Goal: Task Accomplishment & Management: Use online tool/utility

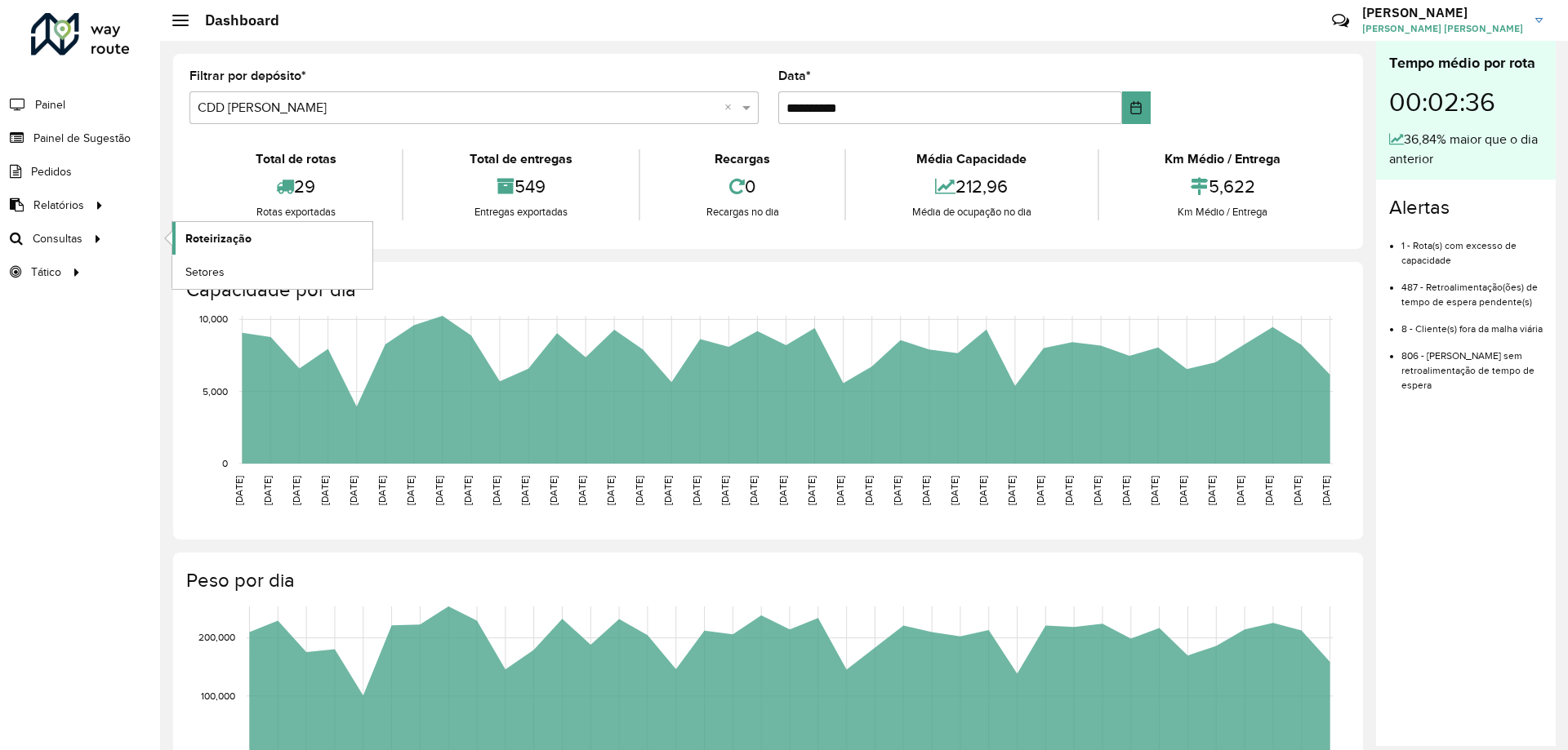
click at [188, 229] on link "Roteirização" at bounding box center [272, 238] width 200 height 33
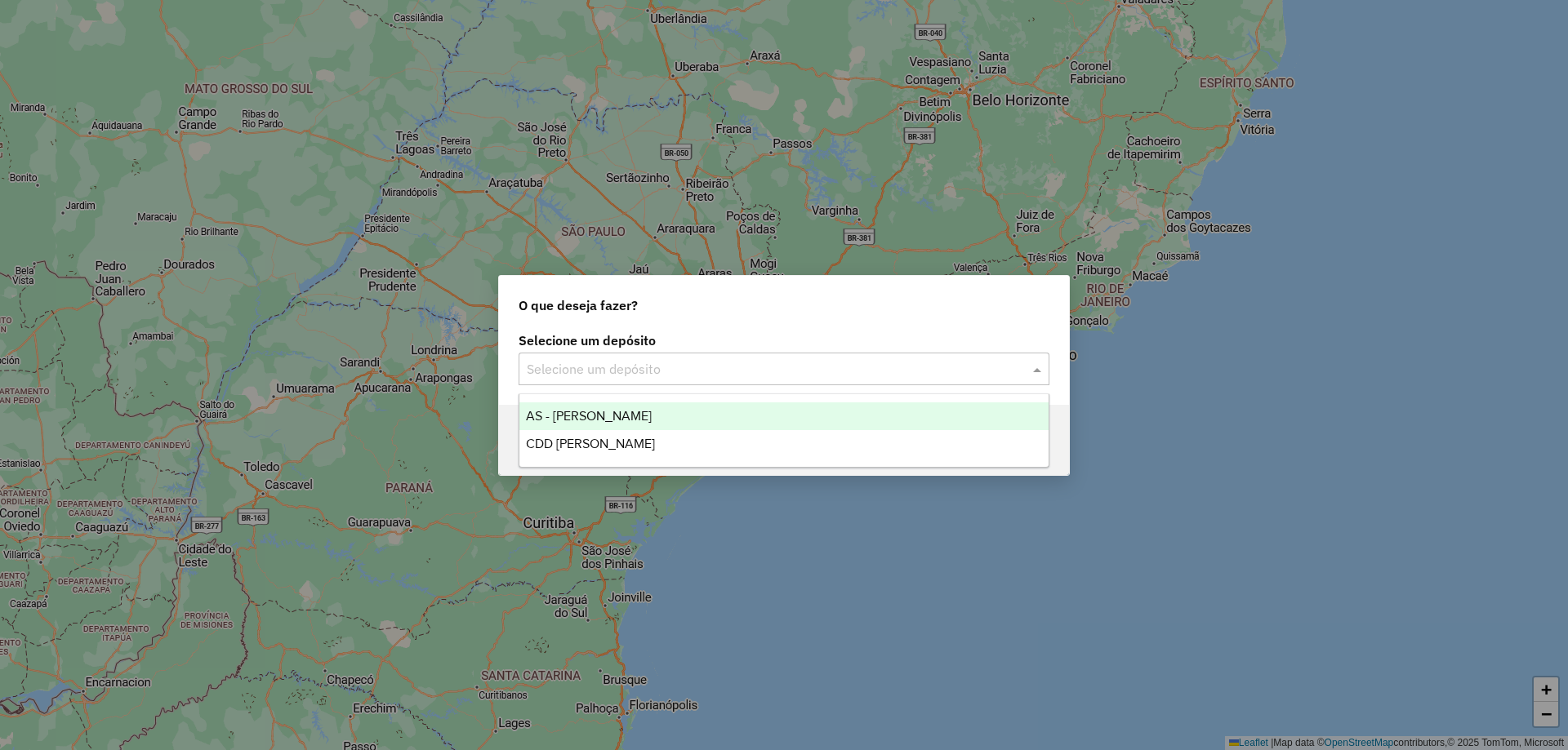
click at [722, 363] on input "text" at bounding box center [768, 371] width 482 height 20
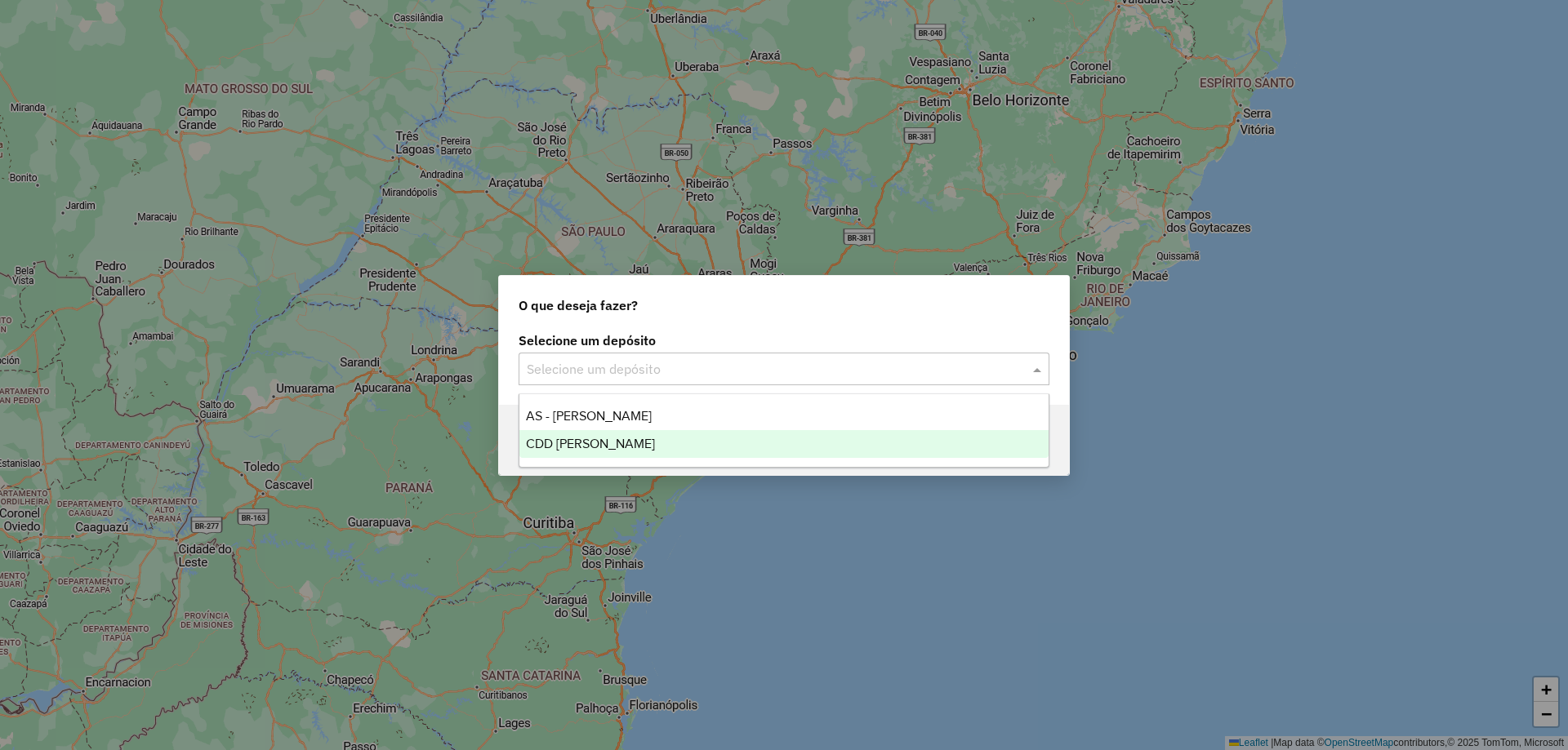
click at [637, 436] on div "CDD [PERSON_NAME]" at bounding box center [783, 444] width 529 height 28
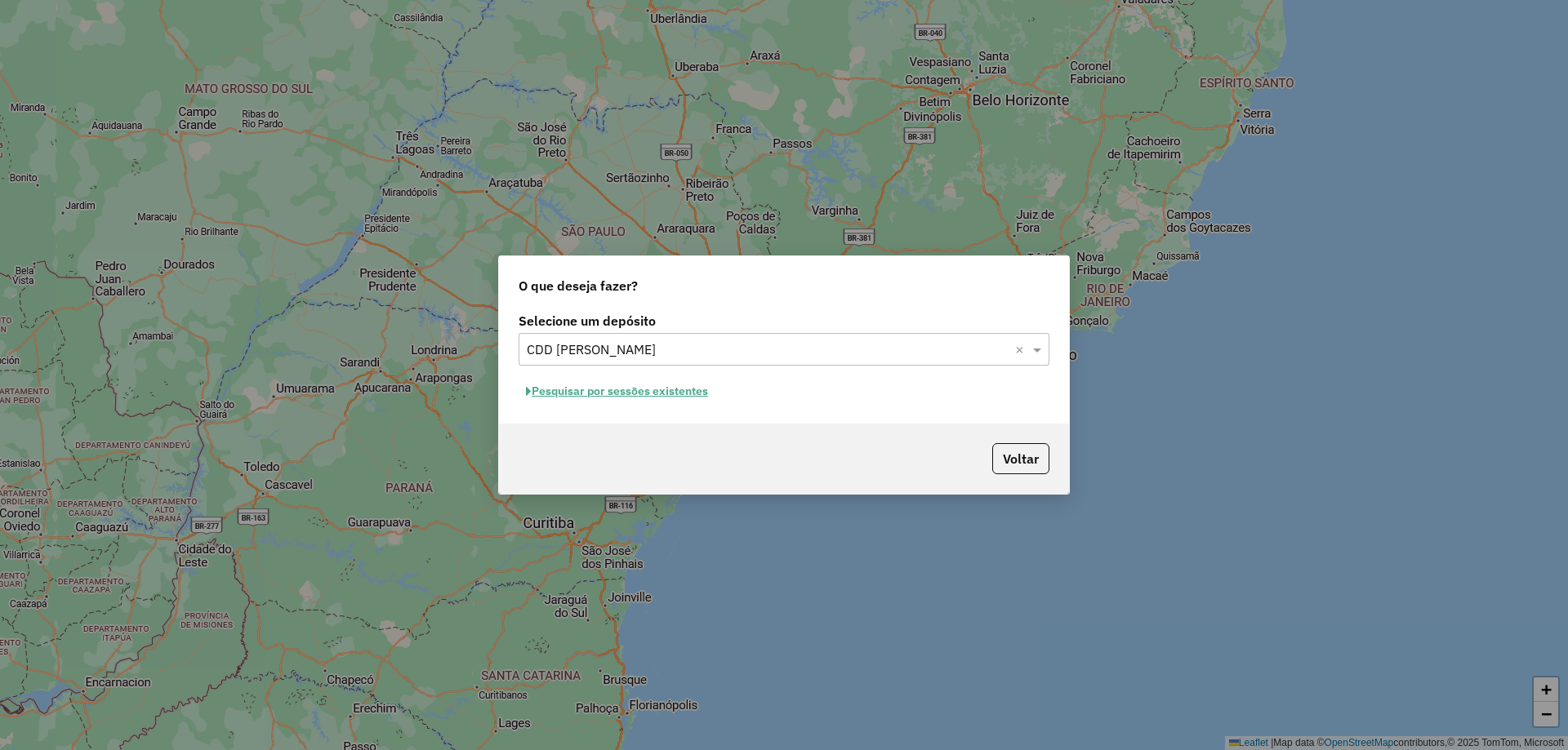
click at [602, 396] on button "Pesquisar por sessões existentes" at bounding box center [618, 390] width 197 height 25
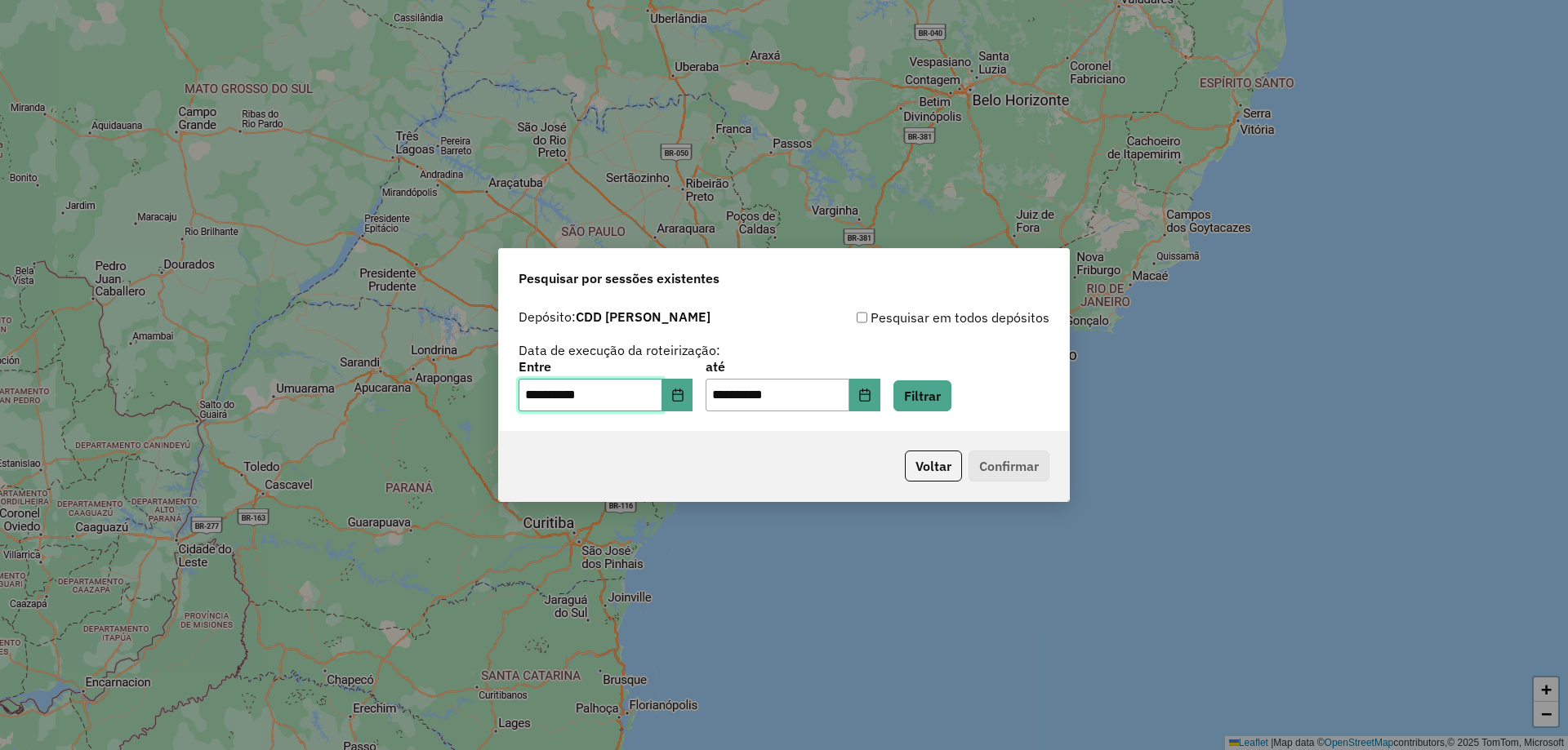
click at [603, 398] on input "**********" at bounding box center [591, 394] width 143 height 33
drag, startPoint x: 534, startPoint y: 392, endPoint x: 505, endPoint y: 399, distance: 29.8
click at [505, 399] on div "**********" at bounding box center [784, 367] width 570 height 129
drag, startPoint x: 741, startPoint y: 396, endPoint x: 686, endPoint y: 397, distance: 55.0
click at [686, 397] on div "**********" at bounding box center [784, 385] width 531 height 51
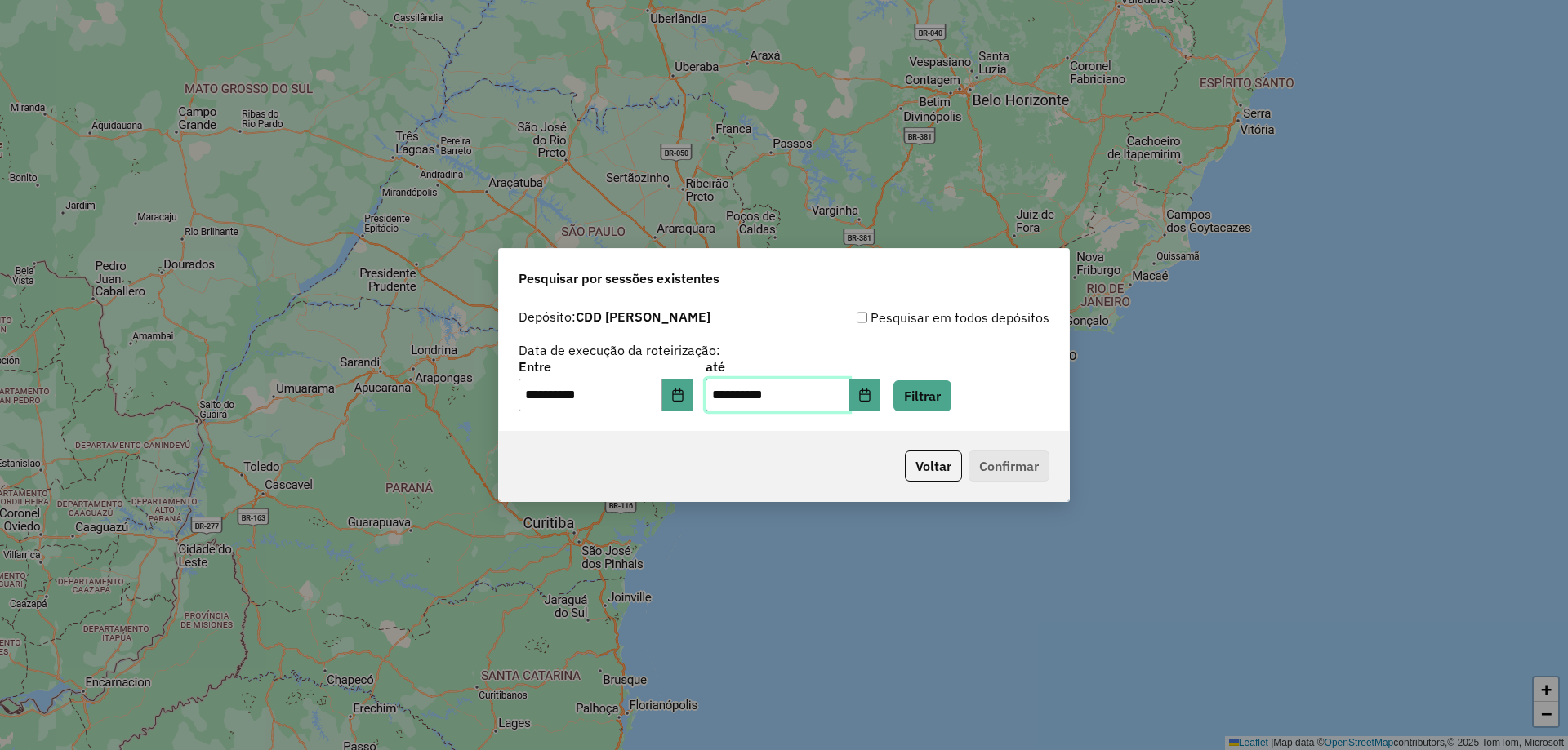
type input "**********"
click at [932, 398] on button "Filtrar" at bounding box center [922, 395] width 58 height 31
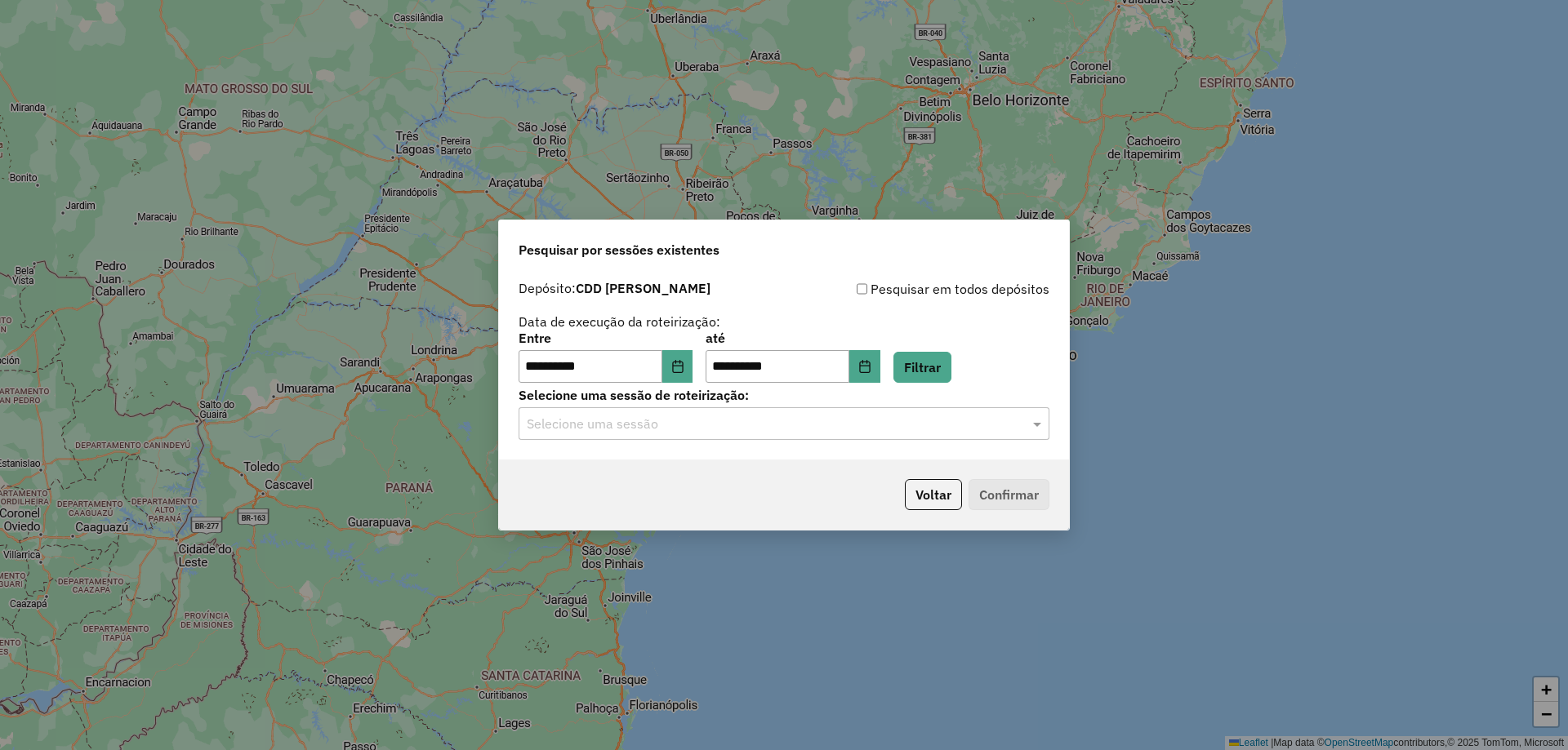
click at [860, 441] on div "**********" at bounding box center [784, 367] width 570 height 187
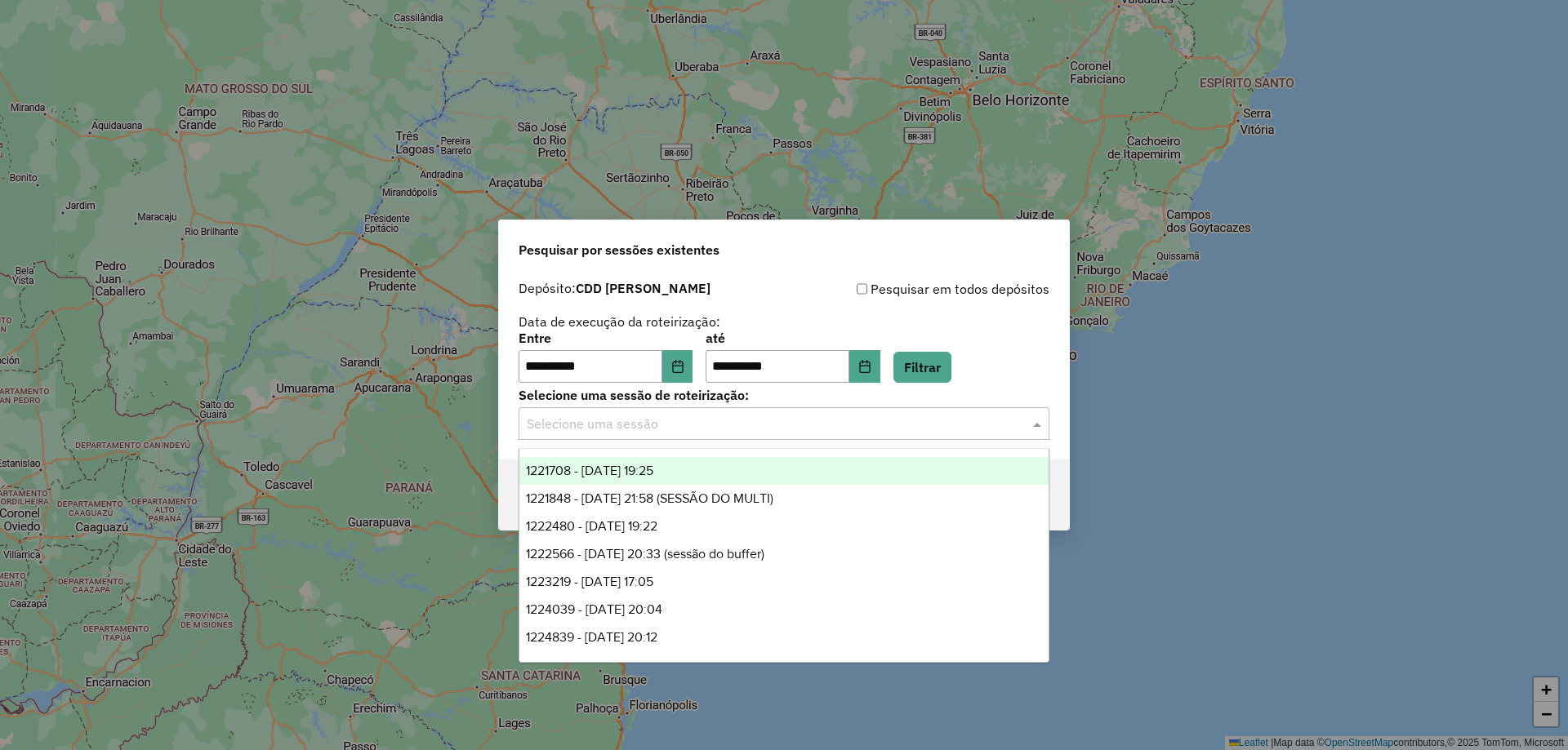
click at [833, 424] on input "text" at bounding box center [768, 424] width 482 height 20
click at [567, 352] on input "**********" at bounding box center [591, 367] width 143 height 33
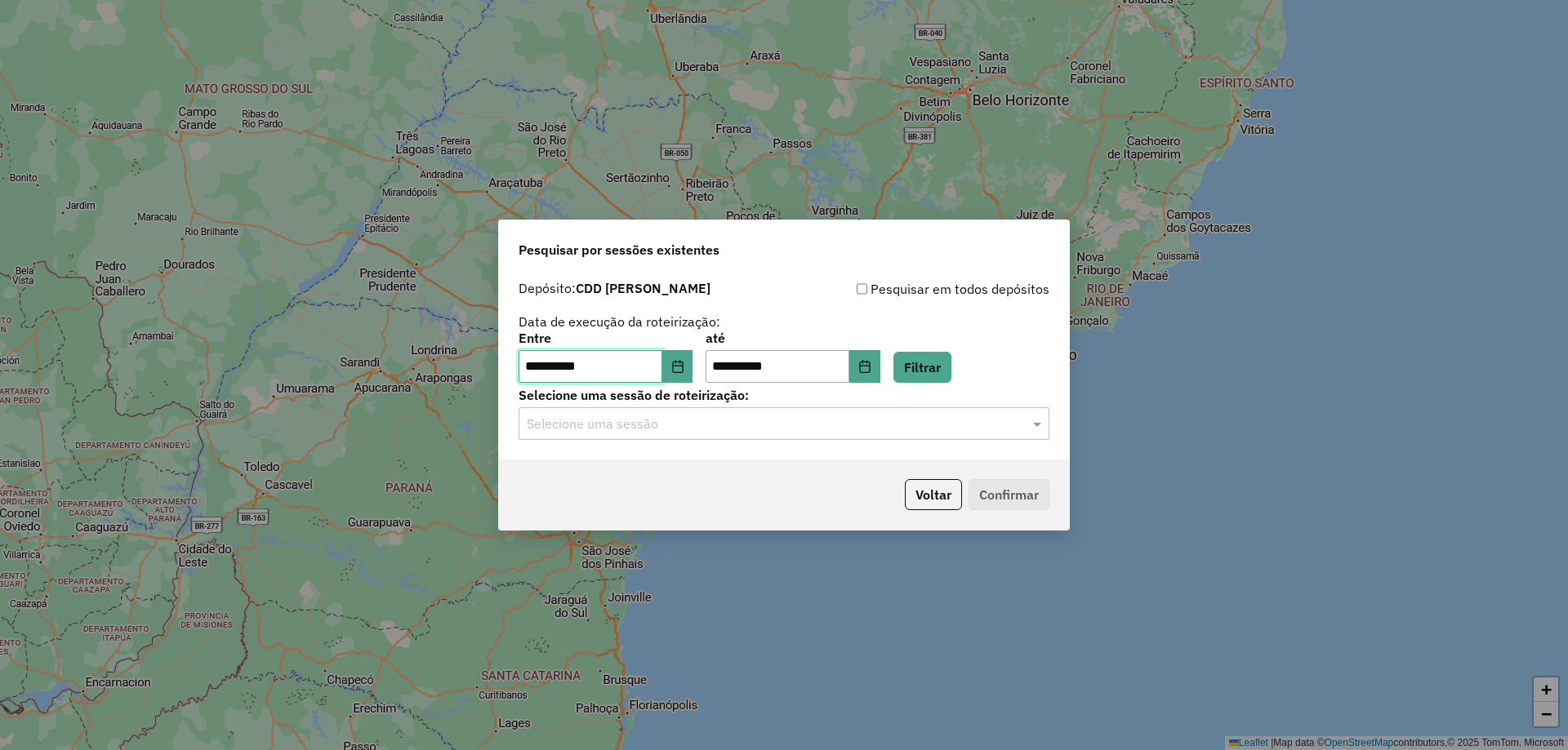
click at [564, 361] on input "**********" at bounding box center [591, 367] width 143 height 33
drag, startPoint x: 534, startPoint y: 370, endPoint x: 504, endPoint y: 372, distance: 30.1
click at [504, 372] on div "**********" at bounding box center [784, 367] width 570 height 187
type input "**********"
click at [951, 361] on button "Filtrar" at bounding box center [922, 367] width 58 height 31
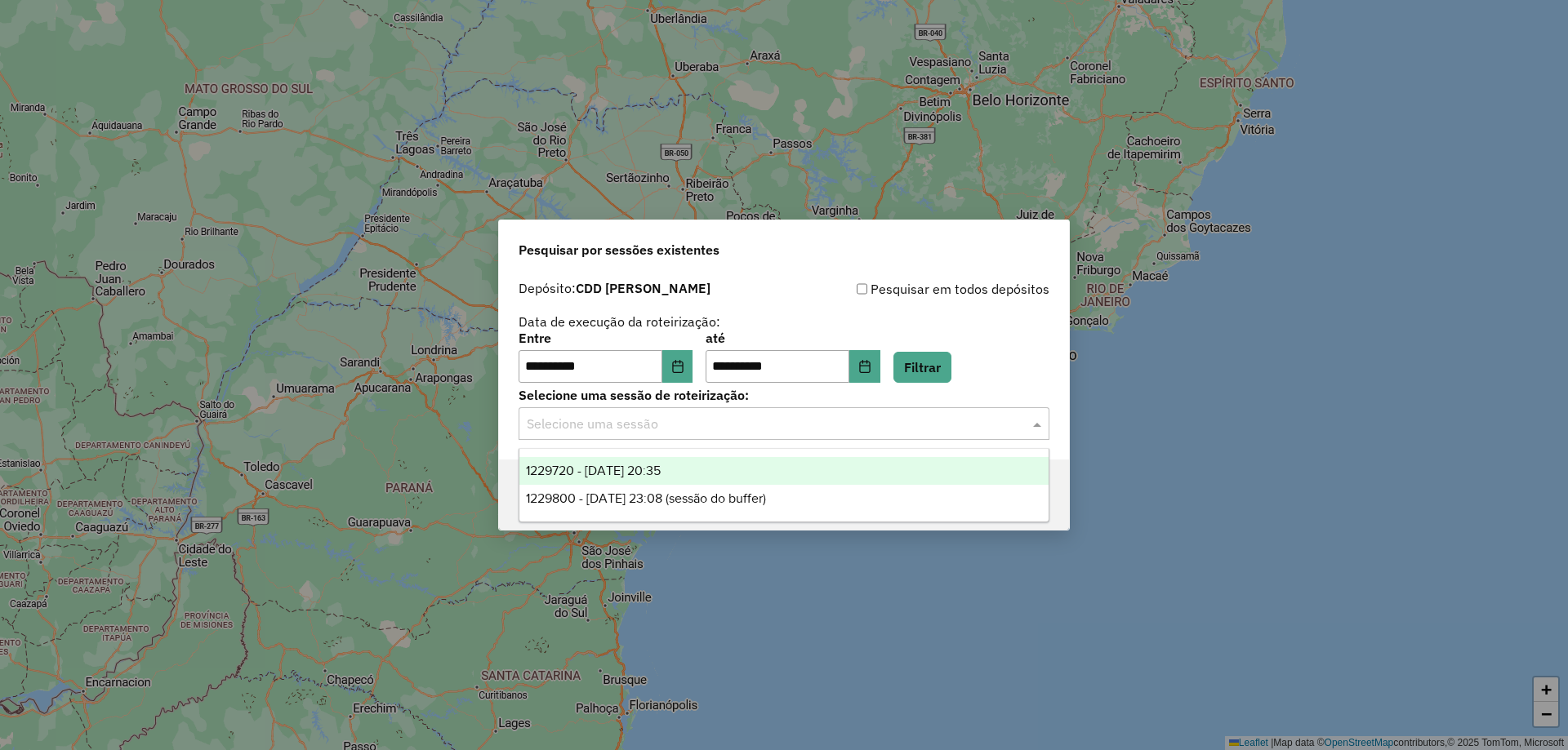
click at [800, 427] on input "text" at bounding box center [768, 424] width 482 height 20
click at [660, 475] on span "1229720 - [DATE] 20:35" at bounding box center [593, 471] width 134 height 14
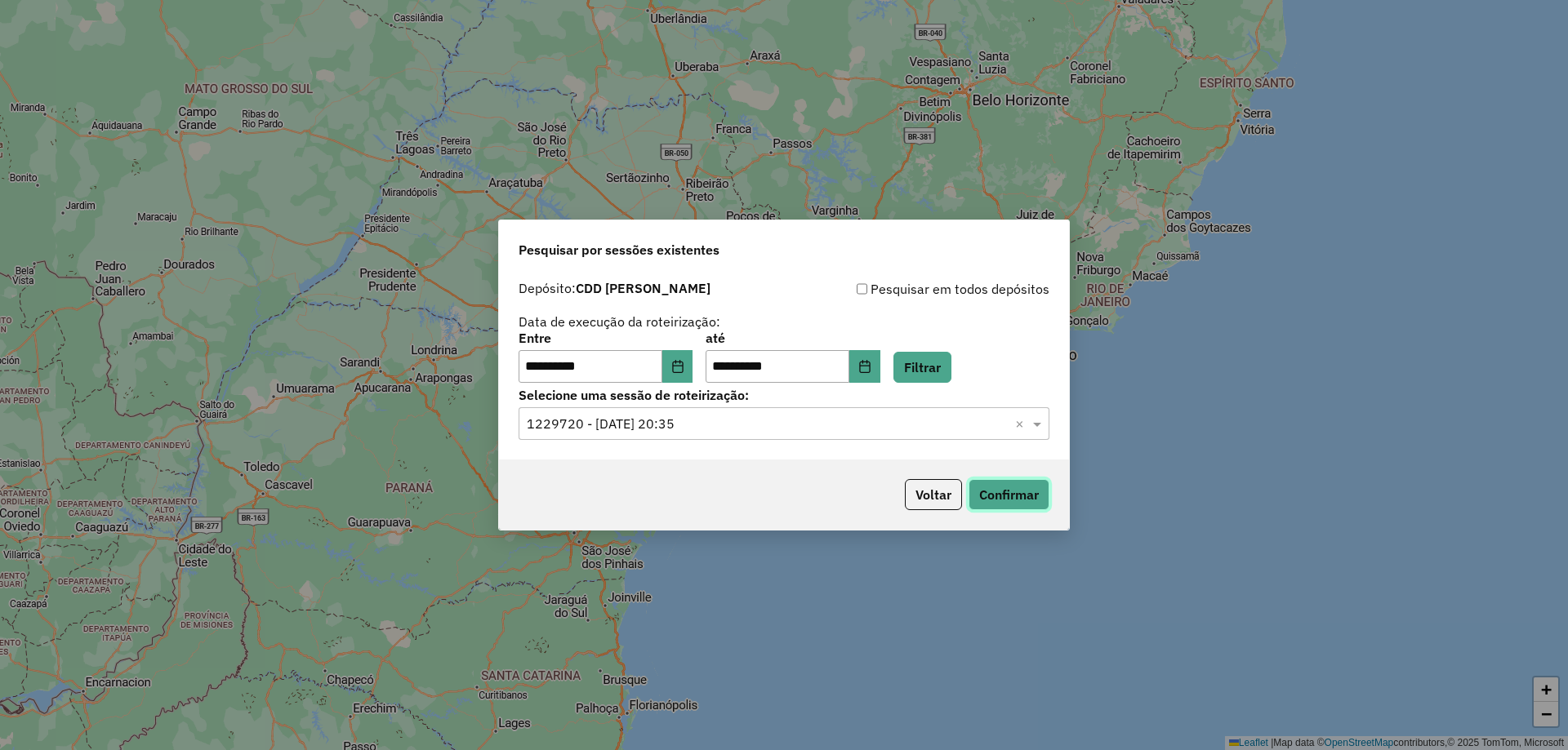
click at [981, 491] on button "Confirmar" at bounding box center [1008, 494] width 81 height 31
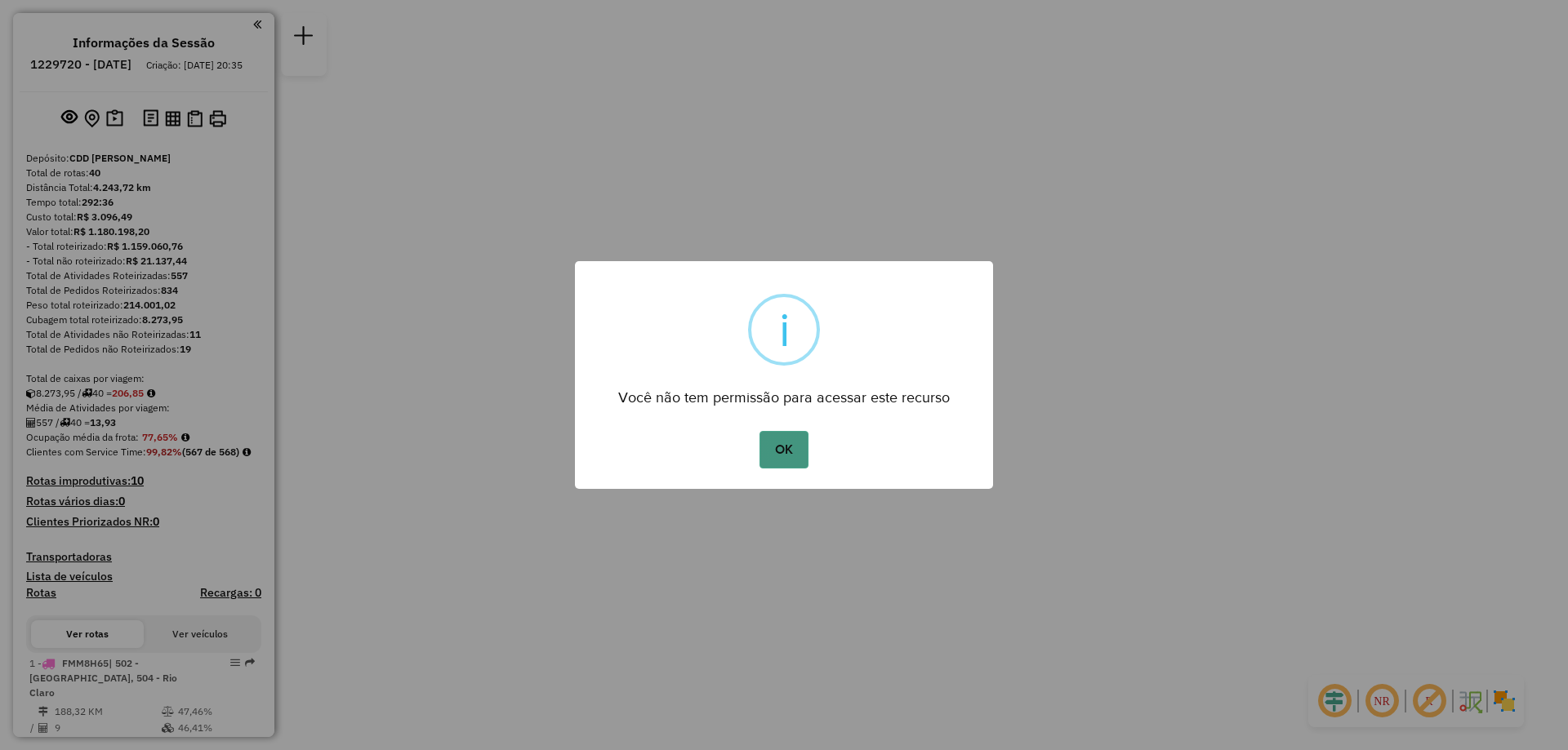
click at [800, 456] on button "OK" at bounding box center [783, 450] width 48 height 38
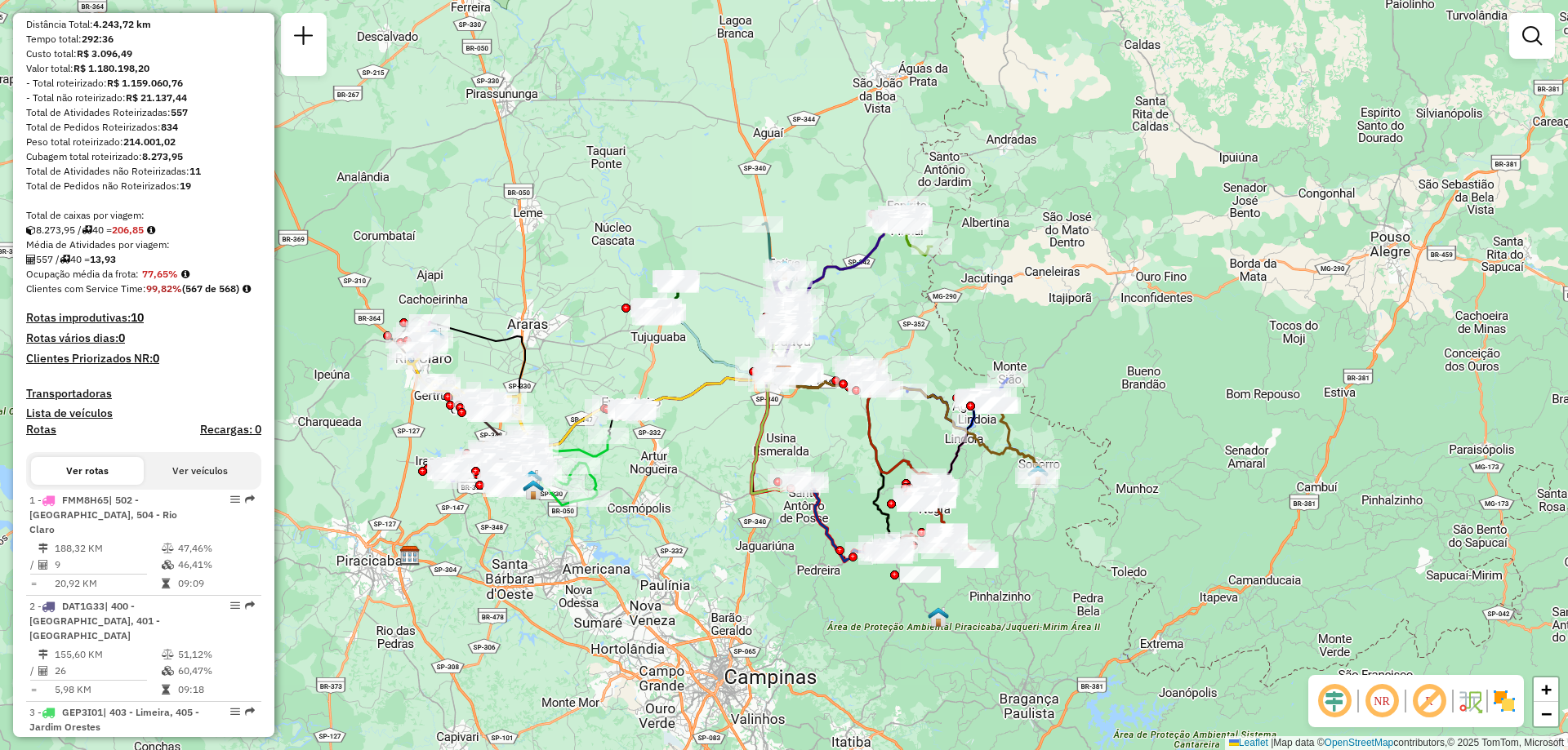
scroll to position [881, 0]
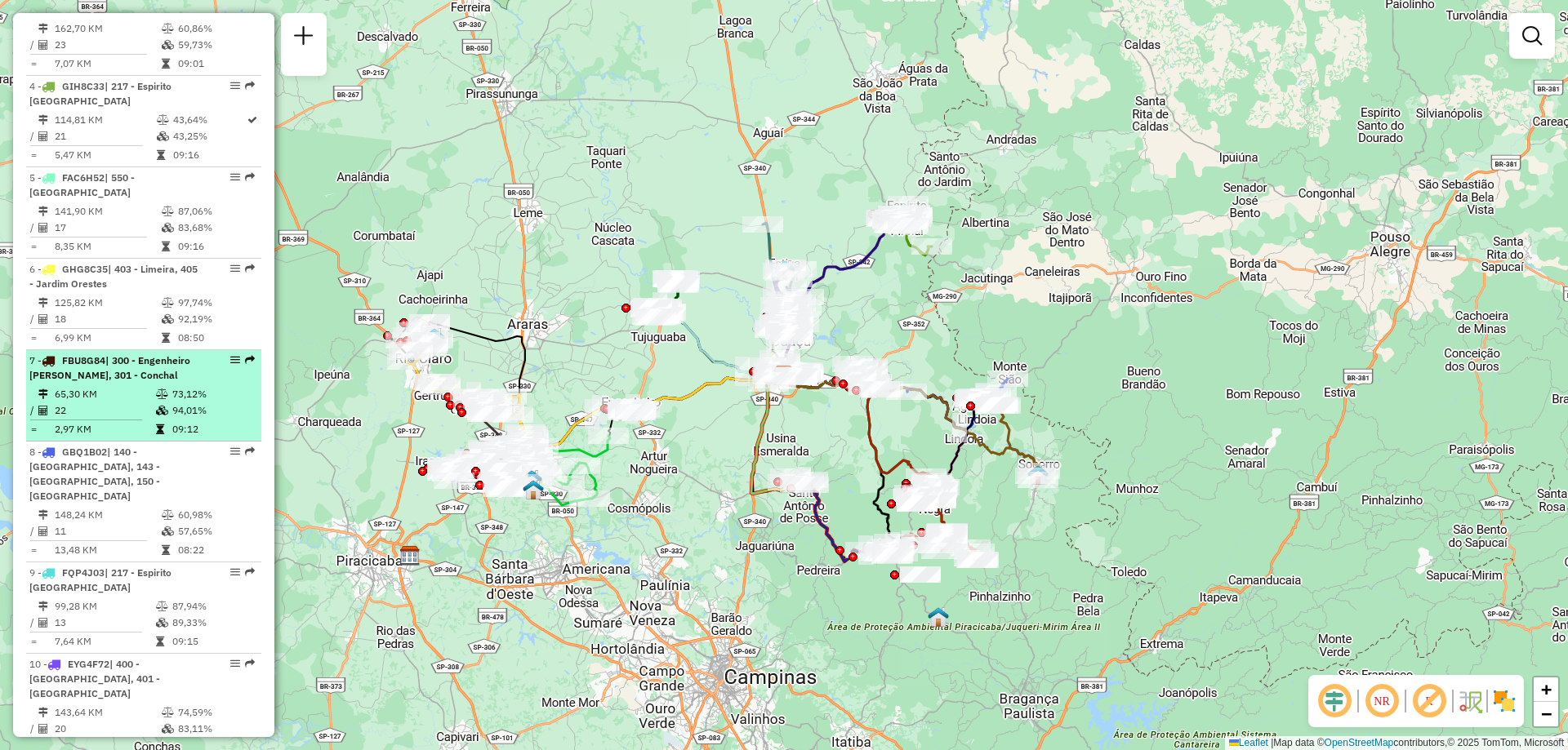
click at [230, 365] on em at bounding box center [235, 361] width 10 height 10
select select "**********"
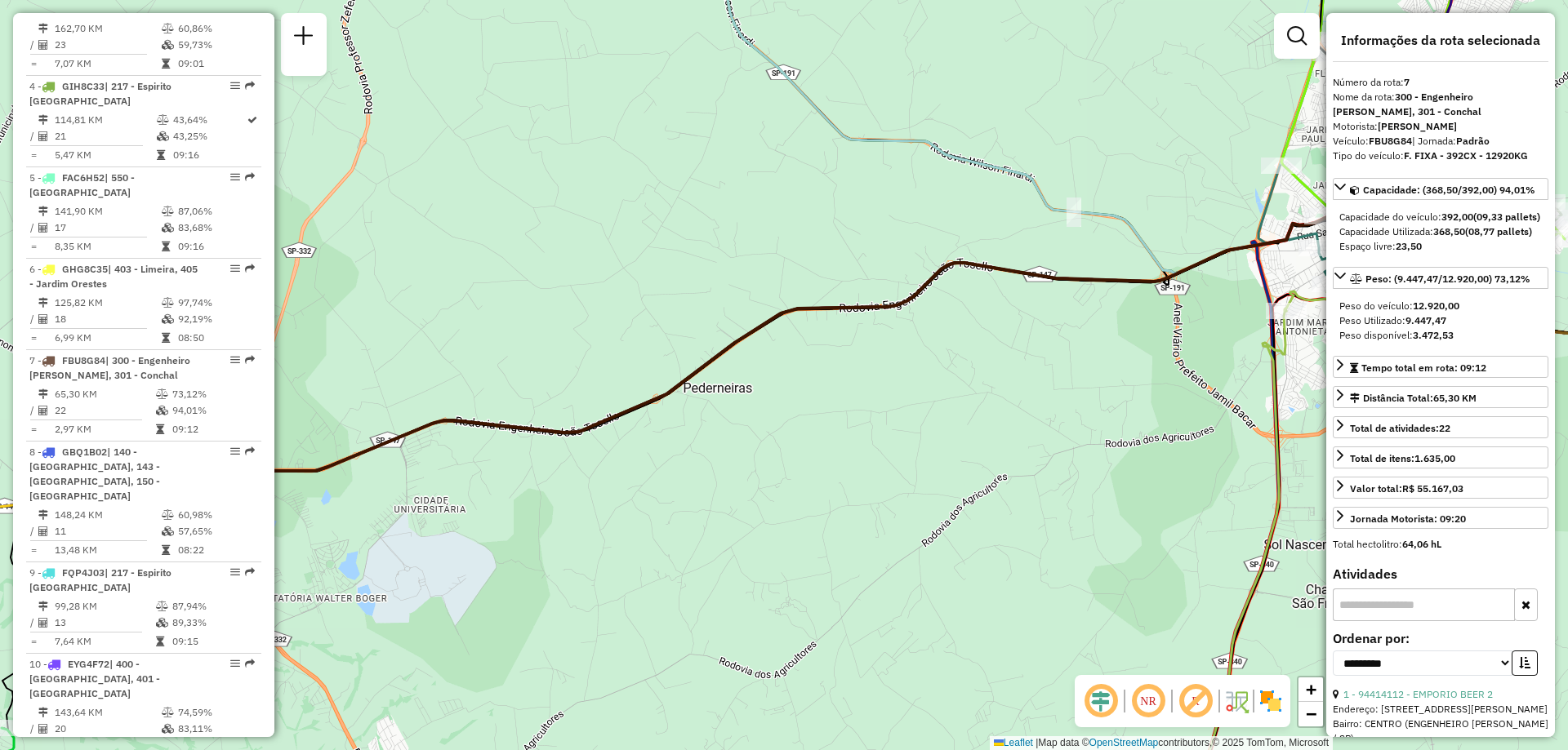
click at [1497, 238] on strong "(08,77 pallets)" at bounding box center [1498, 231] width 67 height 12
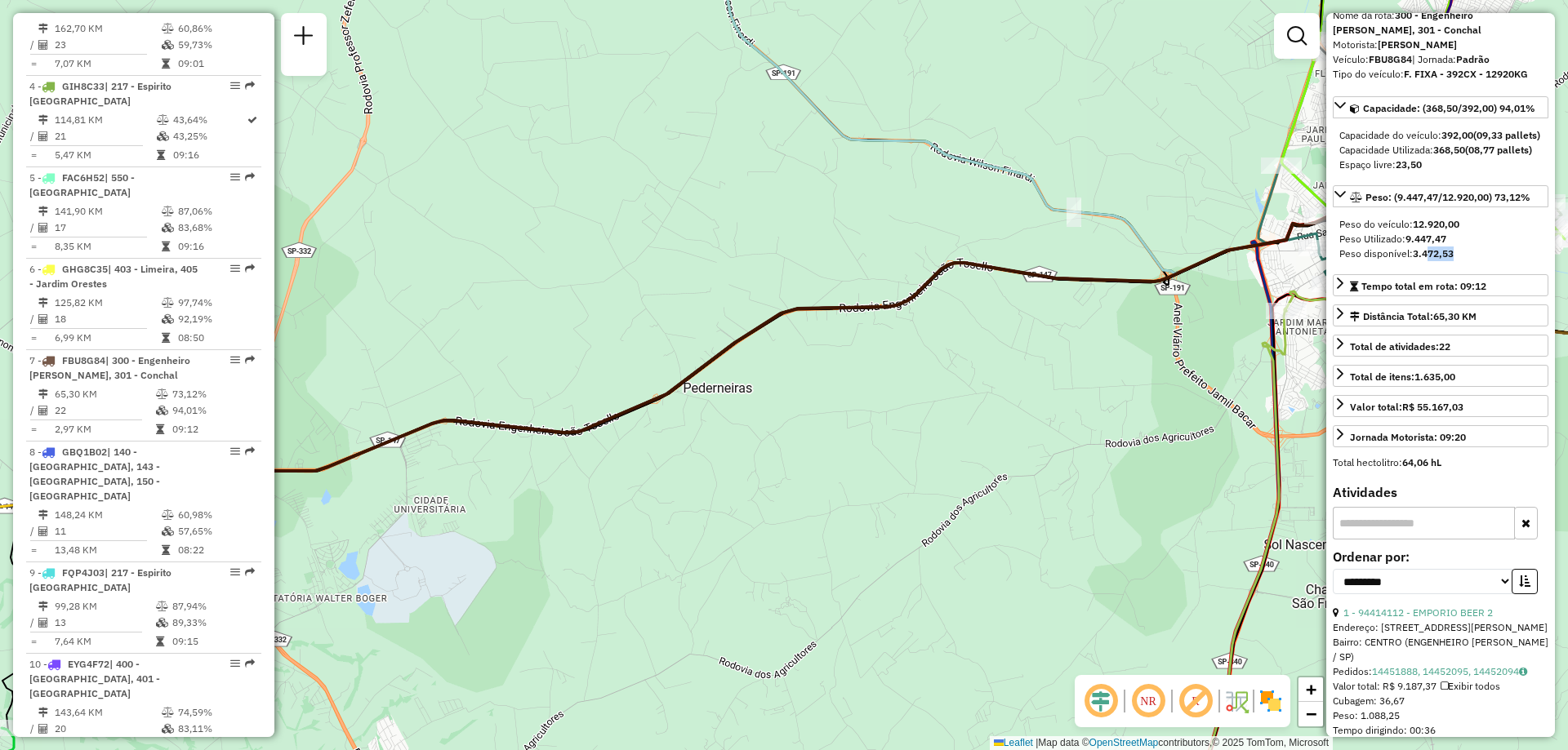
drag, startPoint x: 1452, startPoint y: 285, endPoint x: 1427, endPoint y: 295, distance: 26.9
click at [1427, 268] on div "Peso do veículo: 12.920,00 Peso Utilizado: 9.447,47 Peso disponível: 3.472,53" at bounding box center [1440, 239] width 215 height 57
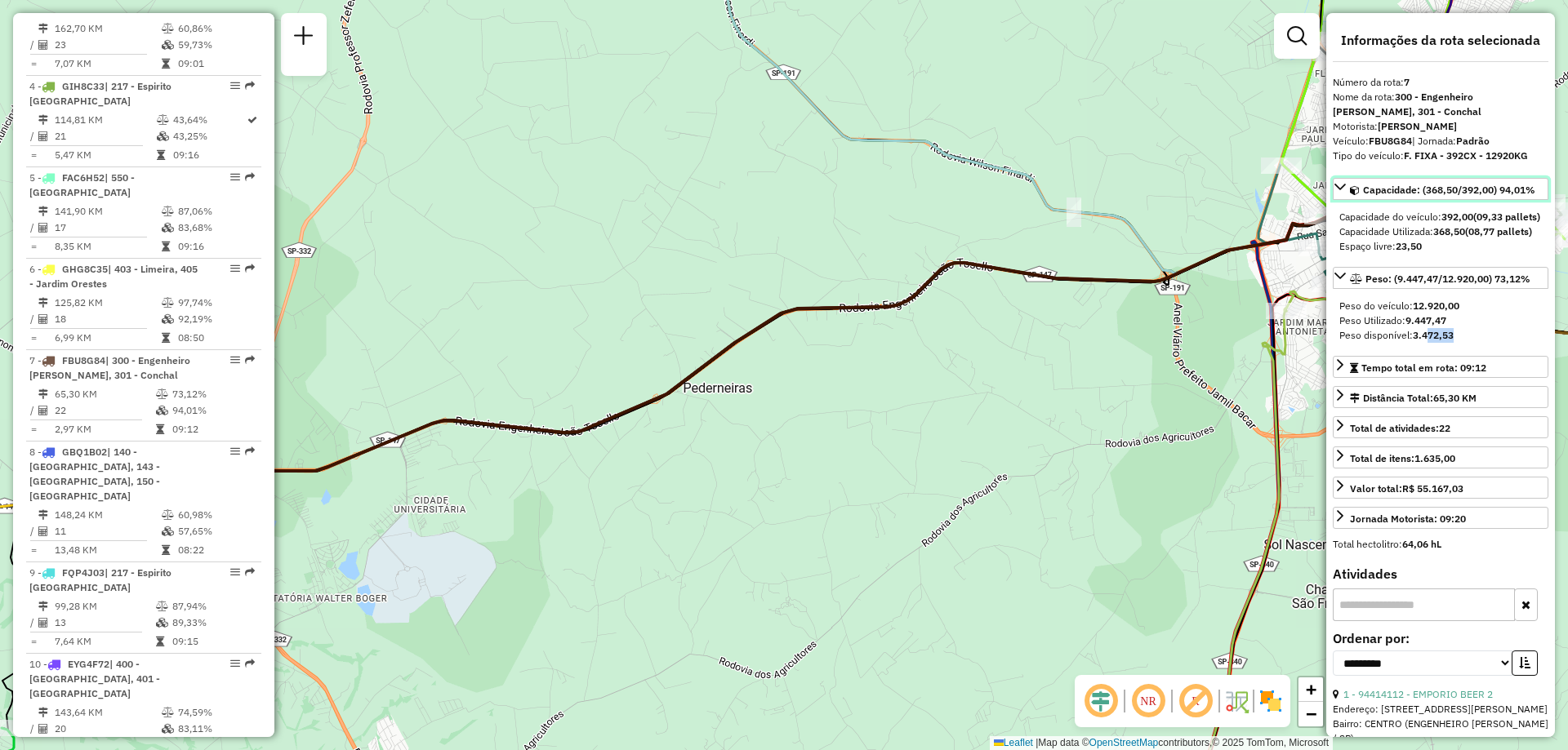
click at [1342, 186] on icon at bounding box center [1340, 186] width 13 height 13
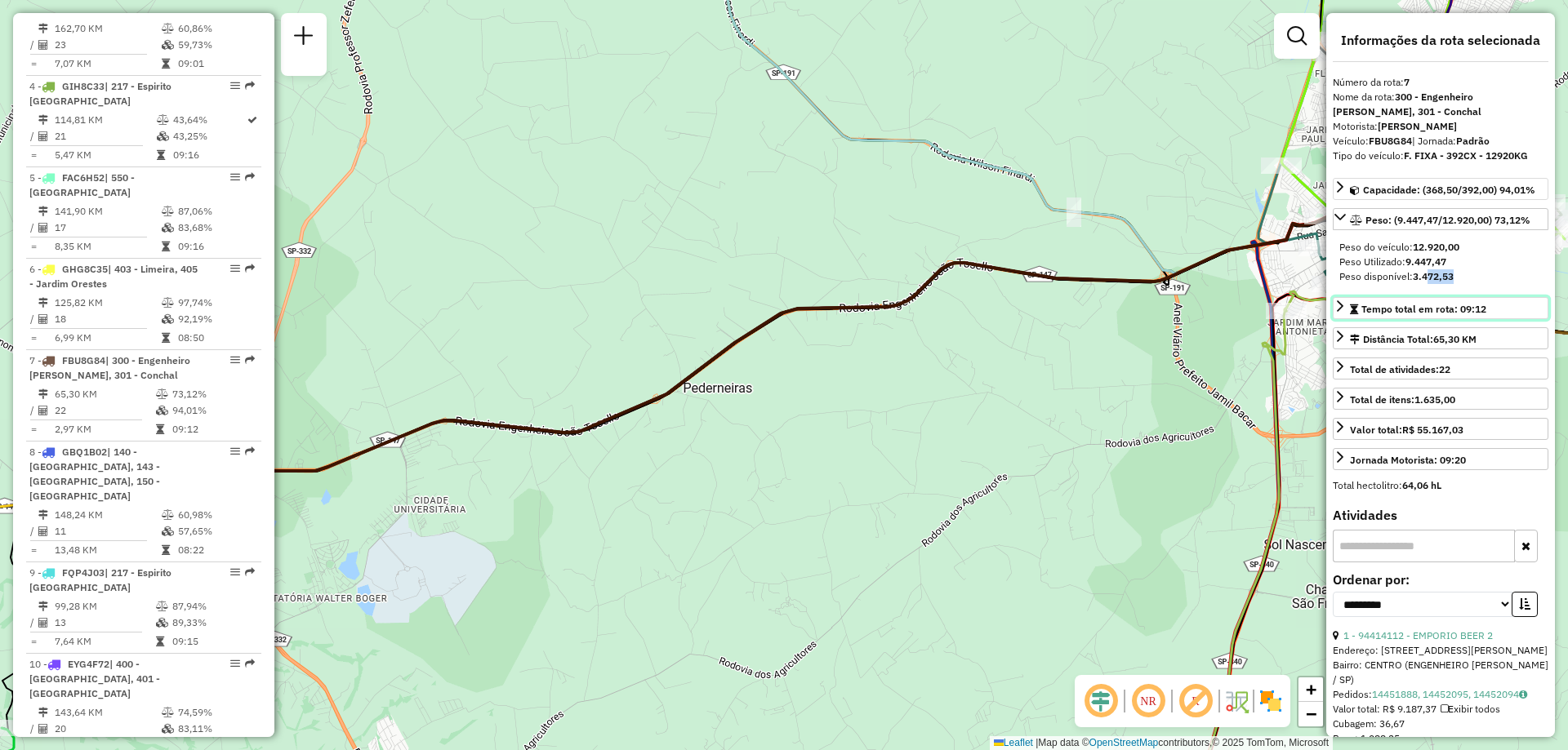
click at [1368, 311] on span "Tempo total em rota: 09:12" at bounding box center [1424, 309] width 125 height 12
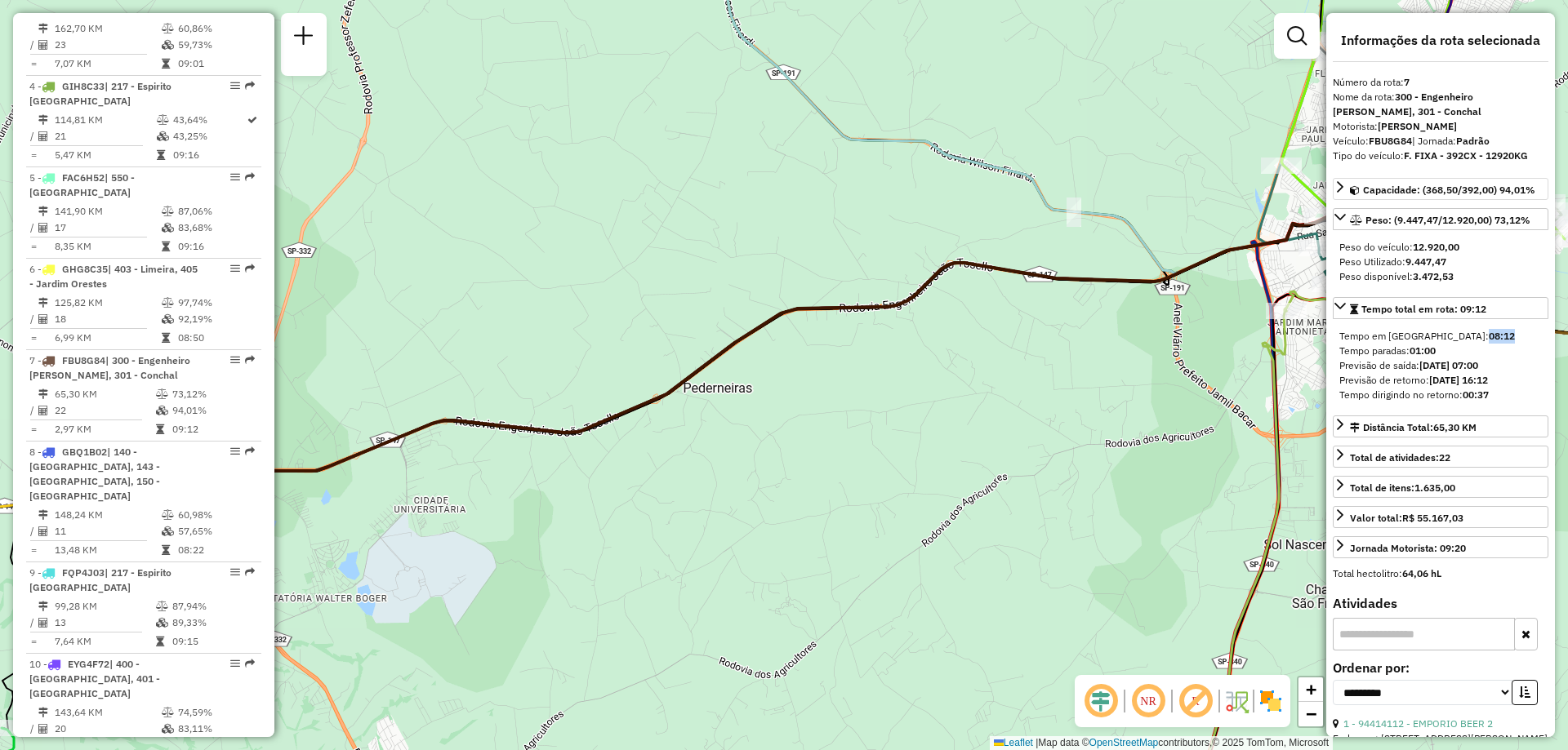
drag, startPoint x: 1449, startPoint y: 339, endPoint x: 1411, endPoint y: 337, distance: 38.1
click at [1411, 337] on div "Tempo em rota: 08:12" at bounding box center [1440, 336] width 202 height 15
click at [1489, 337] on strong "08:12" at bounding box center [1502, 336] width 26 height 12
click at [1370, 338] on div "Tempo em rota: 08:12" at bounding box center [1440, 336] width 202 height 15
drag, startPoint x: 1431, startPoint y: 333, endPoint x: 1413, endPoint y: 333, distance: 18.0
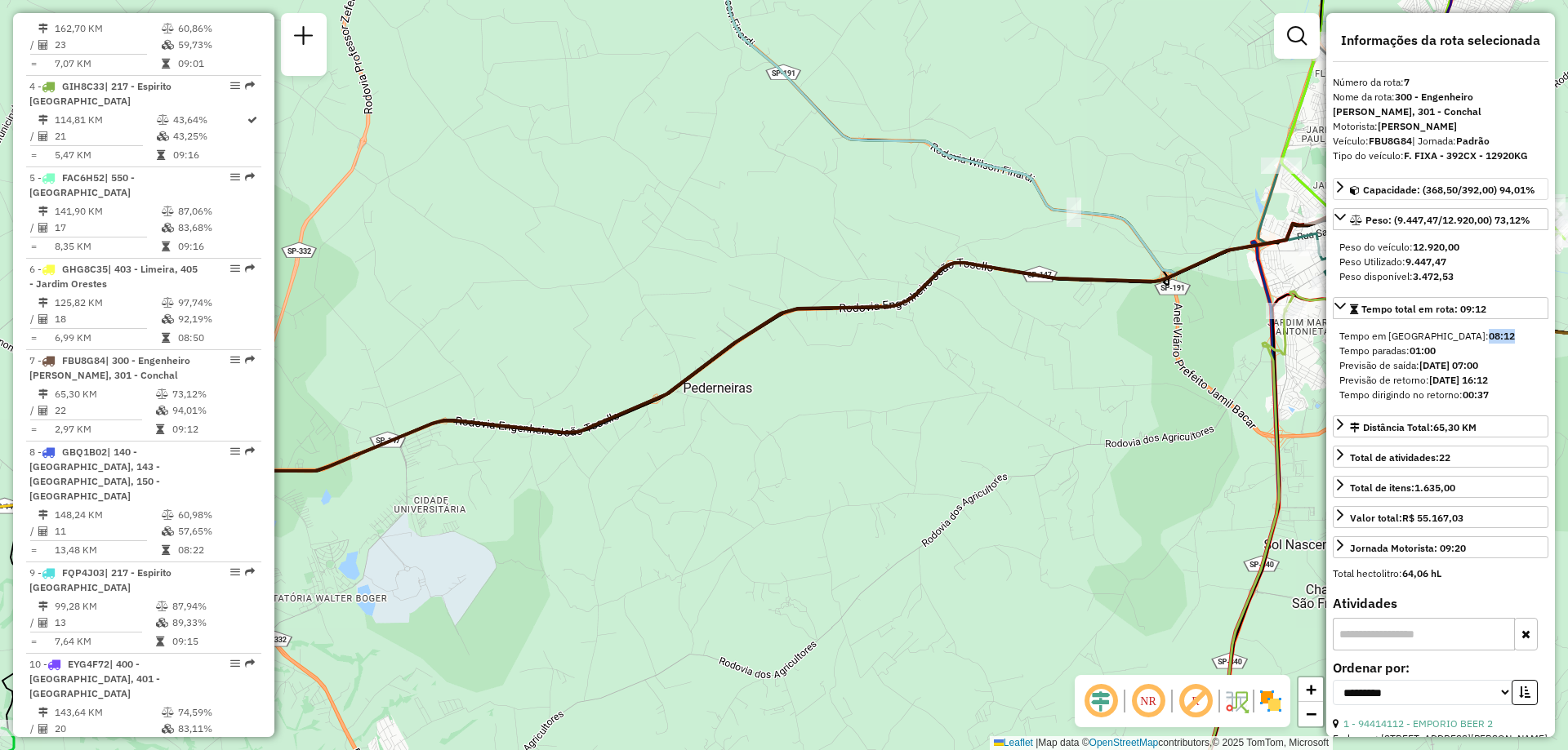
click at [1413, 333] on div "Tempo em rota: 08:12" at bounding box center [1440, 336] width 202 height 15
click at [1435, 351] on strong "01:00" at bounding box center [1423, 351] width 26 height 12
drag, startPoint x: 1452, startPoint y: 355, endPoint x: 1412, endPoint y: 348, distance: 40.6
click at [1412, 348] on div "Tempo paradas: 01:00" at bounding box center [1440, 351] width 202 height 15
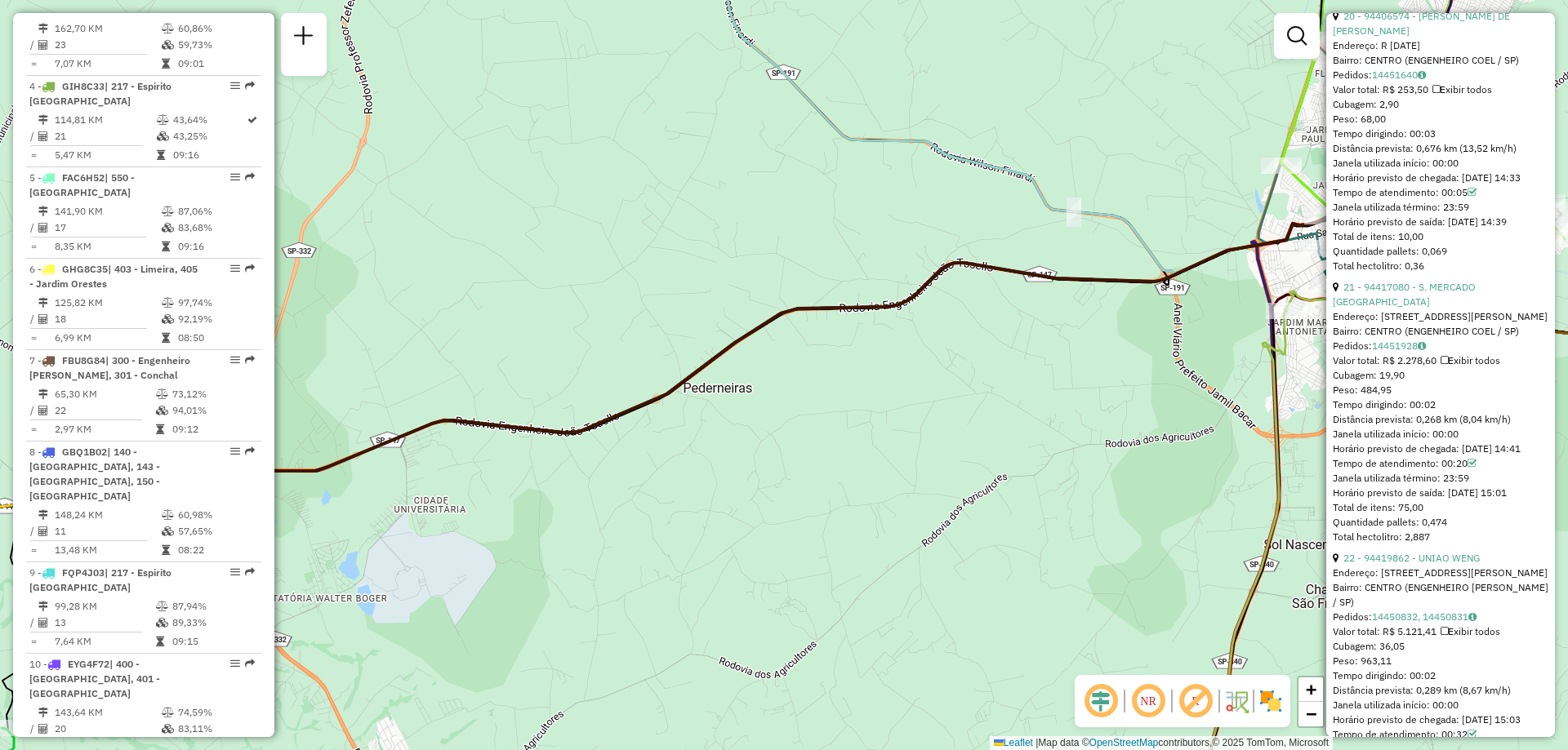
scroll to position [5717, 0]
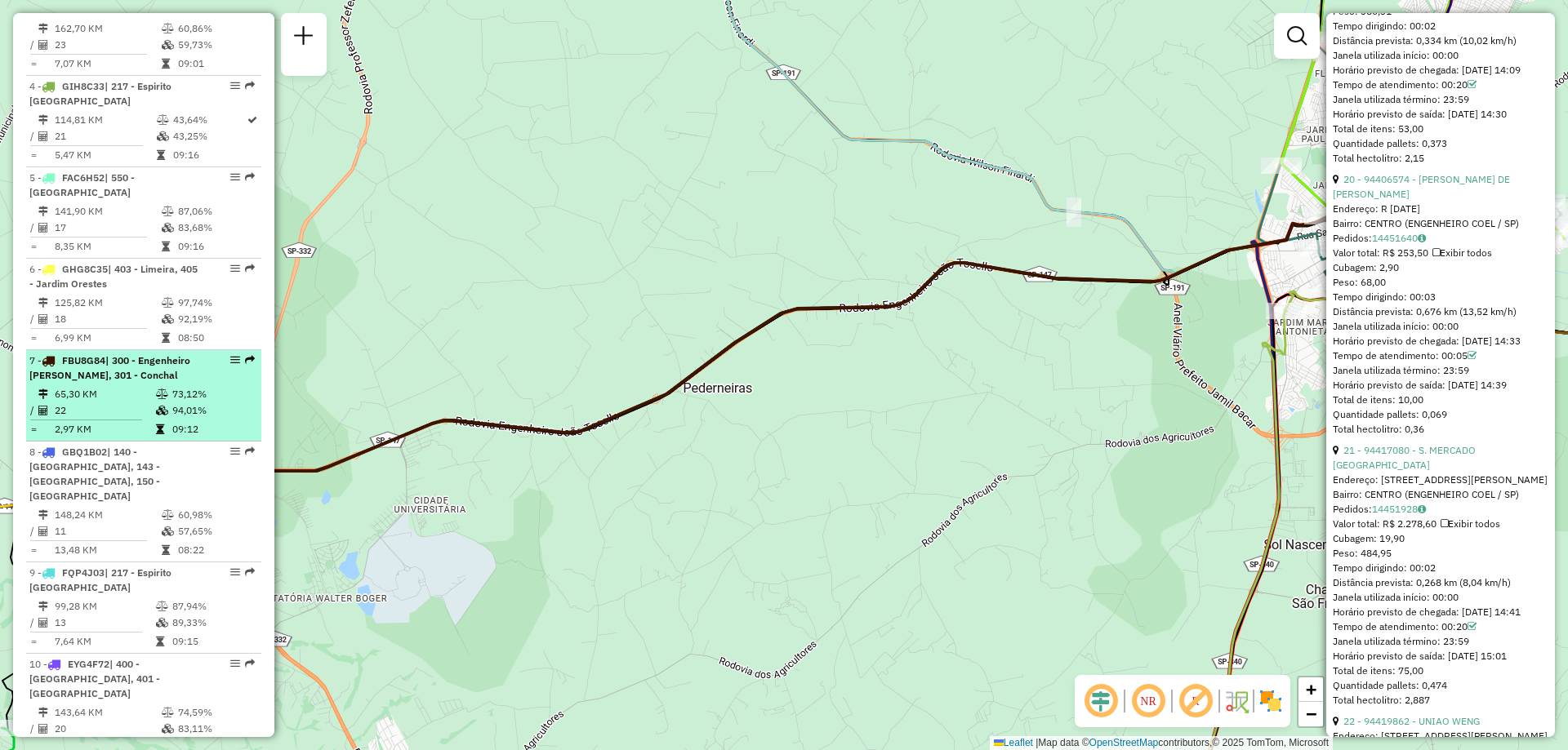
click at [152, 383] on div "7 - FBU8G84 | 300 - Engenheiro Coelho, 301 - Conchal" at bounding box center [117, 369] width 173 height 30
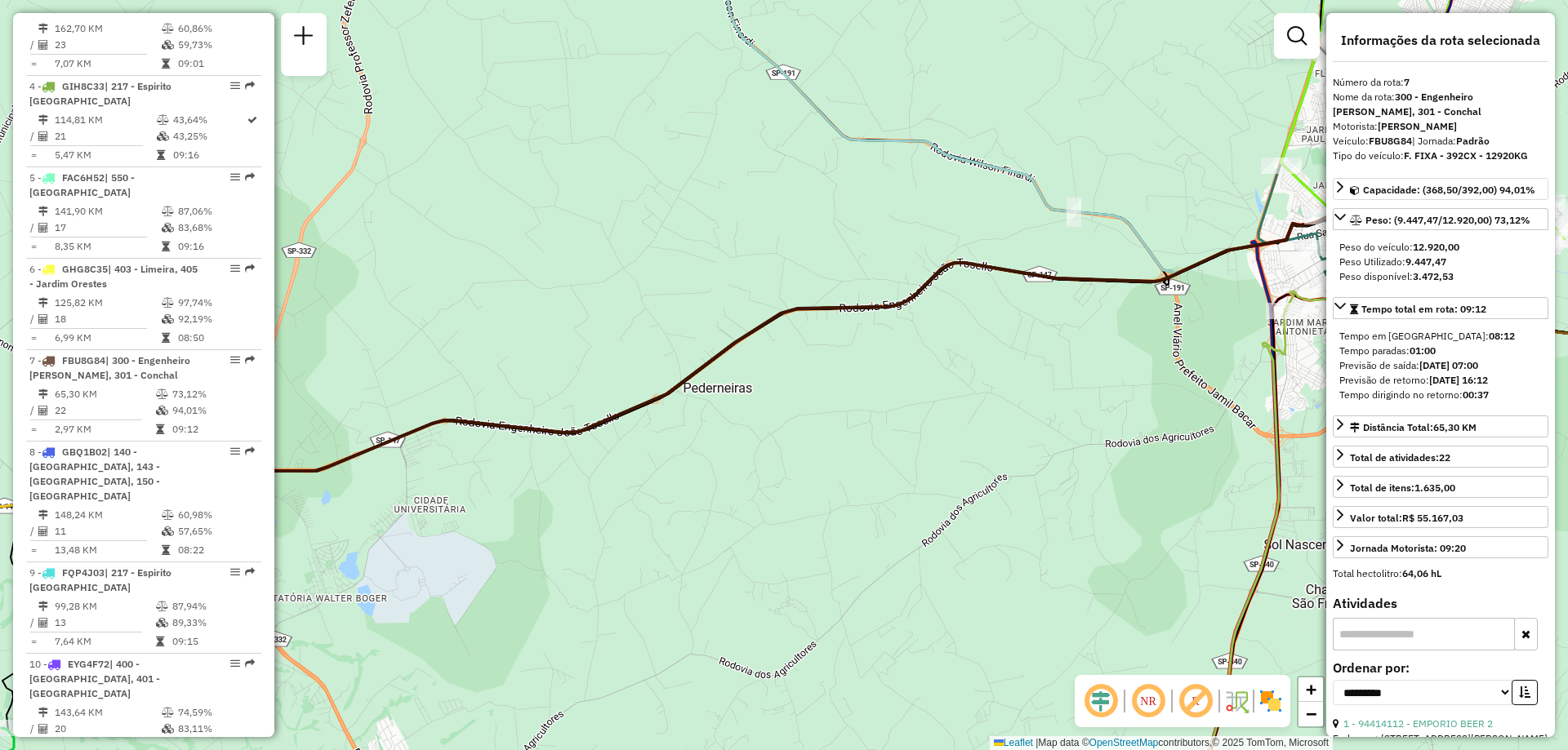
scroll to position [1444, 0]
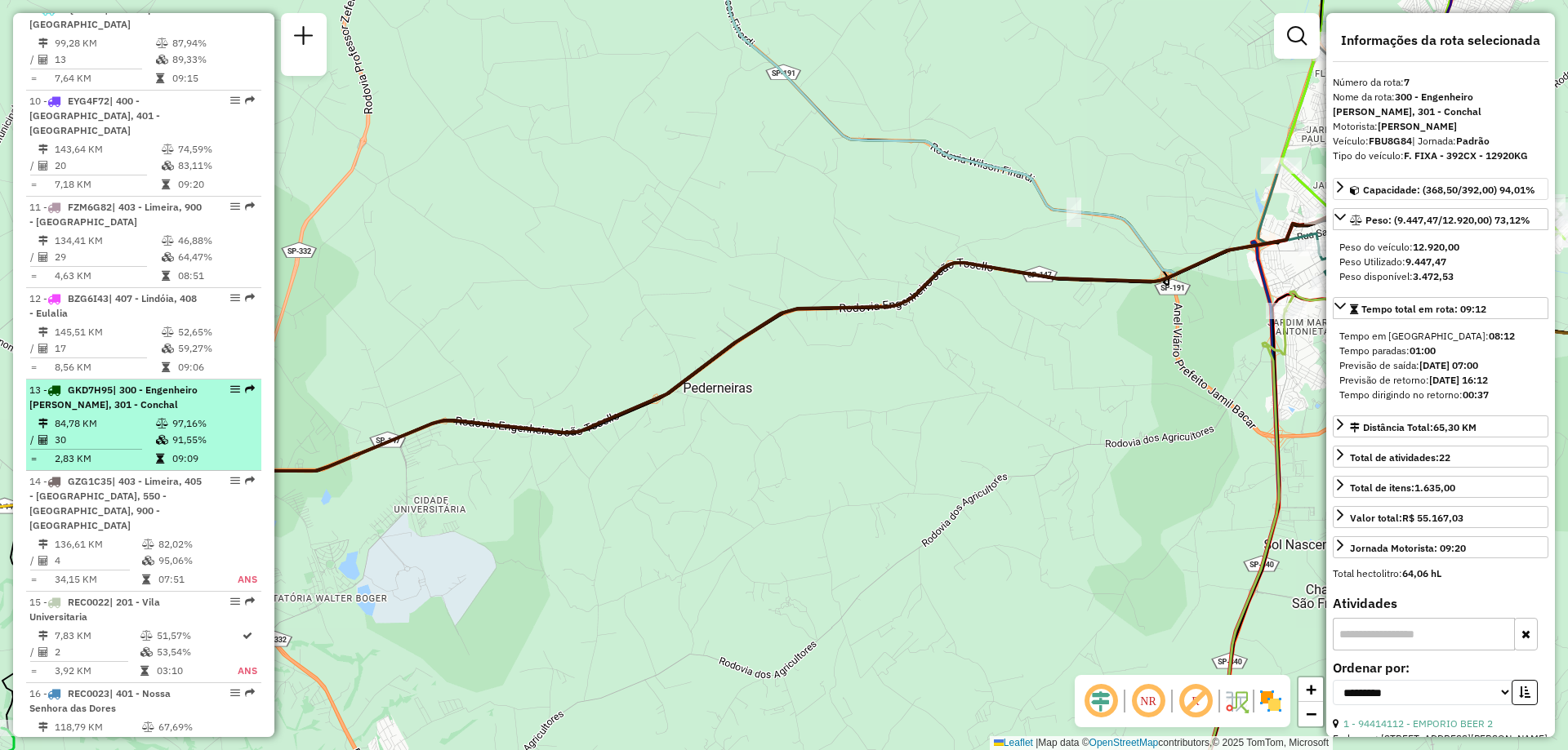
click at [170, 391] on span "| 300 - Engenheiro Coelho, 301 - Conchal" at bounding box center [114, 396] width 168 height 27
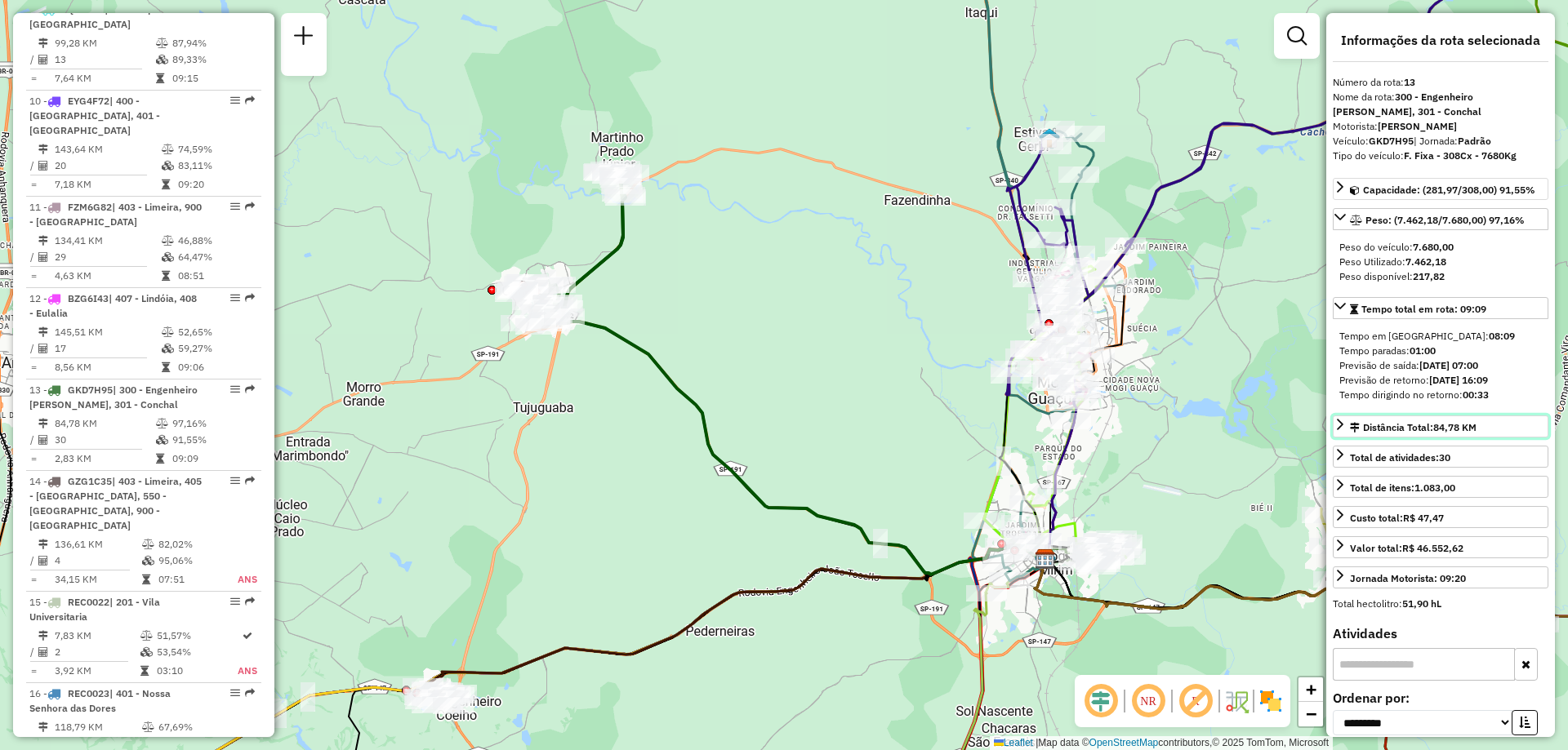
click at [1438, 424] on span "84,78 KM" at bounding box center [1454, 427] width 43 height 12
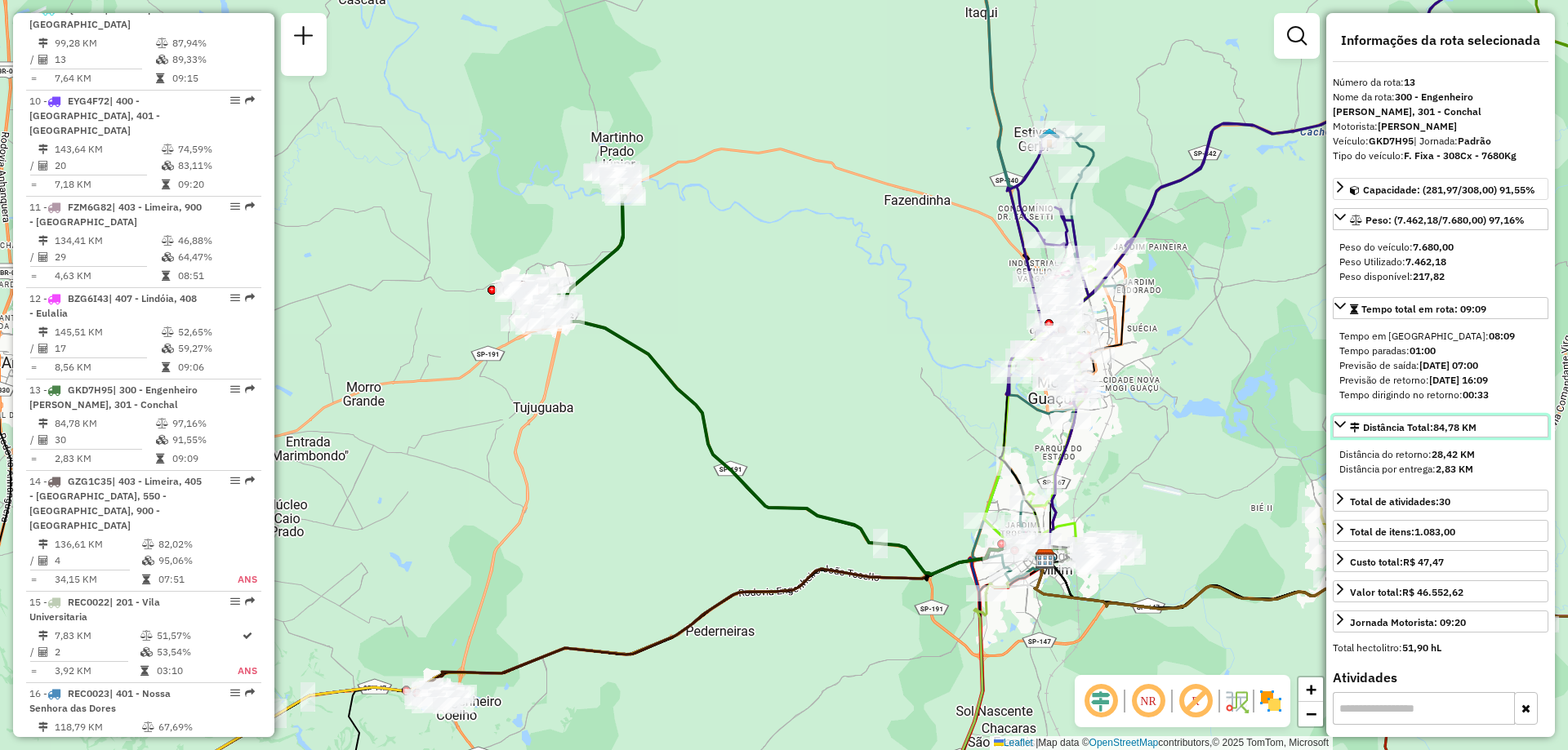
click at [1438, 424] on span "84,78 KM" at bounding box center [1454, 427] width 43 height 12
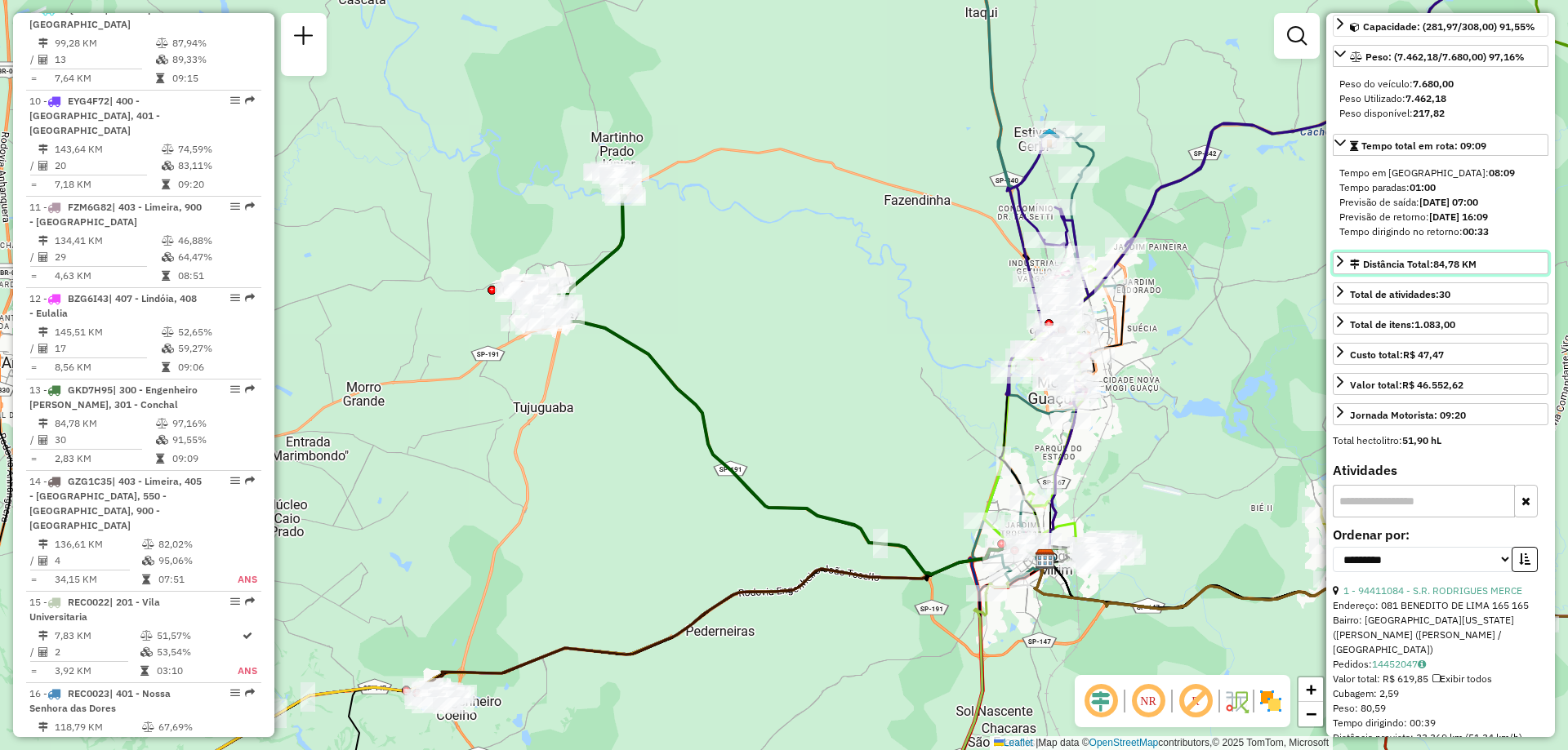
scroll to position [82, 0]
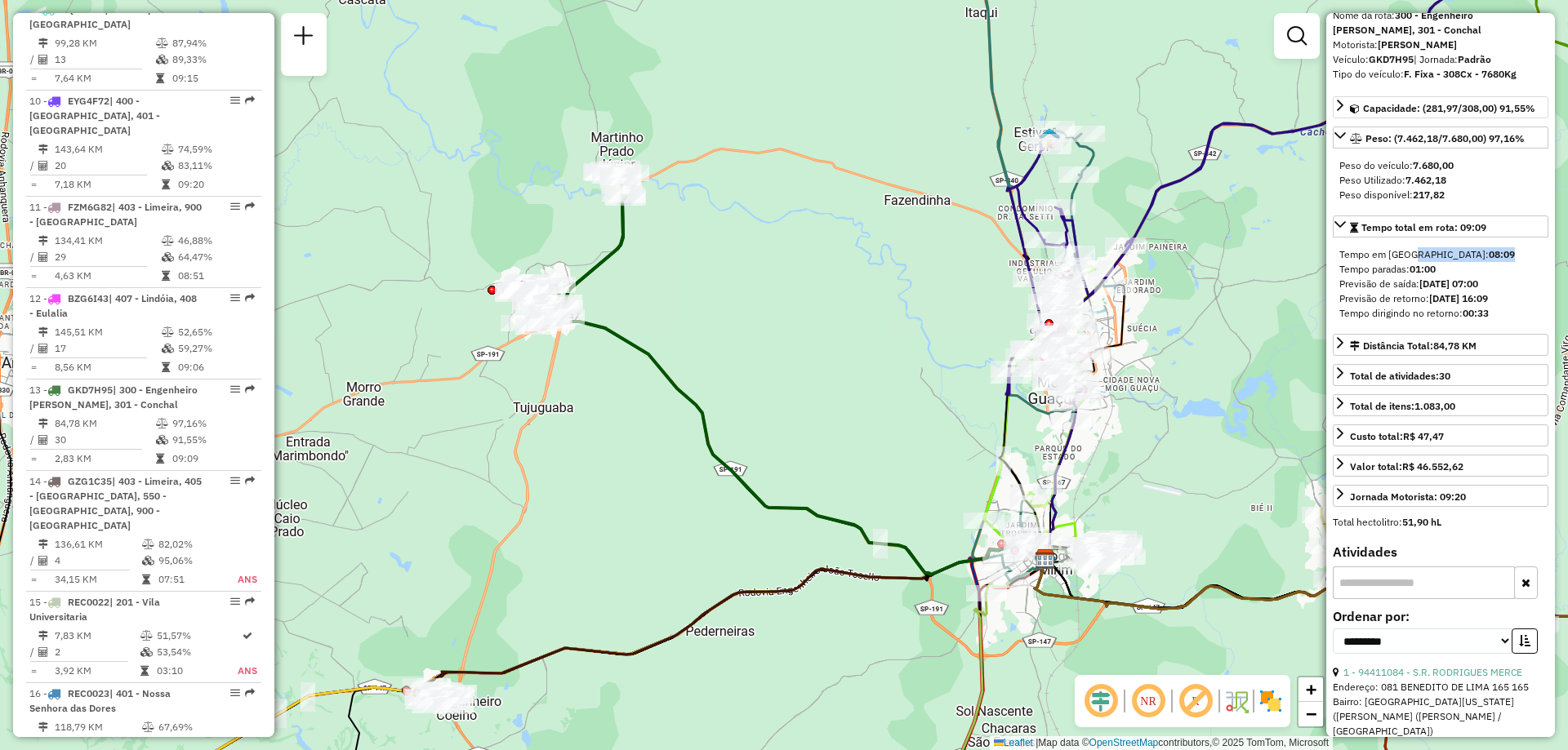
drag, startPoint x: 1438, startPoint y: 253, endPoint x: 1404, endPoint y: 252, distance: 34.0
click at [1404, 252] on div "Tempo em rota: 08:09" at bounding box center [1440, 254] width 202 height 15
click at [1489, 252] on strong "08:09" at bounding box center [1502, 254] width 26 height 12
drag, startPoint x: 1443, startPoint y: 268, endPoint x: 1409, endPoint y: 270, distance: 34.1
click at [1409, 270] on div "Tempo paradas: 01:00" at bounding box center [1440, 269] width 202 height 15
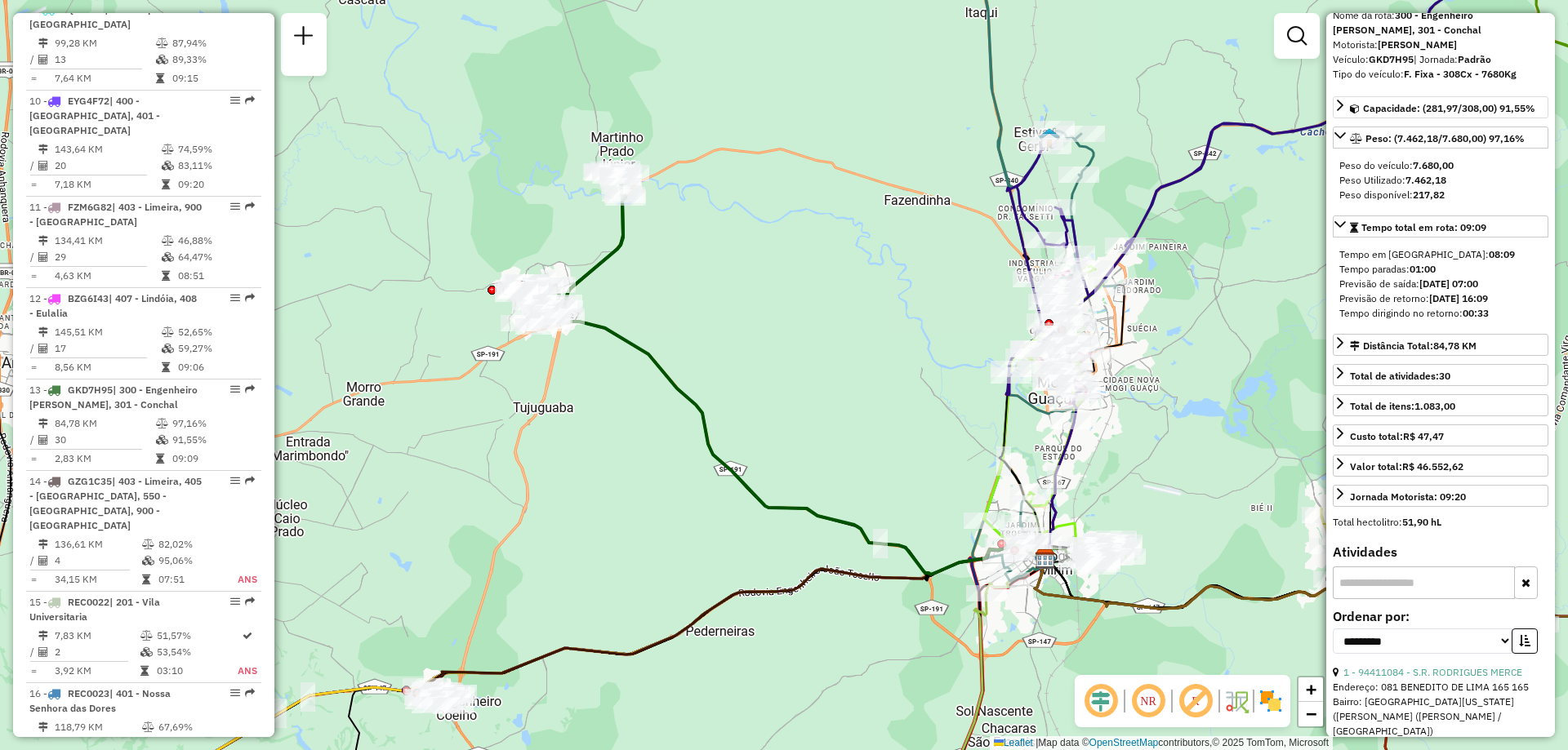
click at [1460, 280] on strong "14/08/2025 07:00" at bounding box center [1448, 284] width 59 height 12
drag, startPoint x: 1420, startPoint y: 285, endPoint x: 1503, endPoint y: 288, distance: 83.1
click at [1503, 288] on div "Previsão de saída: 14/08/2025 07:00" at bounding box center [1440, 284] width 202 height 15
click at [1506, 311] on div "Tempo dirigindo no retorno: 00:33" at bounding box center [1440, 313] width 202 height 15
drag, startPoint x: 1518, startPoint y: 301, endPoint x: 1429, endPoint y: 305, distance: 89.1
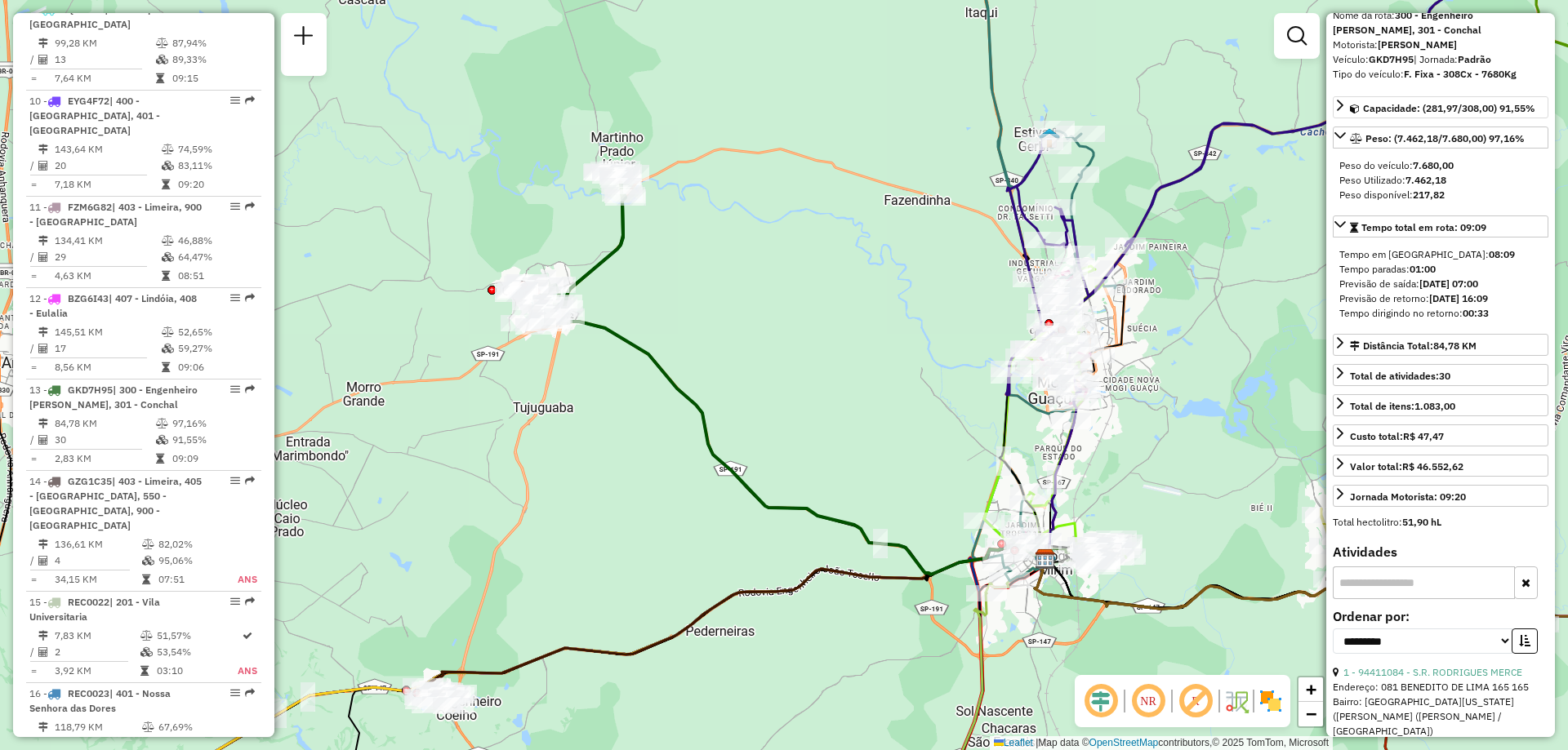
click at [1429, 305] on div "Previsão de retorno: 14/08/2025 16:09" at bounding box center [1440, 299] width 202 height 15
click at [1417, 346] on div "Distância Total: 84,78 KM" at bounding box center [1413, 346] width 127 height 15
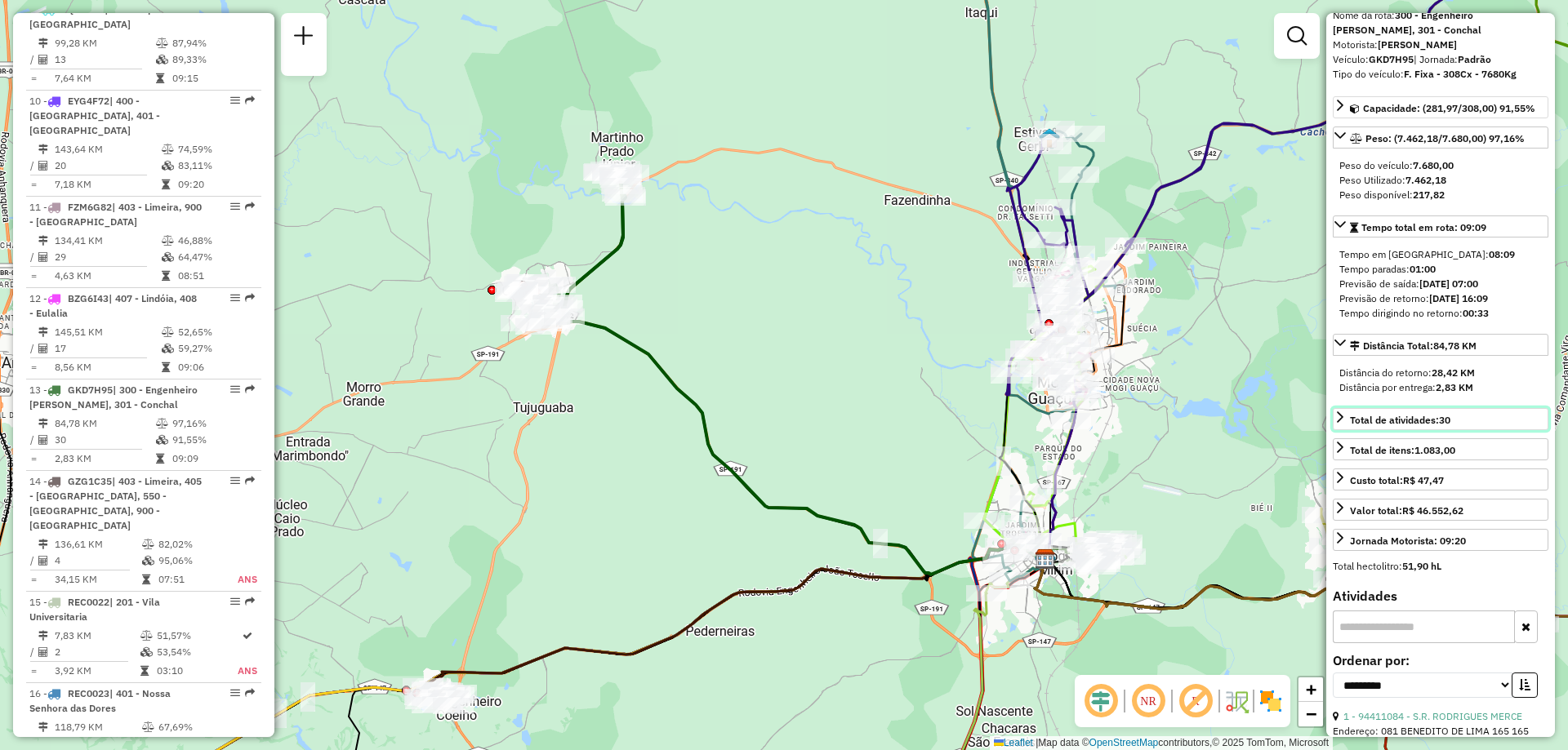
click at [1409, 419] on span "Total de atividades: 30" at bounding box center [1400, 420] width 101 height 12
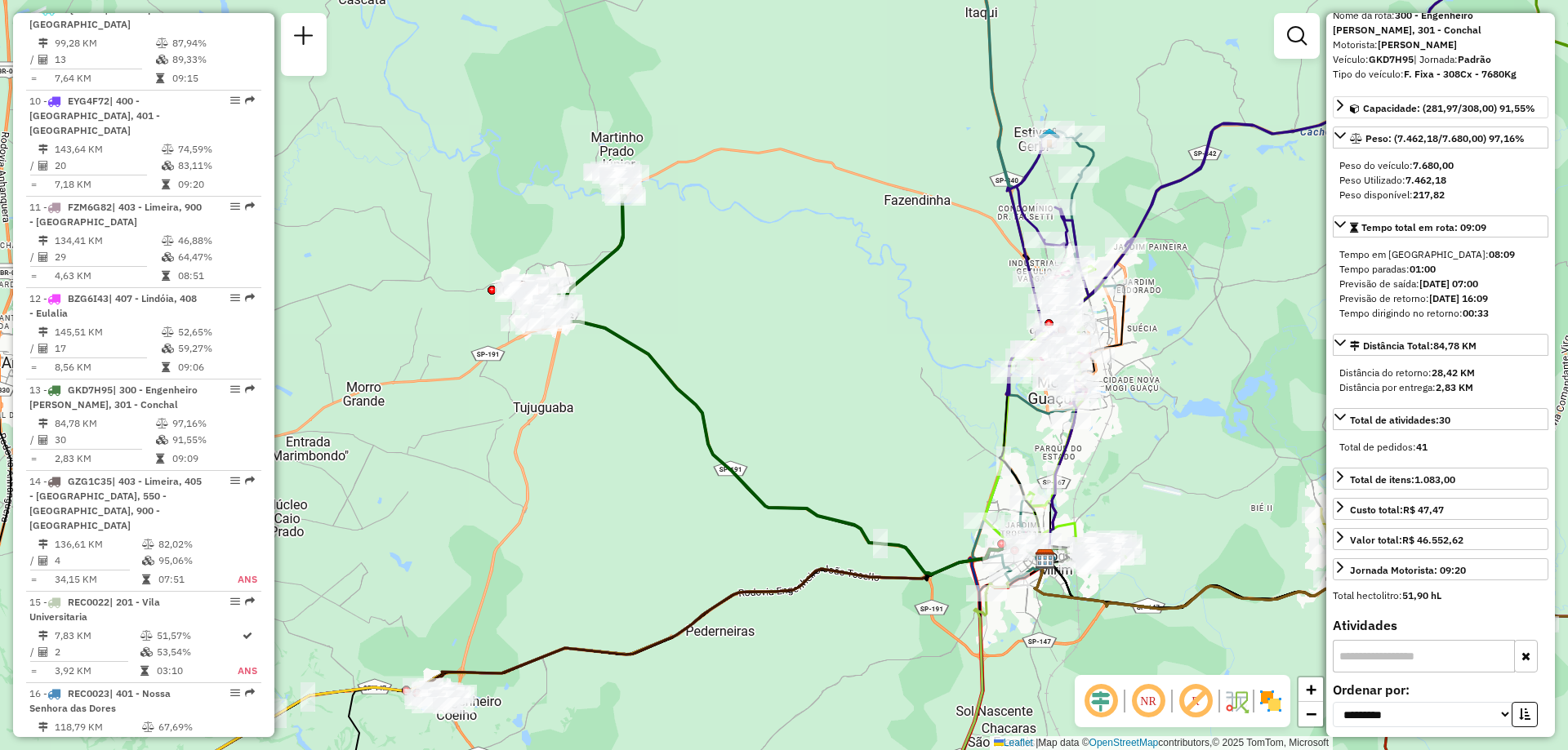
click at [1562, 297] on div "Janela de atendimento Grade de atendimento Capacidade Transportadoras Veículos …" at bounding box center [784, 375] width 1568 height 750
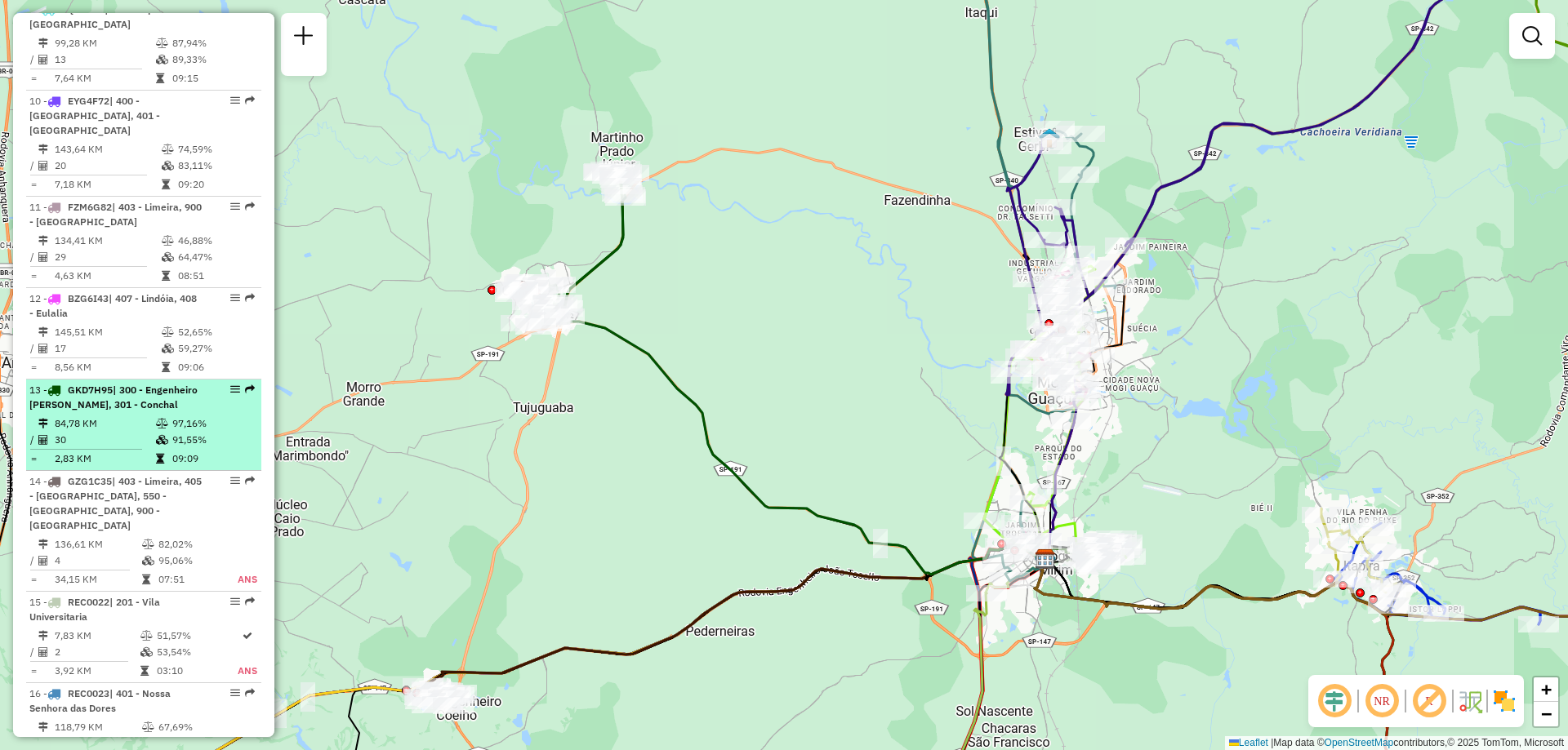
click at [139, 383] on span "| 300 - Engenheiro Coelho, 301 - Conchal" at bounding box center [114, 396] width 168 height 27
select select "**********"
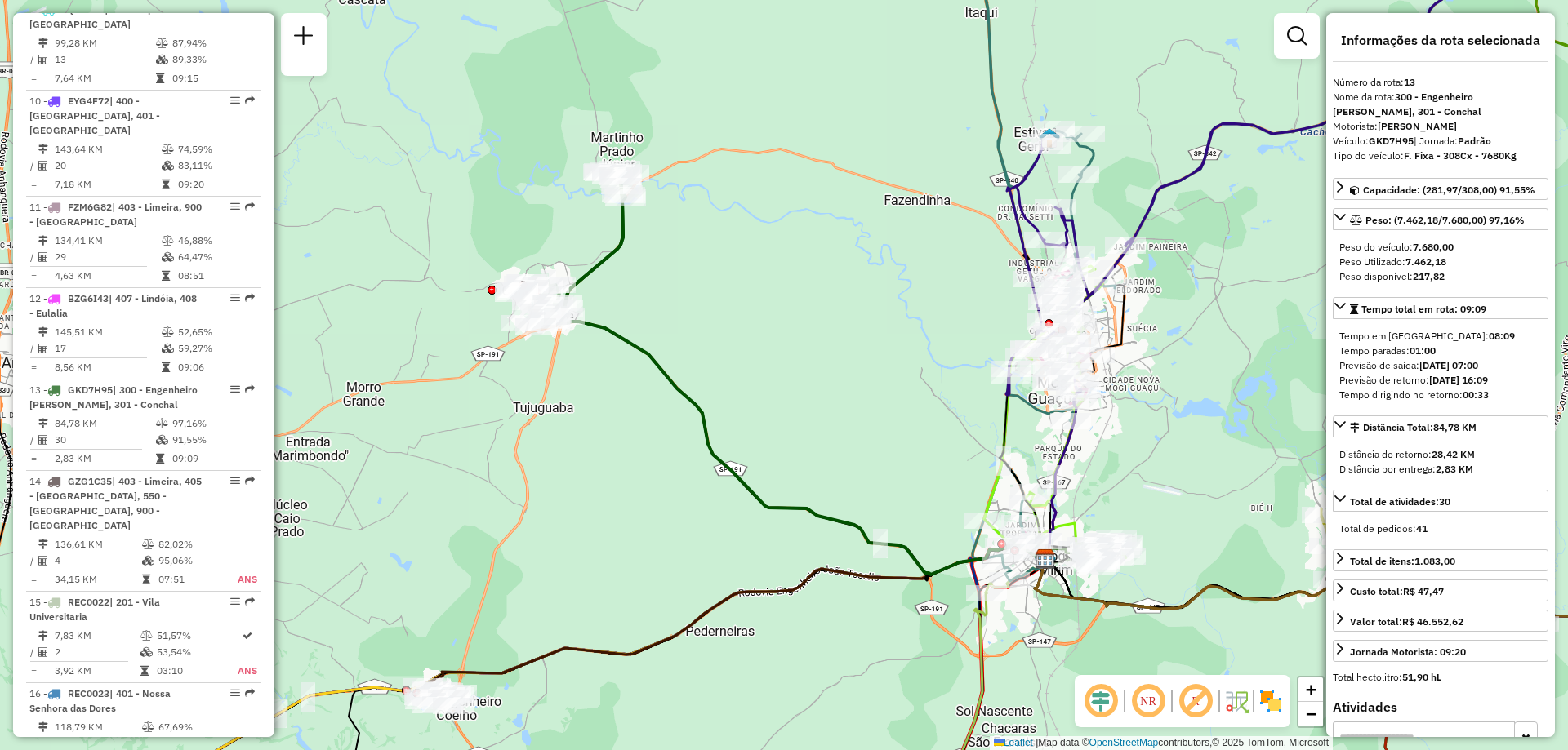
click at [1435, 256] on strong "7.462,18" at bounding box center [1426, 262] width 41 height 12
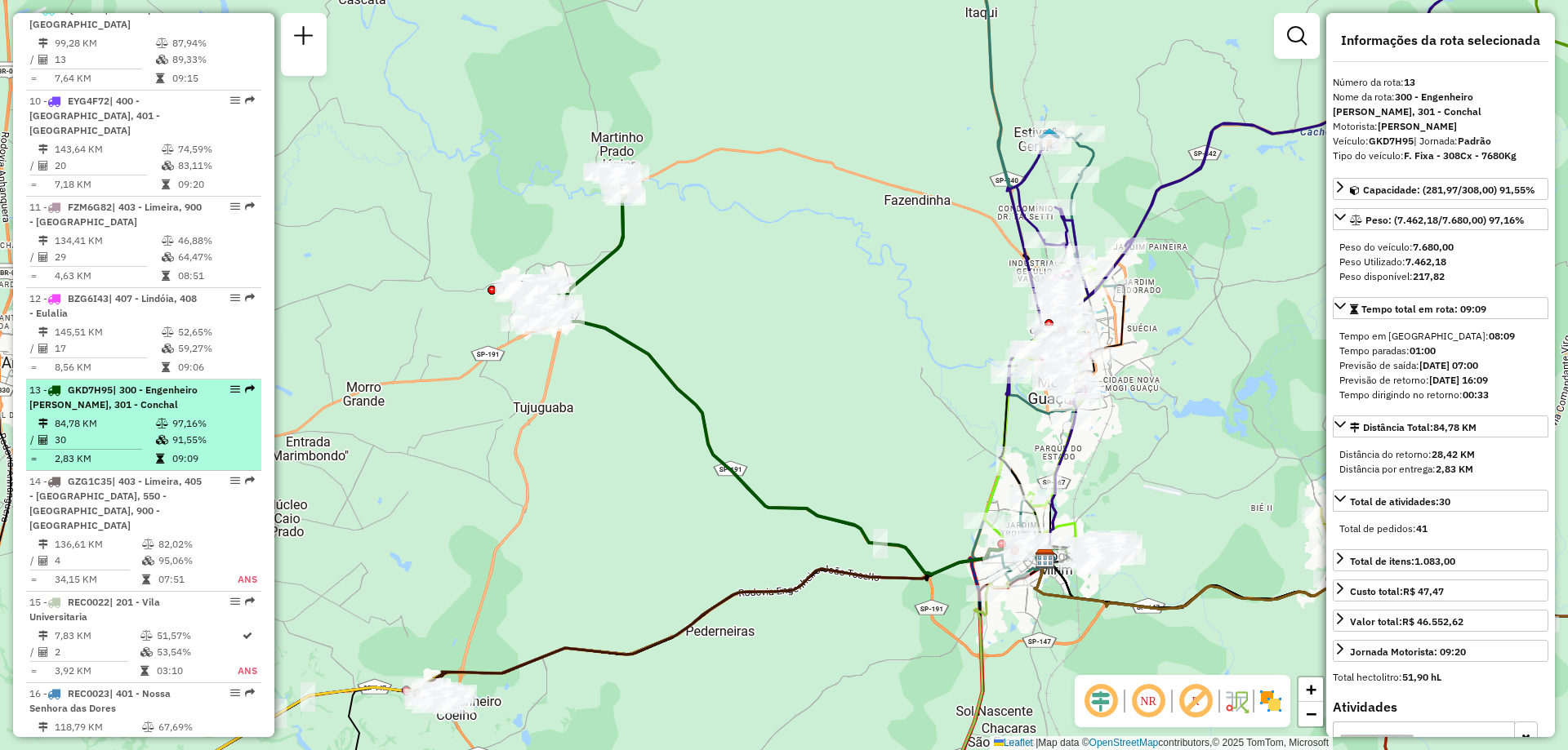
click at [147, 383] on div "13 - GKD7H95 | 300 - Engenheiro Coelho, 301 - Conchal" at bounding box center [117, 398] width 173 height 30
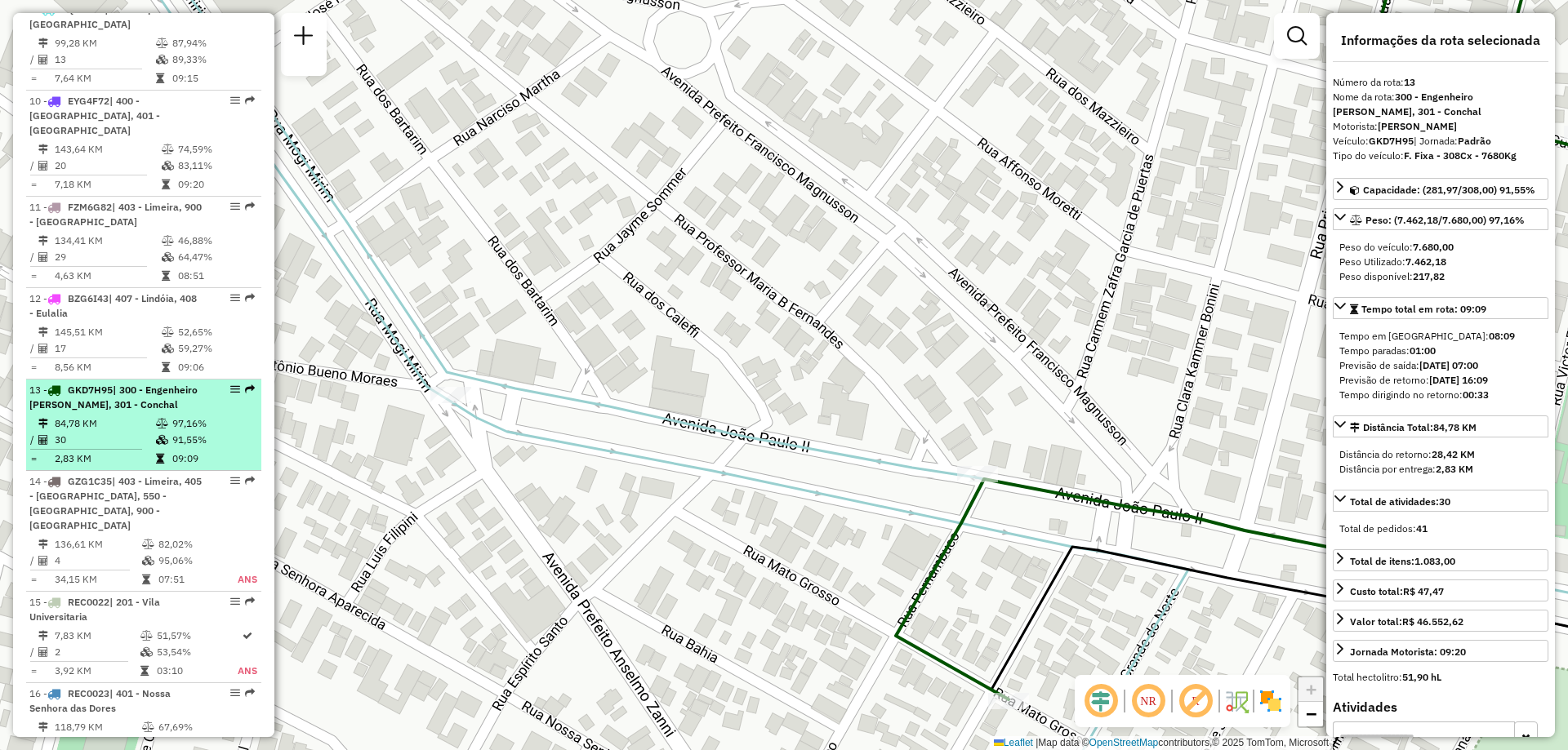
click at [230, 384] on em at bounding box center [235, 389] width 10 height 10
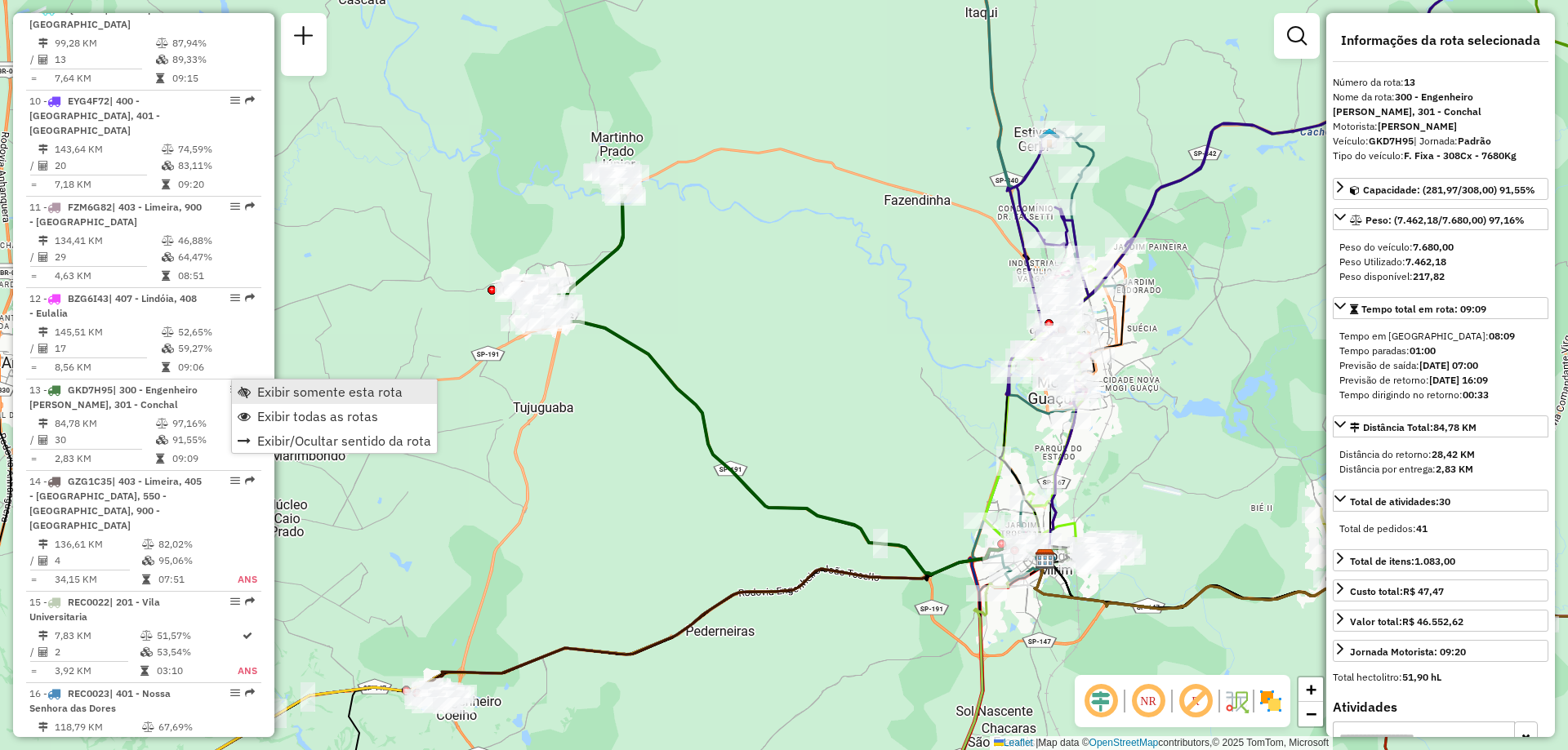
click at [247, 393] on span "Exibir somente esta rota" at bounding box center [244, 391] width 13 height 13
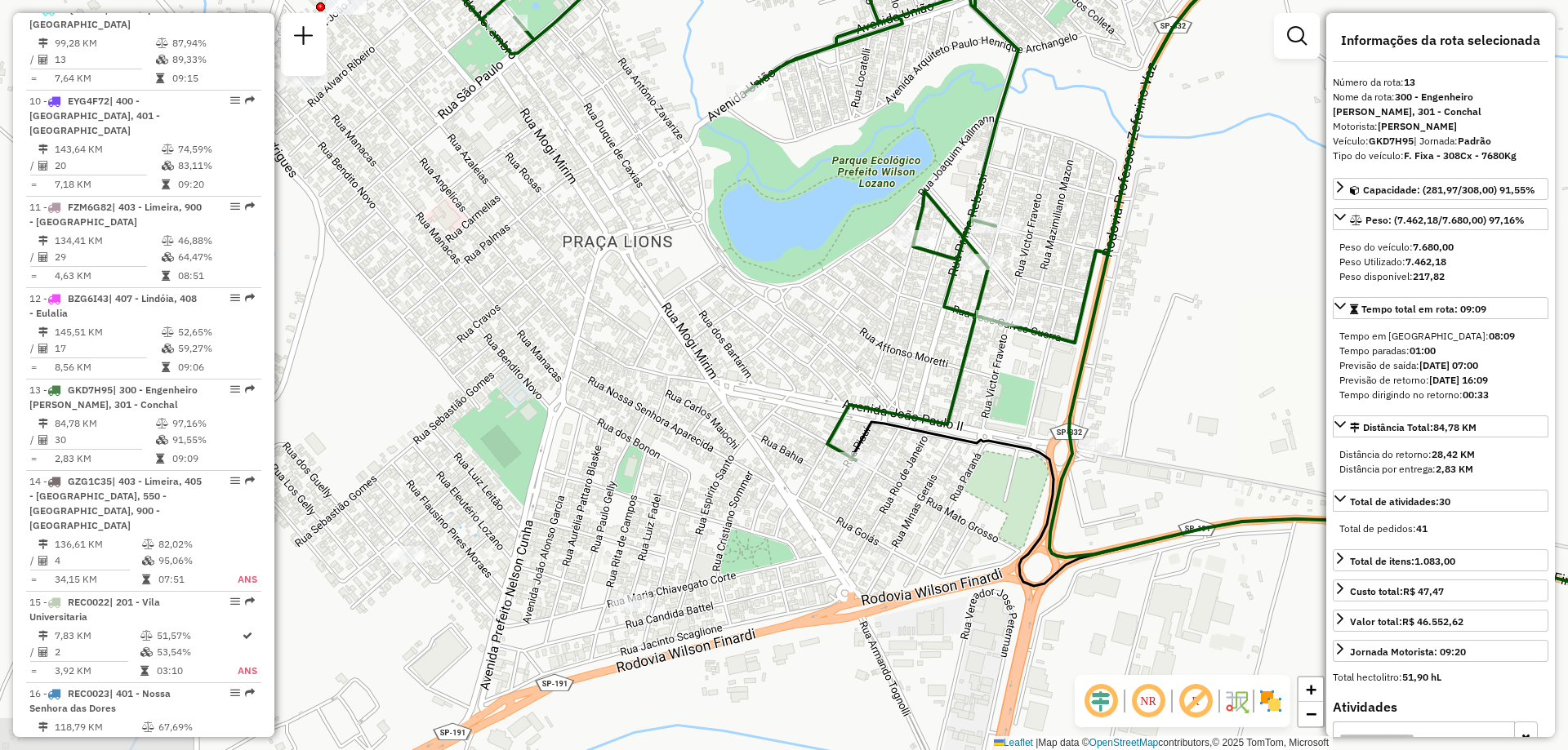
drag, startPoint x: 501, startPoint y: 263, endPoint x: 840, endPoint y: 138, distance: 361.3
click at [840, 138] on div "Janela de atendimento Grade de atendimento Capacidade Transportadoras Veículos …" at bounding box center [784, 375] width 1568 height 750
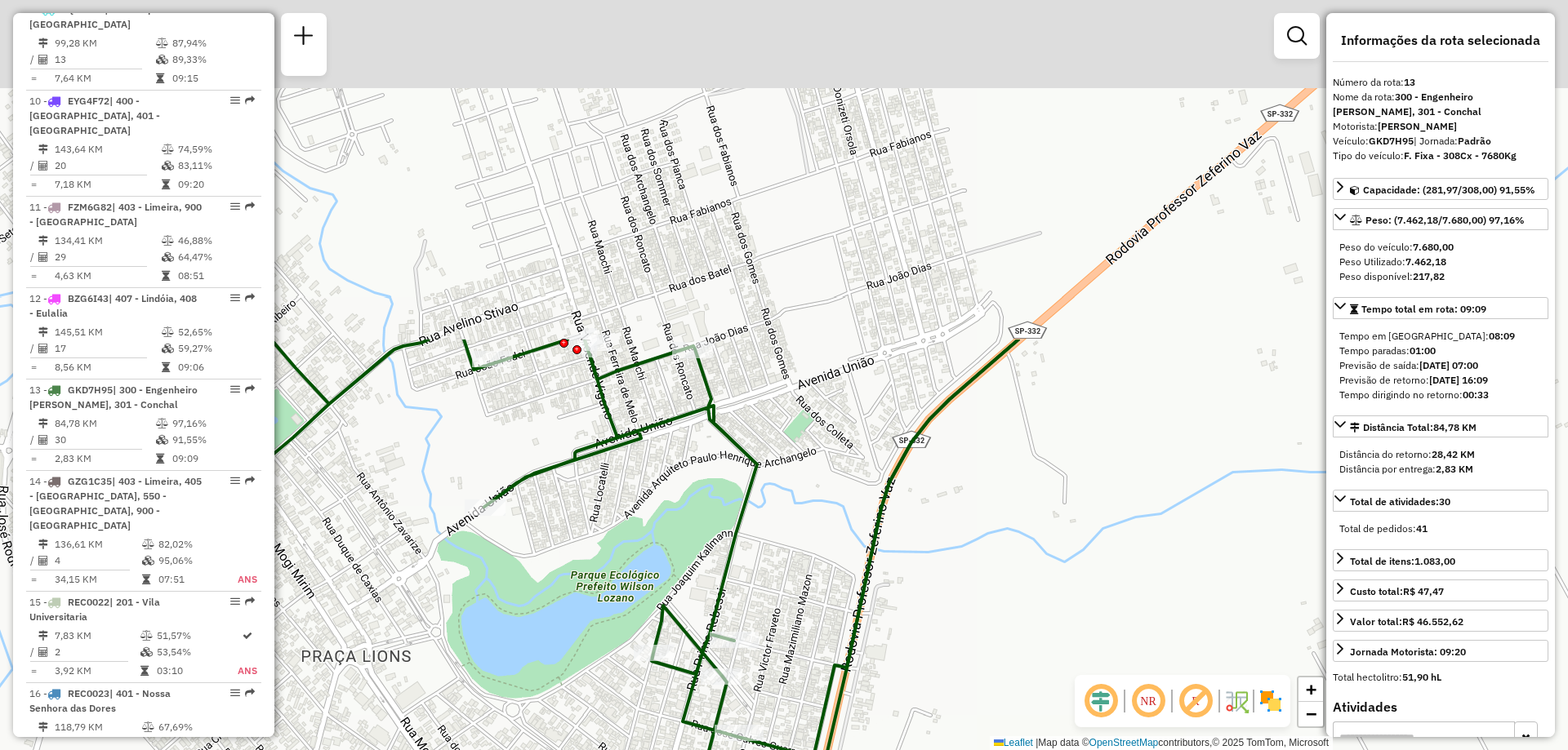
drag, startPoint x: 1009, startPoint y: 239, endPoint x: 742, endPoint y: 625, distance: 469.3
click at [743, 659] on div "Rota 13 - Placa GKD7H95 94409921 - A. F. DE SOUZA BOUTI Janela de atendimento G…" at bounding box center [784, 375] width 1568 height 750
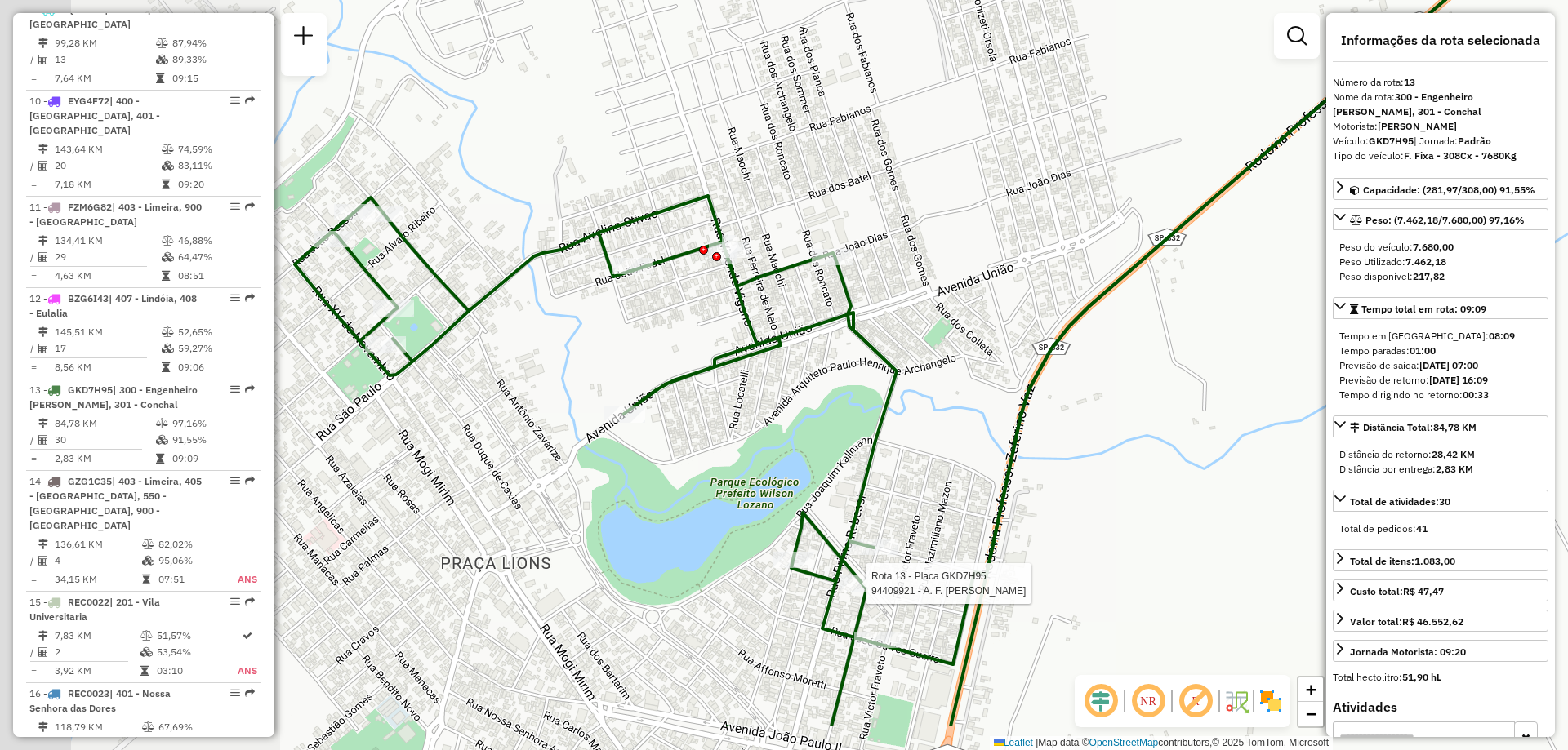
drag, startPoint x: 909, startPoint y: 364, endPoint x: 1104, endPoint y: 247, distance: 227.4
click at [1104, 247] on div "Rota 13 - Placa GKD7H95 94409921 - A. F. DE SOUZA BOUTI Janela de atendimento G…" at bounding box center [784, 375] width 1568 height 750
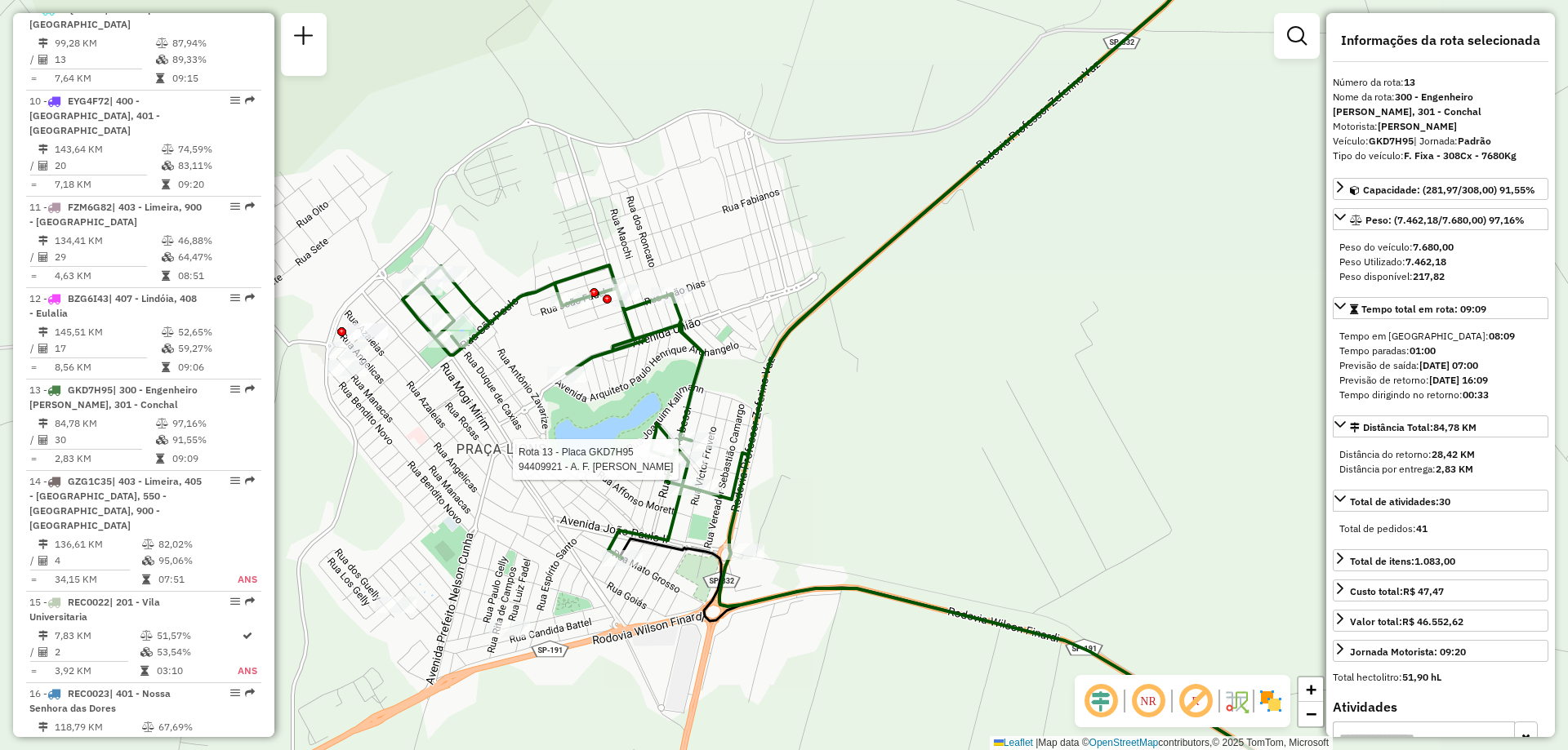
drag, startPoint x: 1086, startPoint y: 351, endPoint x: 751, endPoint y: 403, distance: 339.0
click at [751, 403] on icon at bounding box center [796, 266] width 788 height 586
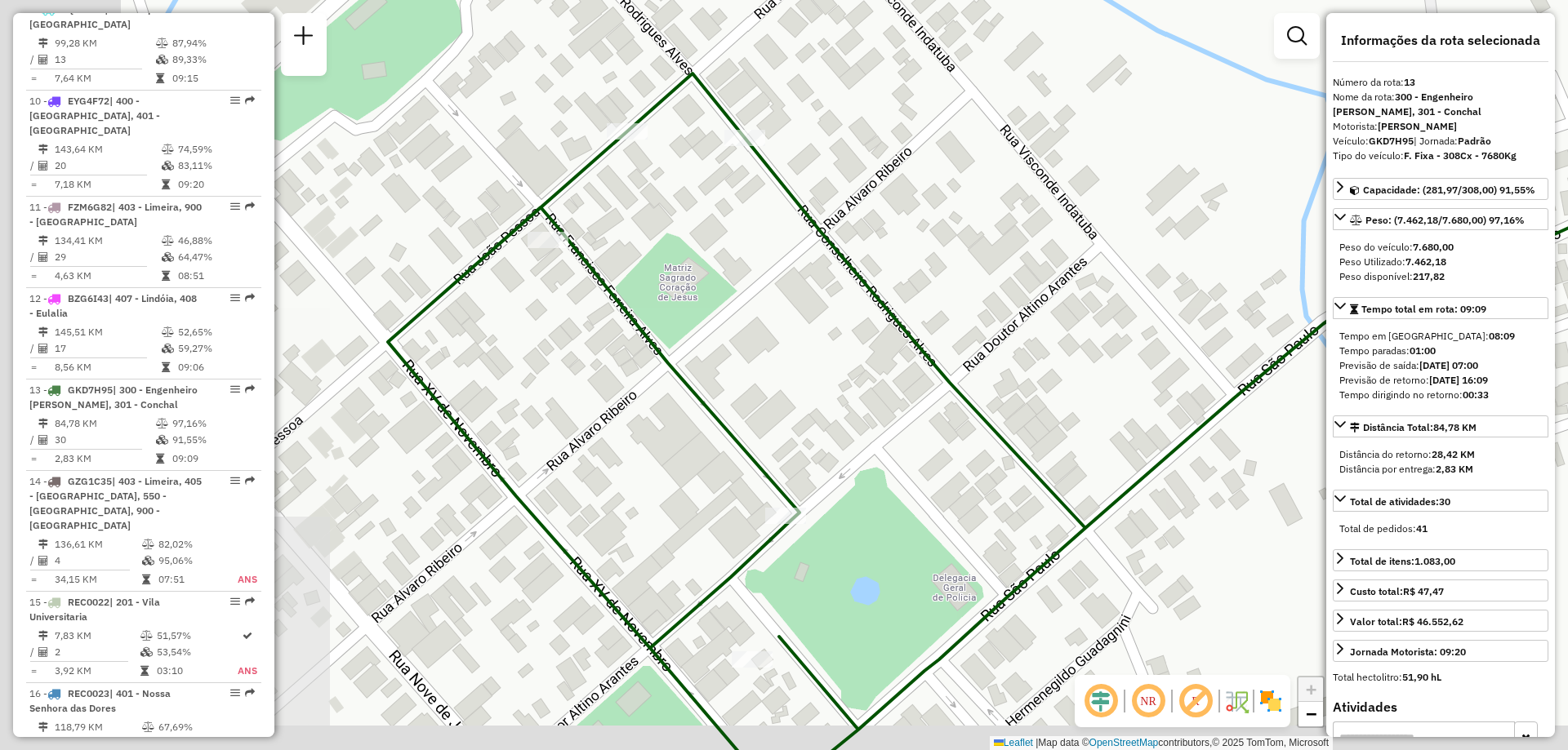
drag, startPoint x: 570, startPoint y: 295, endPoint x: 910, endPoint y: 228, distance: 346.5
click at [910, 228] on div "Rota 13 - Placa GKD7H95 94409921 - A. F. DE SOUZA BOUTI Janela de atendimento G…" at bounding box center [784, 375] width 1568 height 750
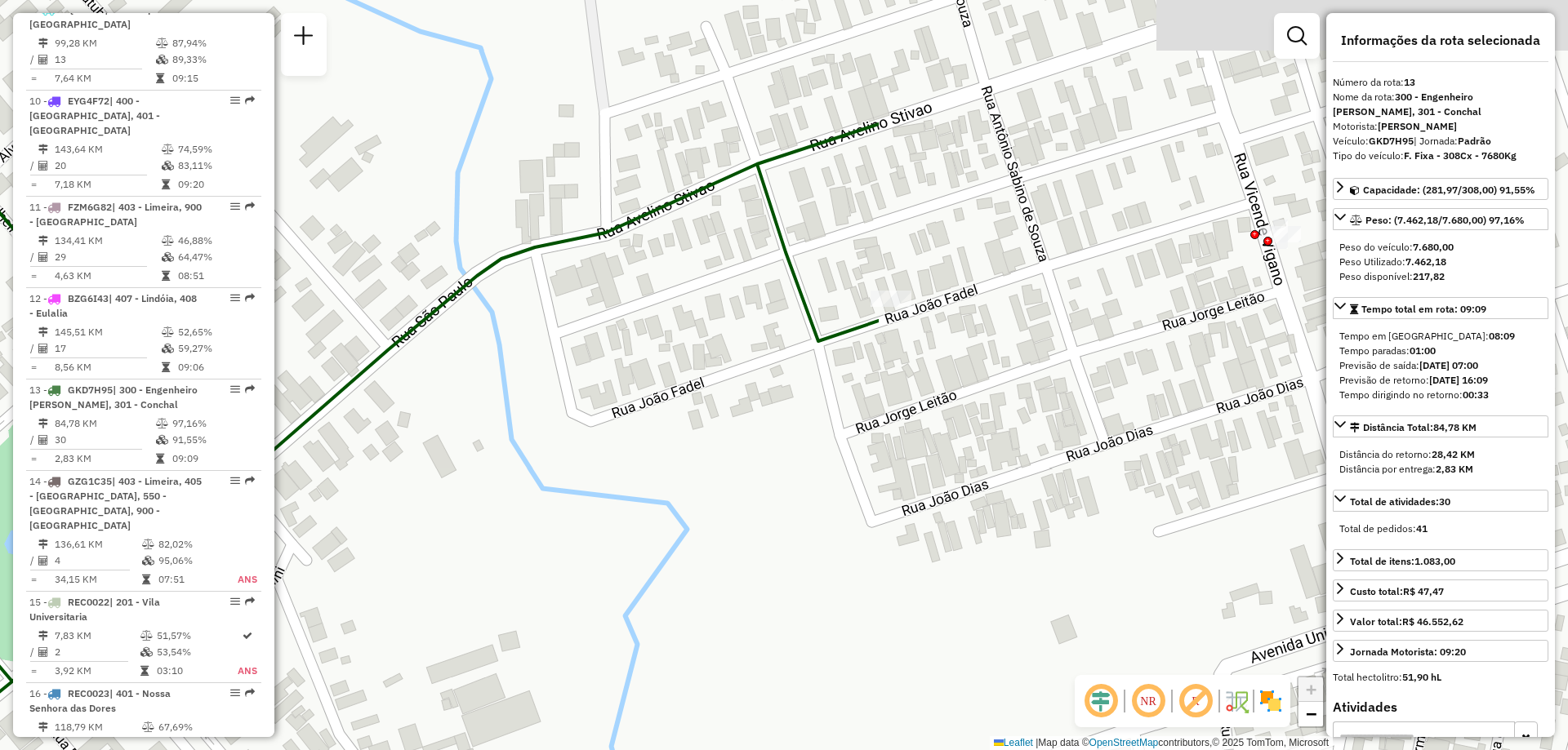
drag, startPoint x: 1280, startPoint y: 446, endPoint x: 431, endPoint y: 440, distance: 849.0
click at [431, 440] on div "Rota 13 - Placa GKD7H95 94409921 - A. F. DE SOUZA BOUTI Janela de atendimento G…" at bounding box center [784, 375] width 1568 height 750
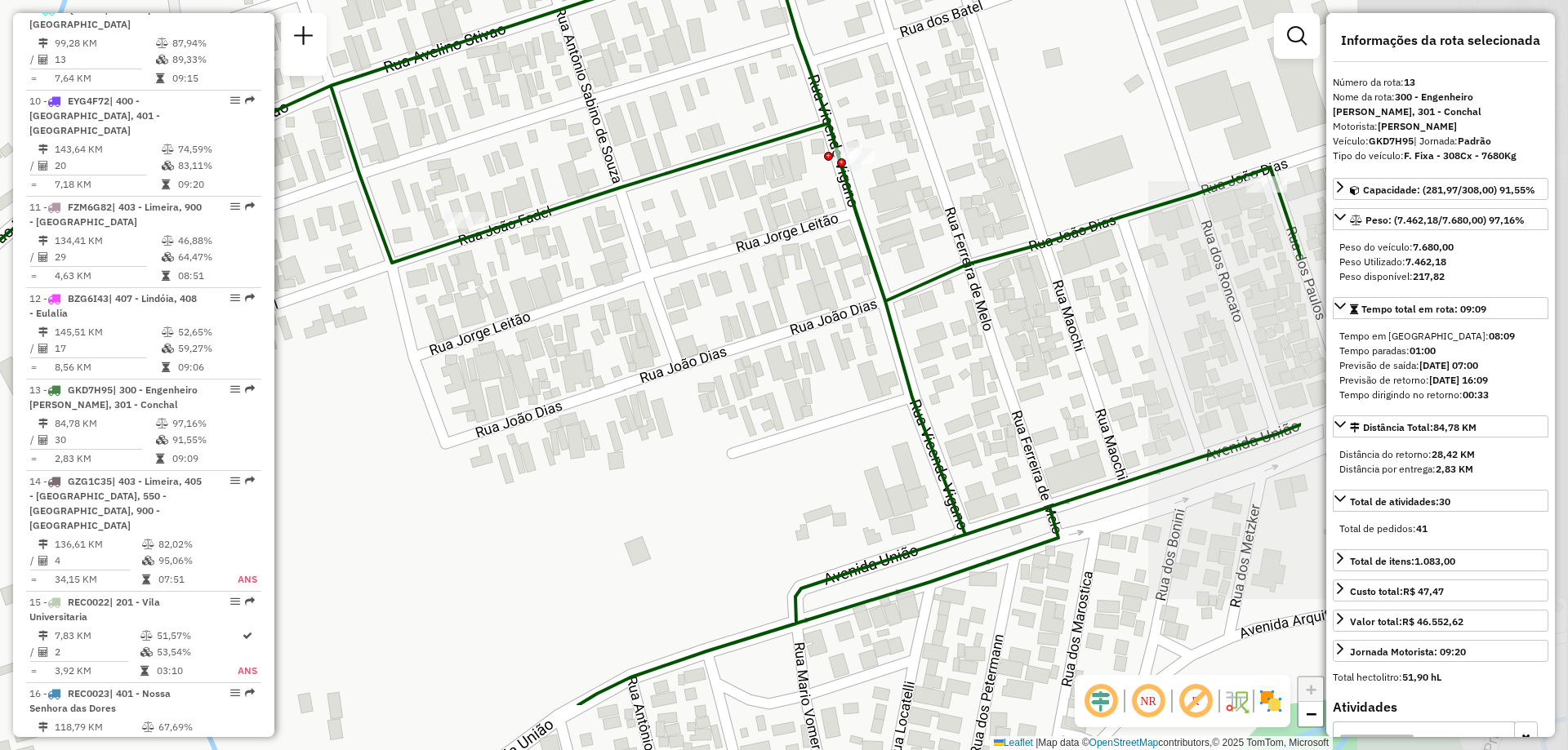
drag, startPoint x: 1144, startPoint y: 242, endPoint x: 637, endPoint y: 98, distance: 527.1
click at [637, 98] on div "Rota 13 - Placa GKD7H95 94409921 - A. F. DE SOUZA BOUTI Janela de atendimento G…" at bounding box center [784, 375] width 1568 height 750
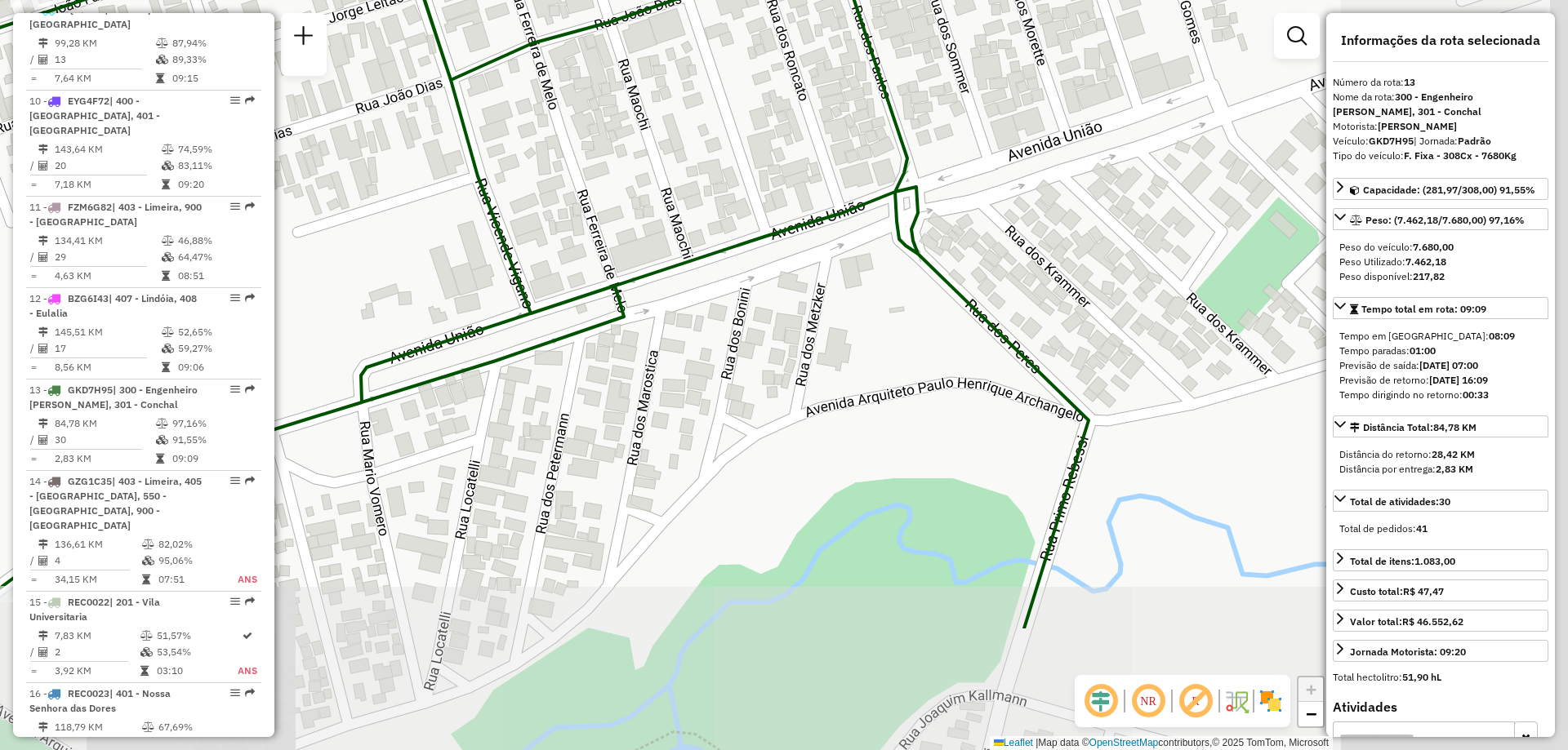
drag, startPoint x: 1117, startPoint y: 412, endPoint x: 765, endPoint y: 215, distance: 403.4
click at [765, 215] on div "Rota 13 - Placa GKD7H95 94409921 - A. F. DE SOUZA BOUTI Janela de atendimento G…" at bounding box center [784, 375] width 1568 height 750
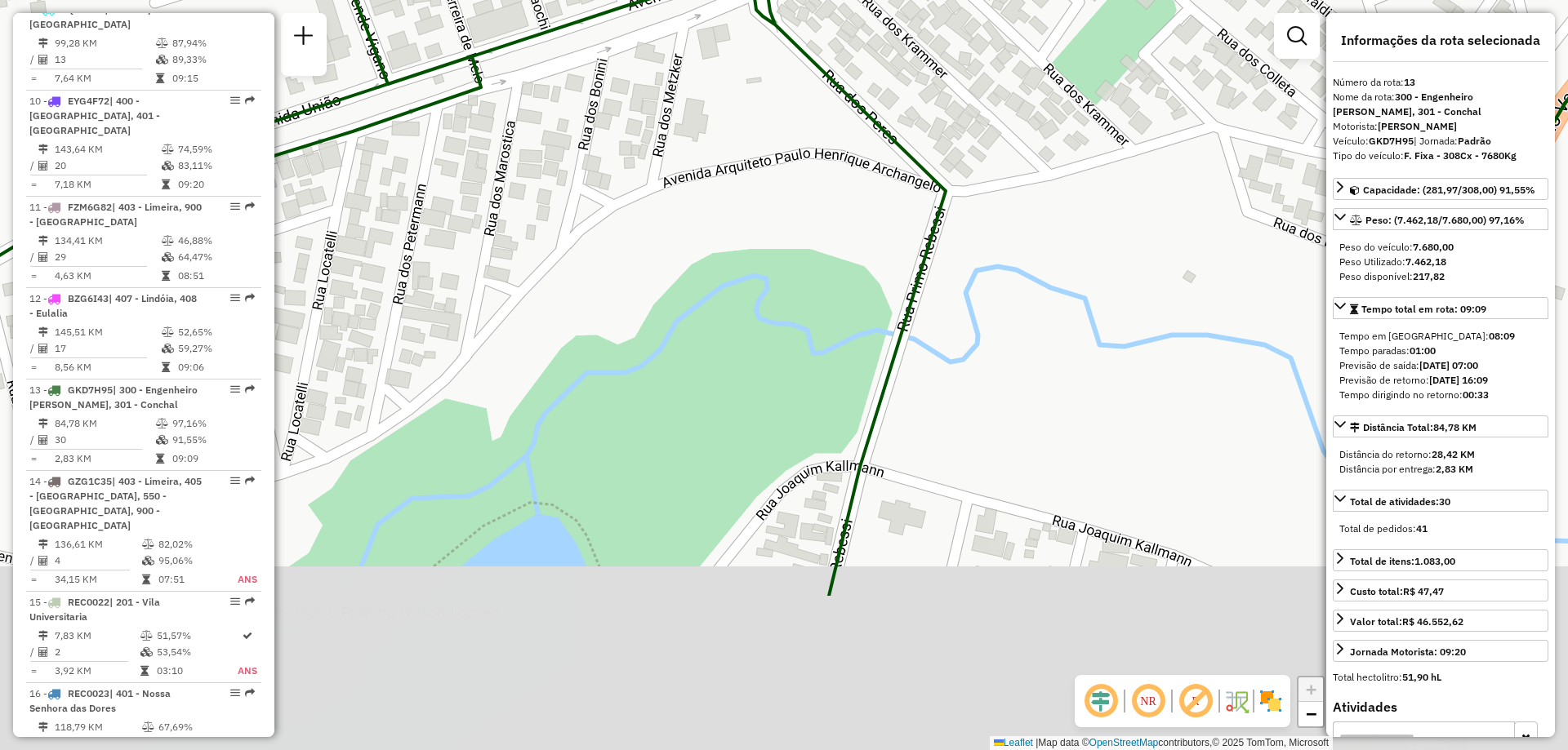
drag, startPoint x: 1139, startPoint y: 418, endPoint x: 990, endPoint y: 183, distance: 278.3
click at [990, 183] on div "Rota 13 - Placa GKD7H95 94409921 - A. F. DE SOUZA BOUTI Janela de atendimento G…" at bounding box center [784, 375] width 1568 height 750
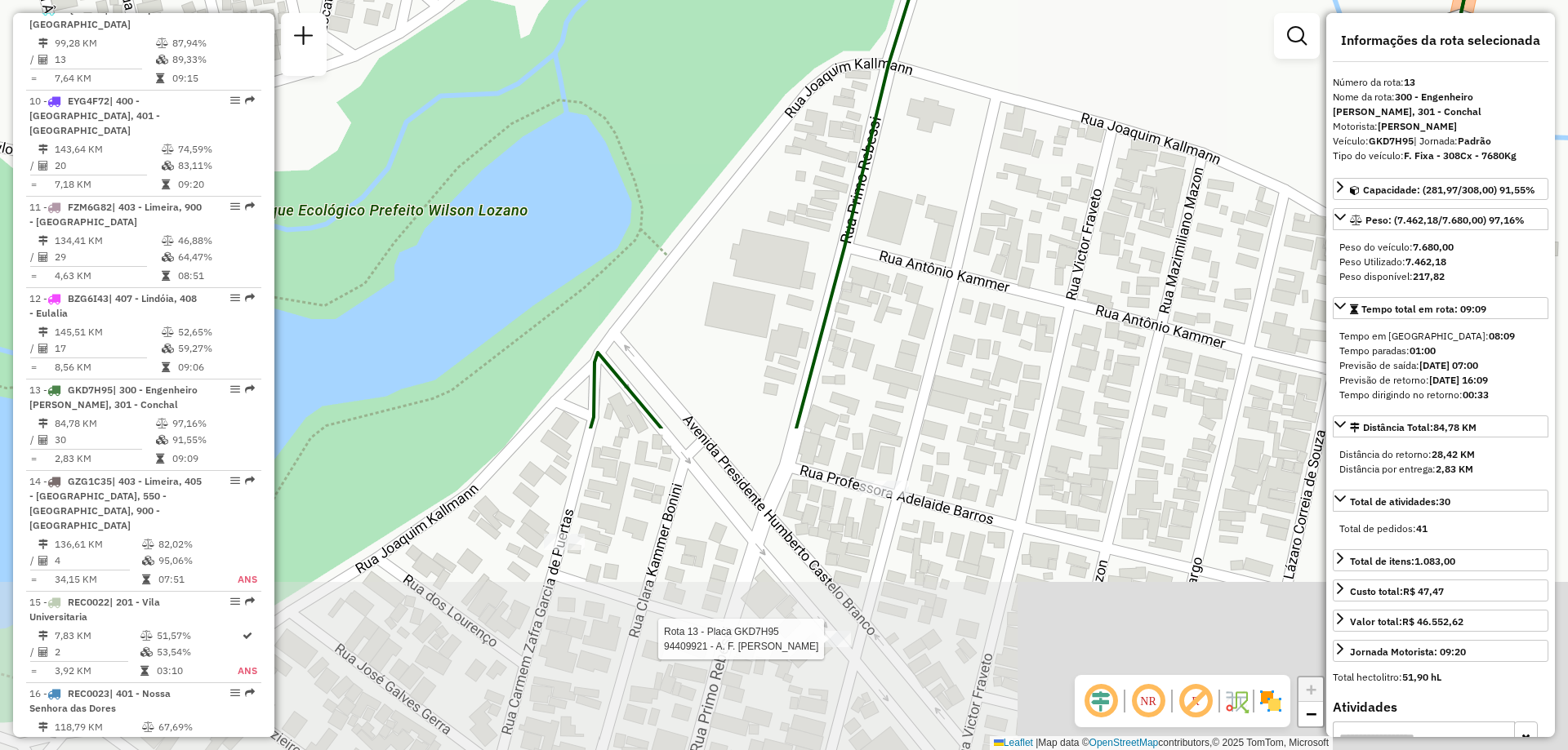
drag, startPoint x: 984, startPoint y: 428, endPoint x: 1006, endPoint y: 107, distance: 321.8
click at [1006, 107] on div "Rota 13 - Placa GKD7H95 94409921 - A. F. DE SOUZA BOUTI Janela de atendimento G…" at bounding box center [784, 375] width 1568 height 750
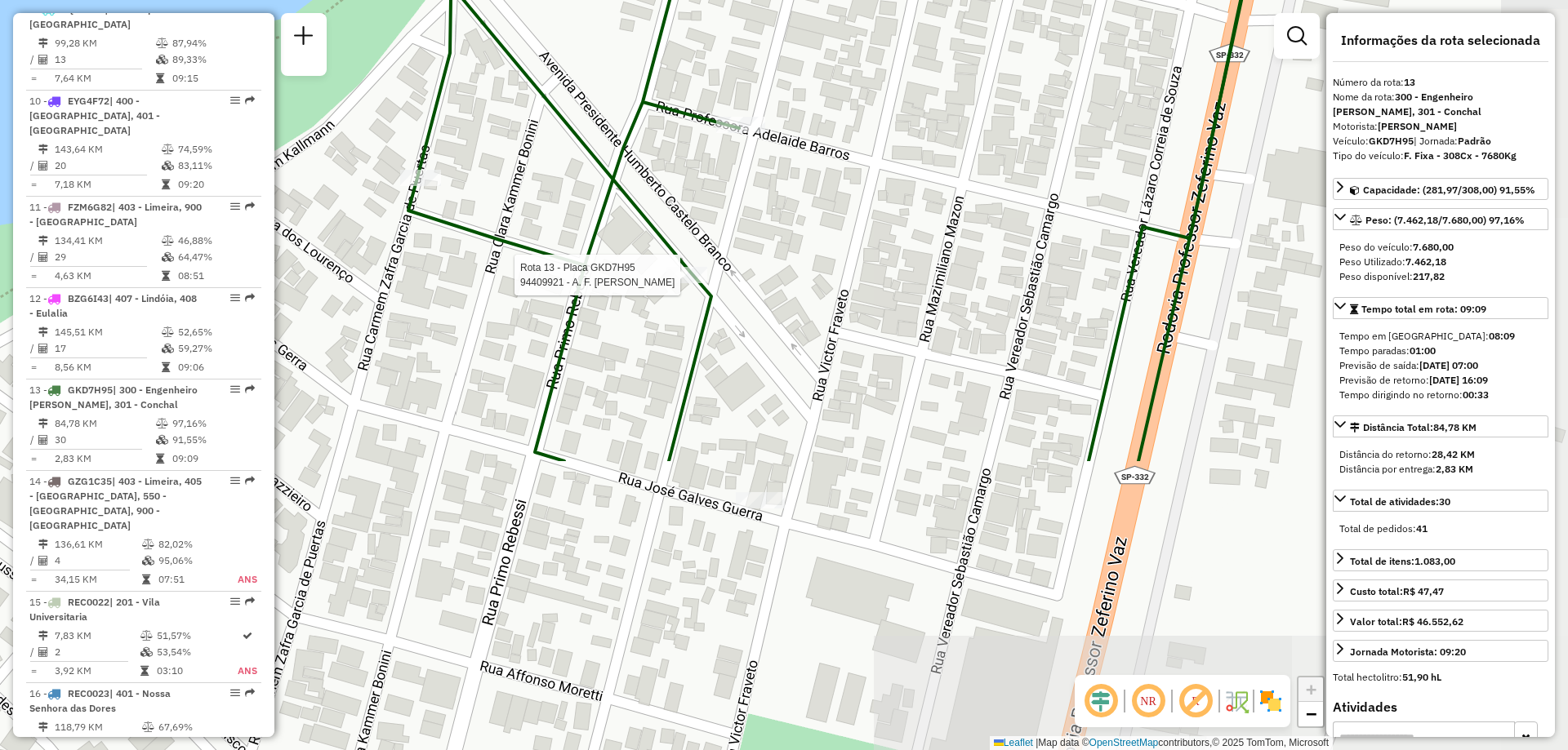
drag, startPoint x: 964, startPoint y: 482, endPoint x: 821, endPoint y: 118, distance: 391.1
click at [821, 118] on div "Rota 13 - Placa GKD7H95 94409921 - A. F. DE SOUZA BOUTI Janela de atendimento G…" at bounding box center [784, 375] width 1568 height 750
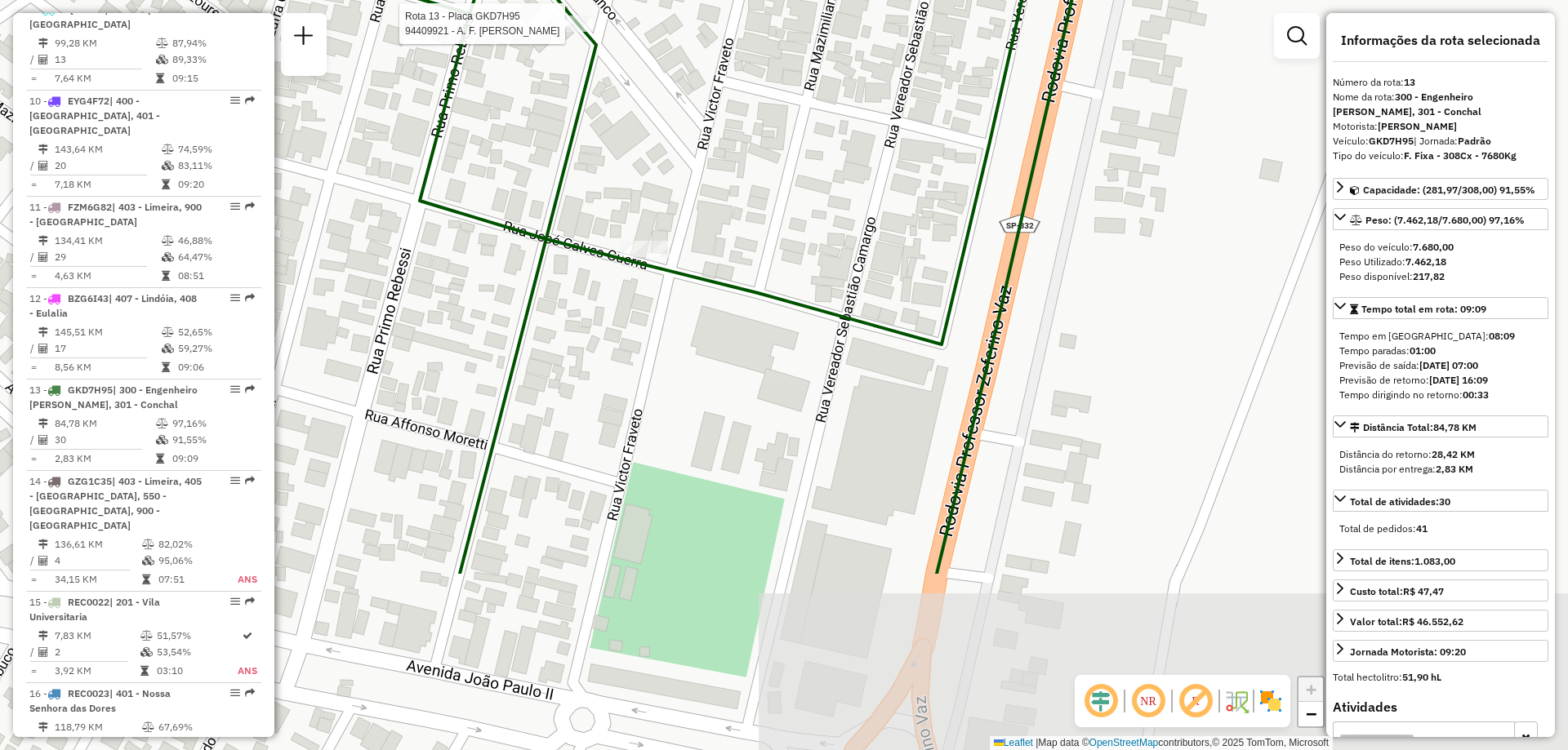
drag, startPoint x: 990, startPoint y: 383, endPoint x: 873, endPoint y: 128, distance: 280.6
click at [873, 128] on div "Rota 13 - Placa GKD7H95 94409921 - A. F. DE SOUZA BOUTI Janela de atendimento G…" at bounding box center [784, 375] width 1568 height 750
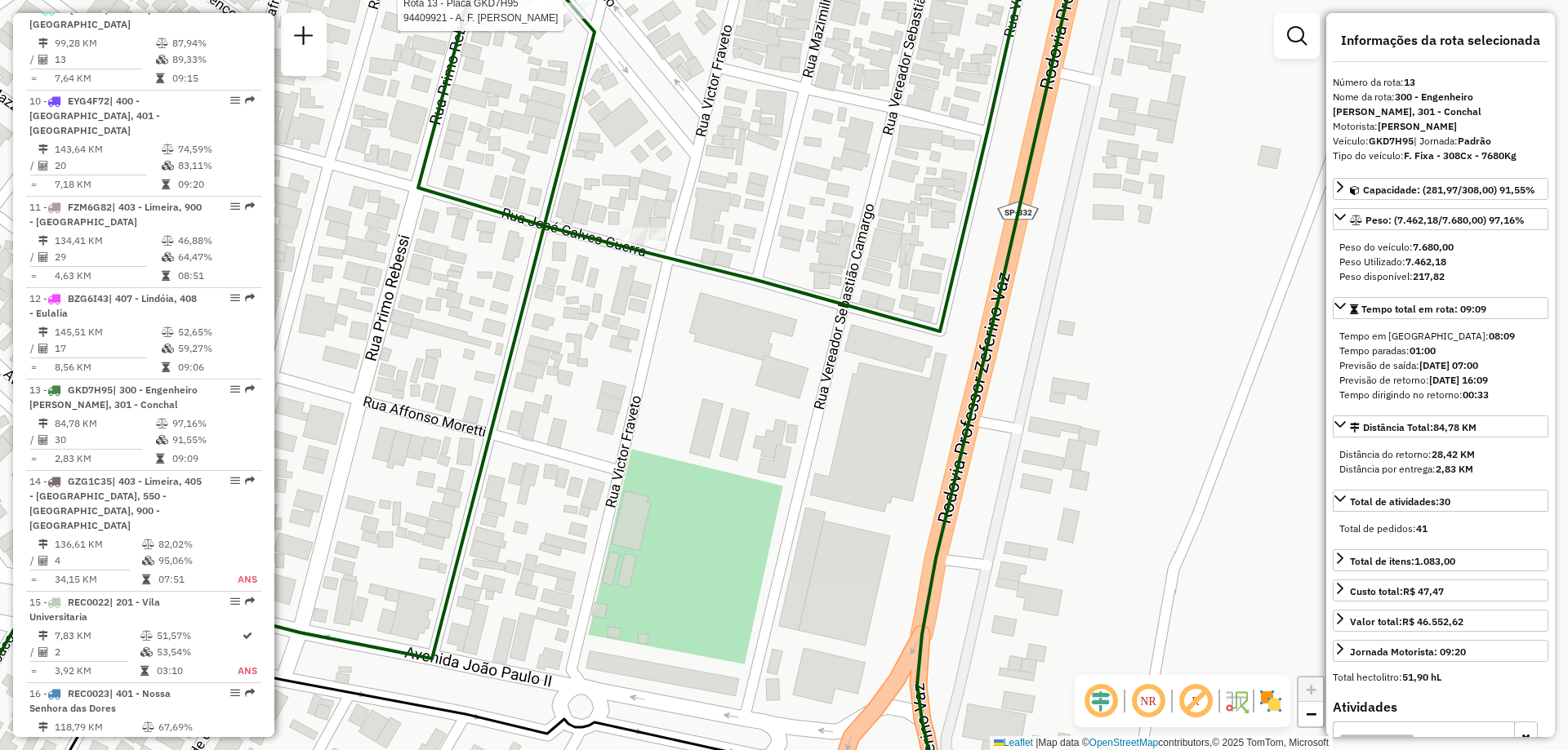
drag, startPoint x: 841, startPoint y: 396, endPoint x: 879, endPoint y: 361, distance: 51.7
click at [879, 361] on div "Rota 13 - Placa GKD7H95 94409921 - A. F. DE SOUZA BOUTI Janela de atendimento G…" at bounding box center [784, 375] width 1568 height 750
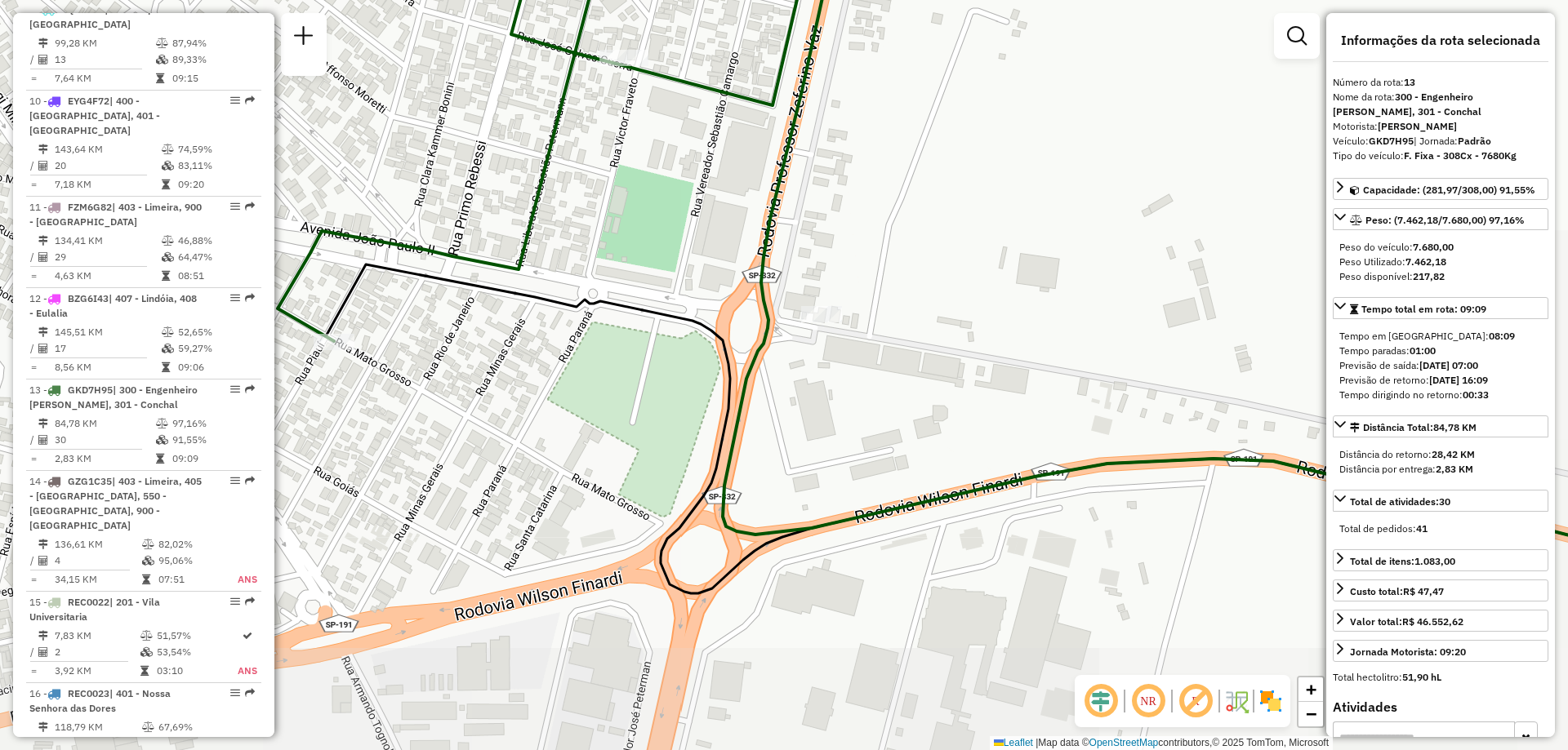
drag, startPoint x: 1023, startPoint y: 528, endPoint x: 869, endPoint y: 302, distance: 273.5
click at [869, 302] on div "Rota 13 - Placa GKD7H95 94409921 - A. F. DE SOUZA BOUTI Janela de atendimento G…" at bounding box center [784, 375] width 1568 height 750
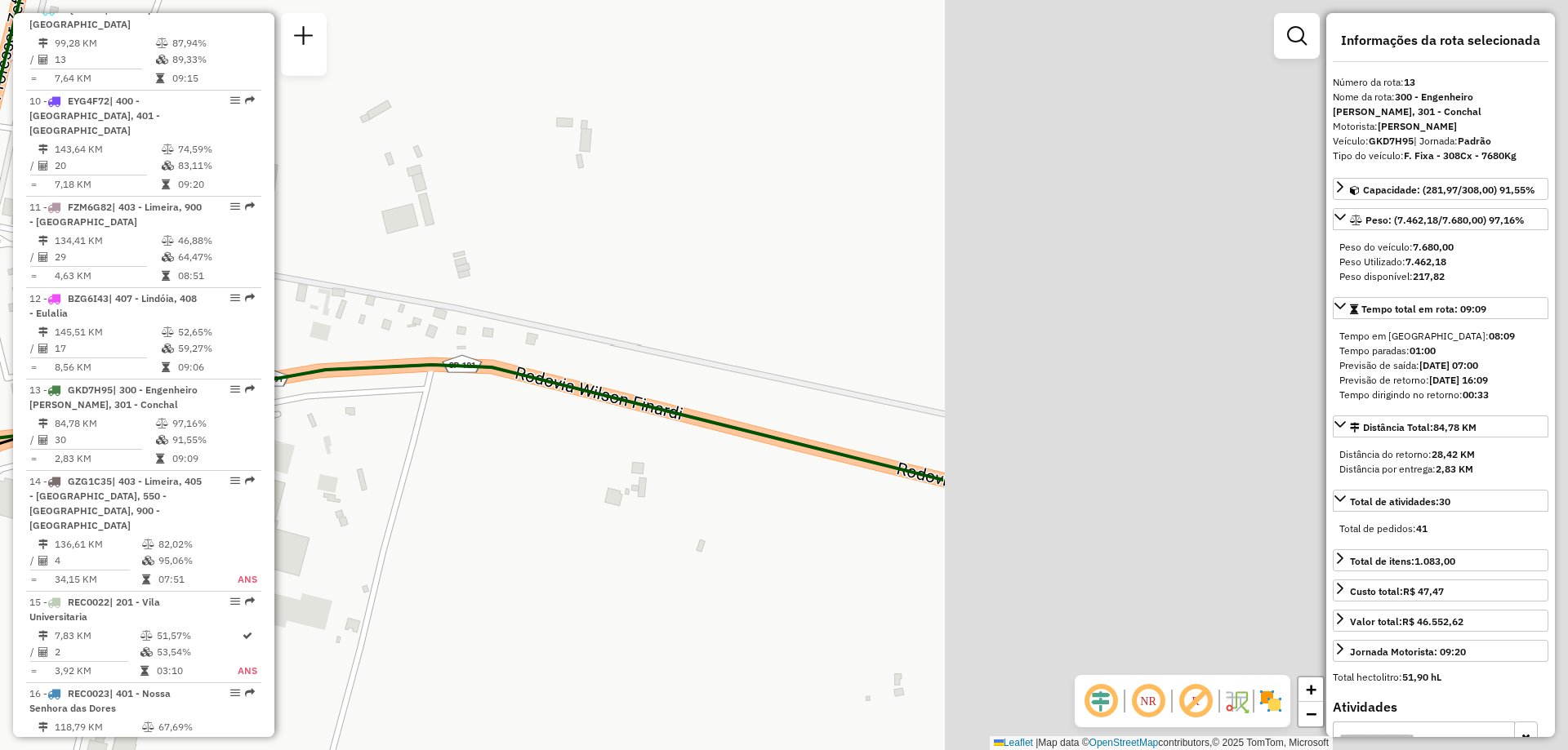
drag, startPoint x: 1141, startPoint y: 499, endPoint x: 362, endPoint y: 404, distance: 784.8
click at [362, 404] on div "Rota 13 - Placa GKD7H95 94409921 - A. F. DE SOUZA BOUTI Janela de atendimento G…" at bounding box center [784, 375] width 1568 height 750
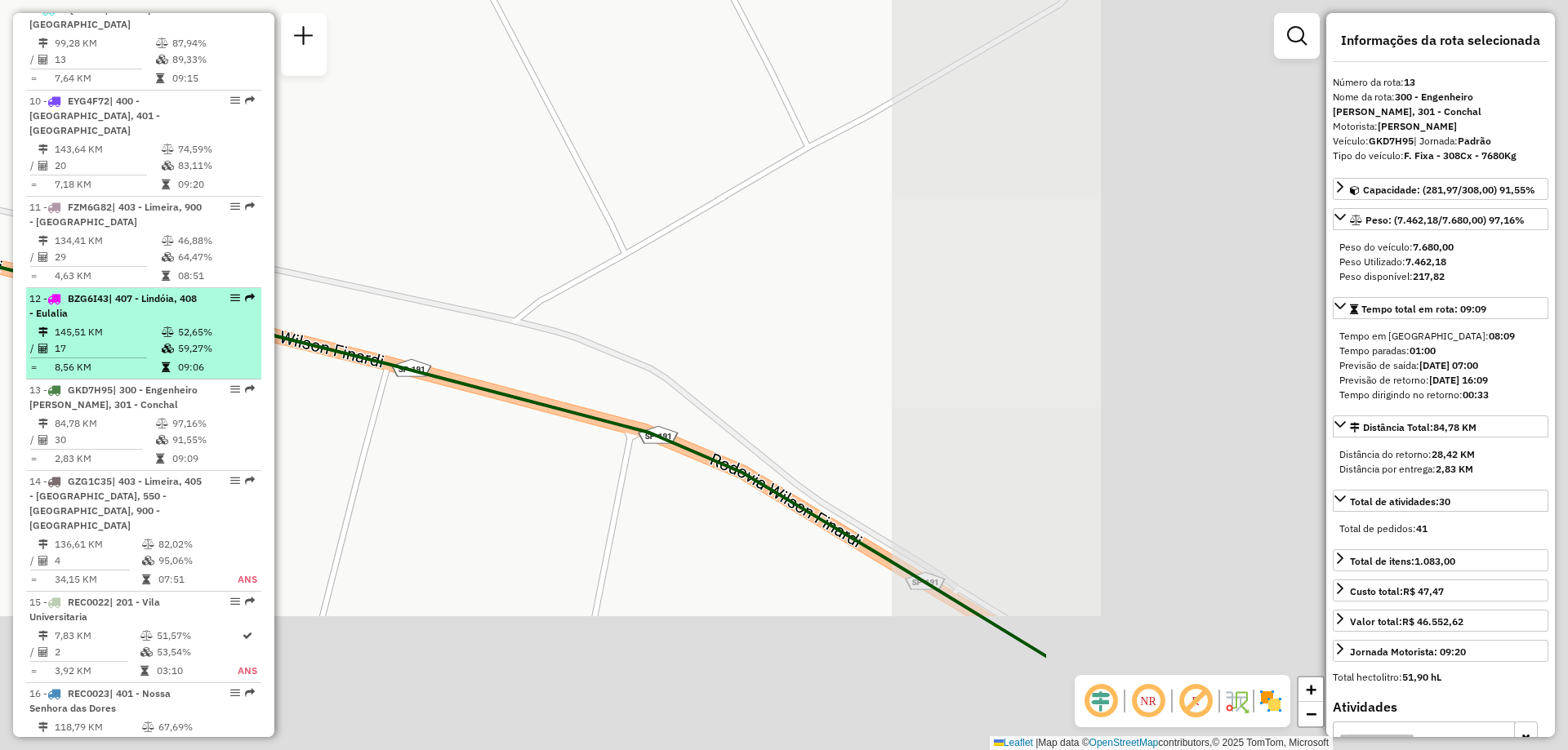
drag, startPoint x: 931, startPoint y: 487, endPoint x: 226, endPoint y: 337, distance: 720.8
click at [226, 337] on hb-router-mapa "Informações da Sessão 1229720 - 14/08/2025 Criação: 13/08/2025 20:35 Depósito: …" at bounding box center [784, 375] width 1568 height 750
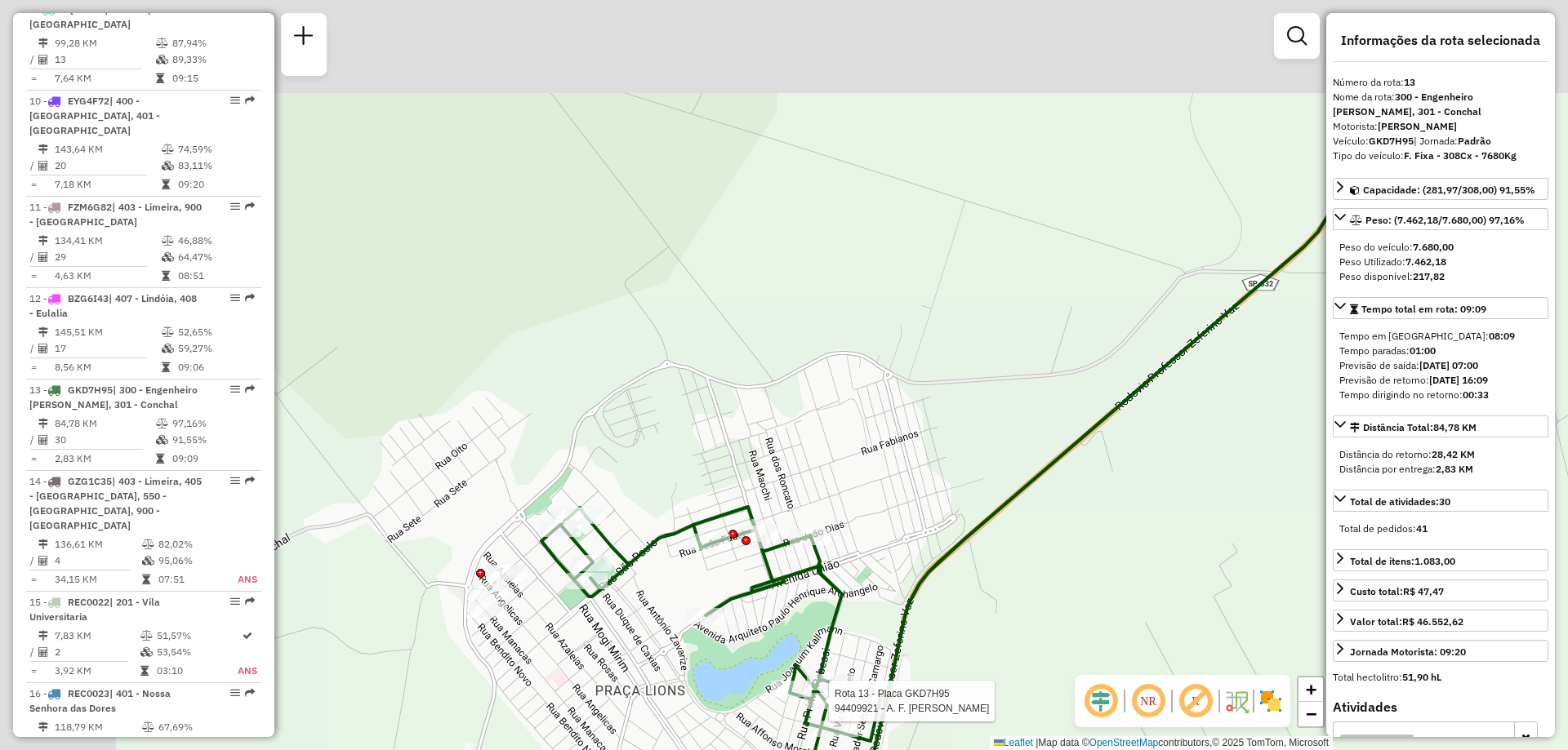
drag, startPoint x: 576, startPoint y: 245, endPoint x: 912, endPoint y: 544, distance: 449.8
click at [912, 542] on div "Rota 13 - Placa GKD7H95 94409921 - A. F. DE SOUZA BOUTI Janela de atendimento G…" at bounding box center [784, 375] width 1568 height 750
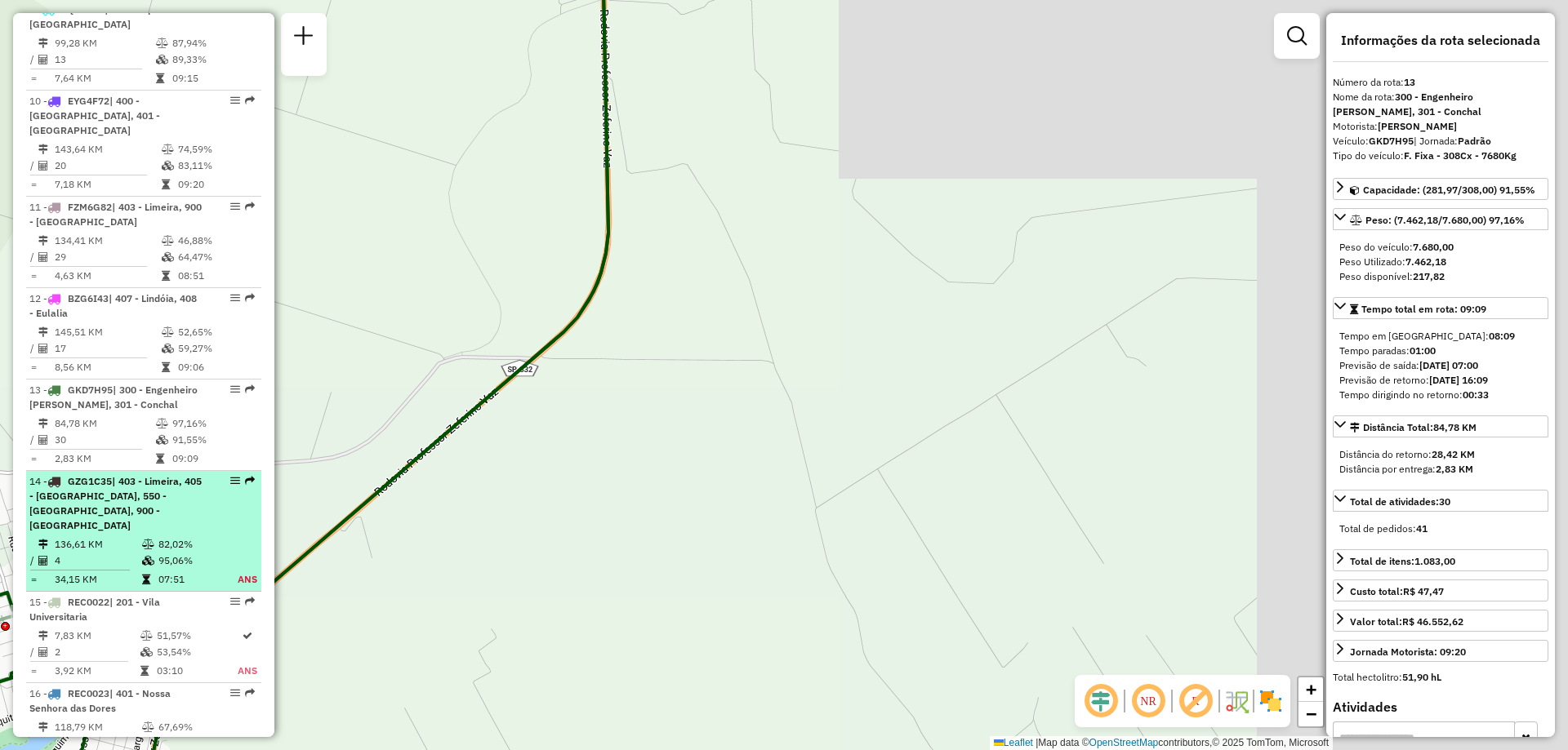
drag, startPoint x: 1104, startPoint y: 361, endPoint x: 174, endPoint y: 456, distance: 934.8
click at [175, 455] on hb-router-mapa "Informações da Sessão 1229720 - 14/08/2025 Criação: 13/08/2025 20:35 Depósito: …" at bounding box center [784, 375] width 1568 height 750
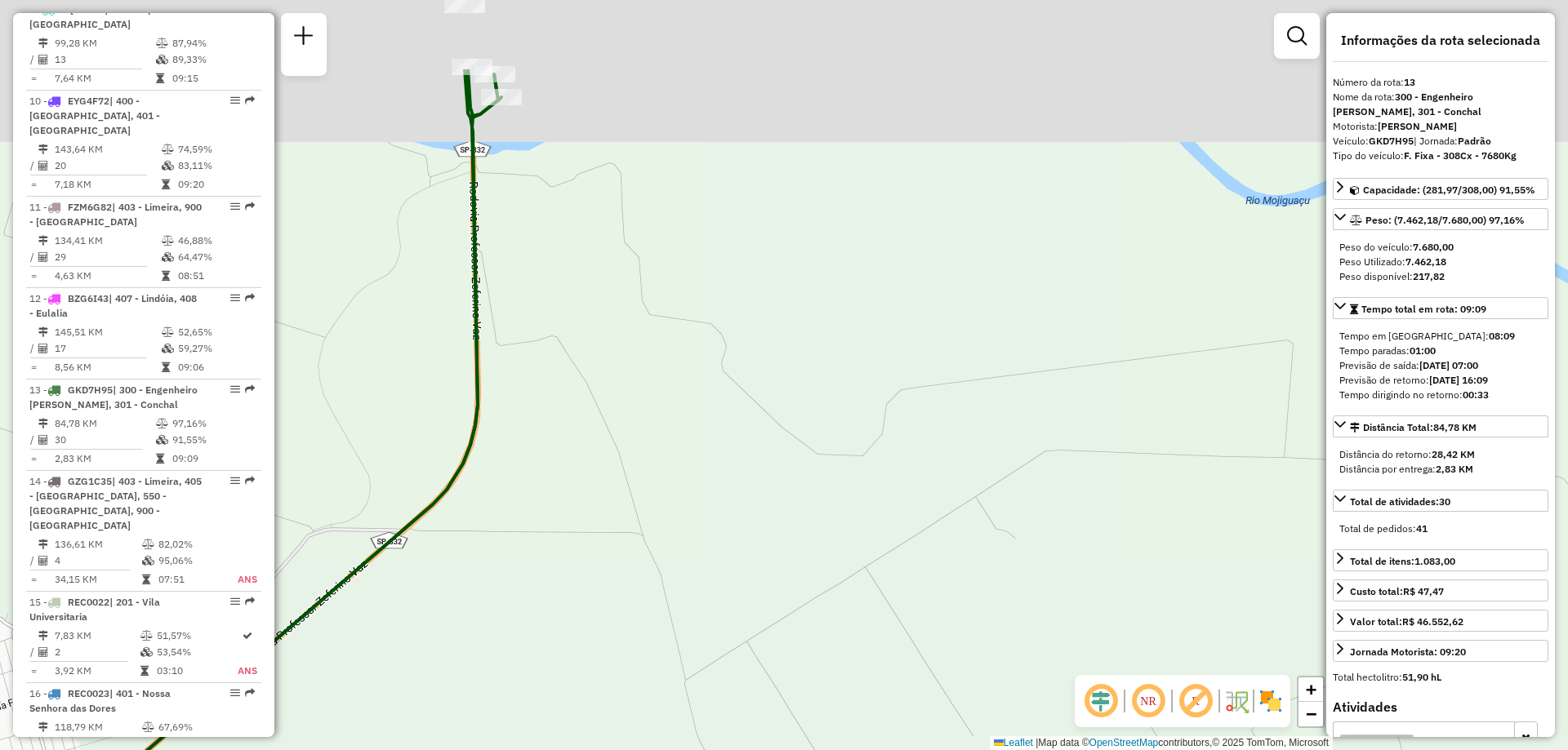
drag, startPoint x: 476, startPoint y: 273, endPoint x: 617, endPoint y: 592, distance: 348.8
click at [617, 592] on div "Rota 13 - Placa GKD7H95 94409921 - A. F. DE SOUZA BOUTI Janela de atendimento G…" at bounding box center [784, 375] width 1568 height 750
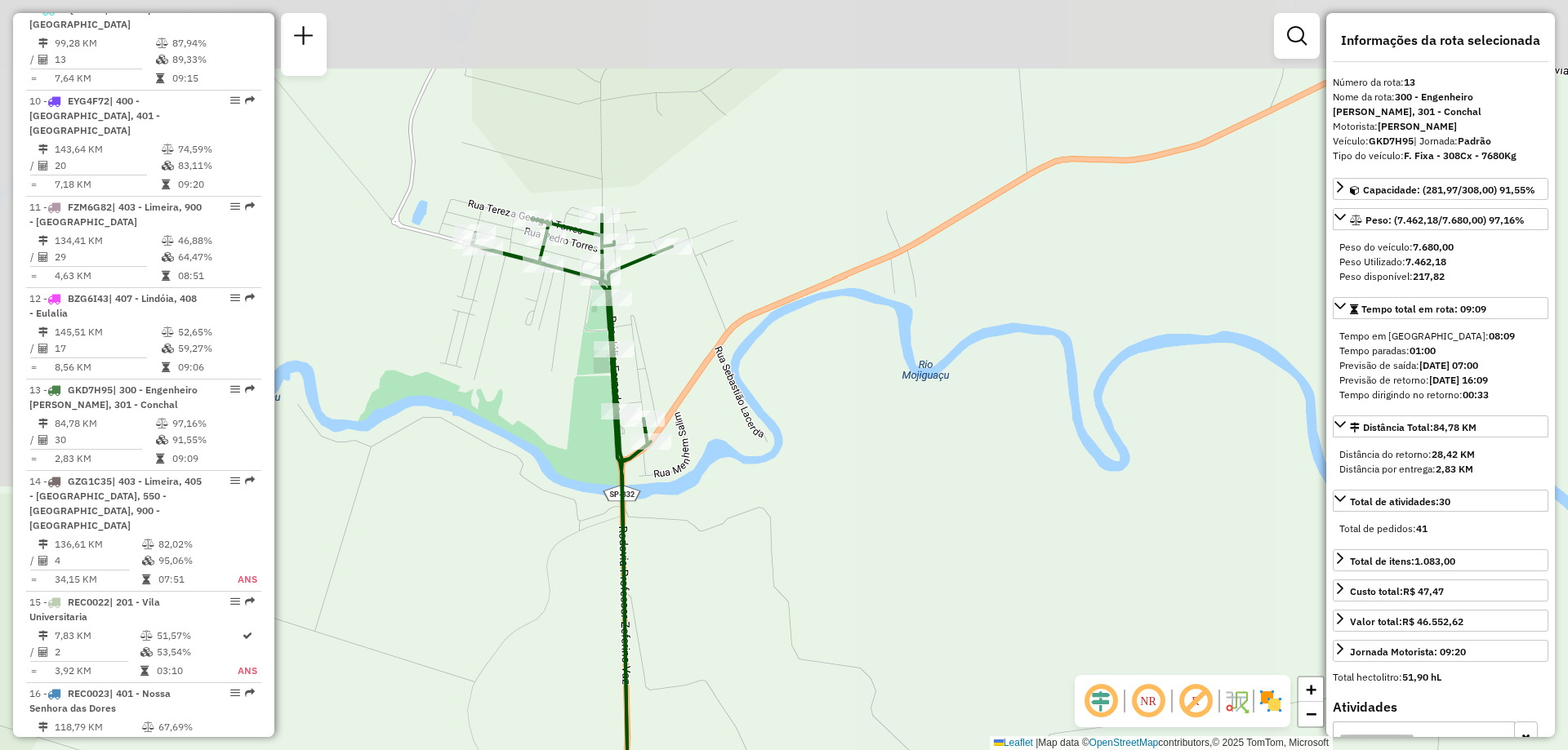
drag, startPoint x: 616, startPoint y: 287, endPoint x: 675, endPoint y: 444, distance: 167.7
click at [675, 444] on div "Rota 13 - Placa GKD7H95 94409921 - A. F. DE SOUZA BOUTI Janela de atendimento G…" at bounding box center [784, 375] width 1568 height 750
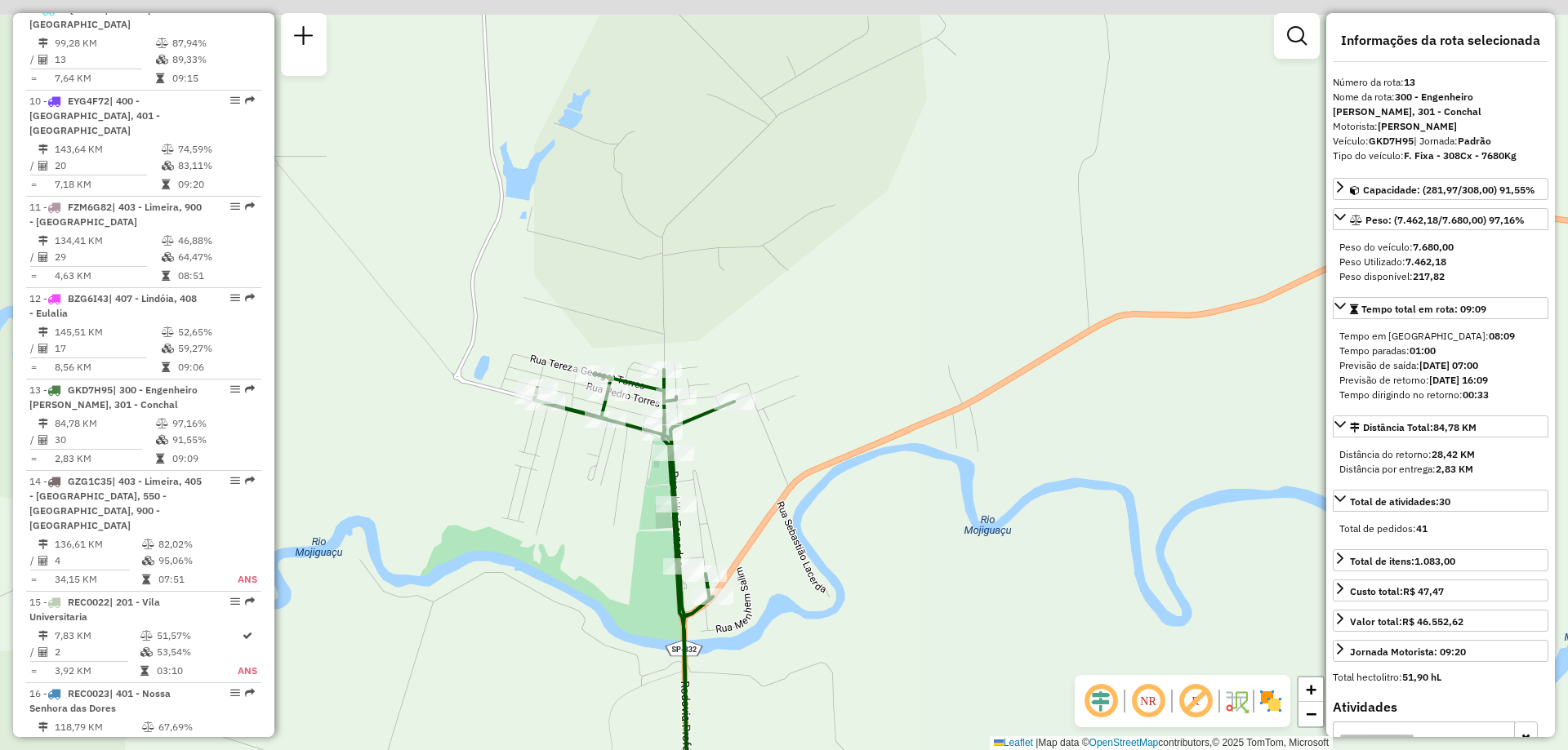
drag, startPoint x: 655, startPoint y: 194, endPoint x: 718, endPoint y: 343, distance: 161.8
click at [718, 343] on div "Rota 13 - Placa GKD7H95 94409921 - A. F. DE SOUZA BOUTI Janela de atendimento G…" at bounding box center [784, 375] width 1568 height 750
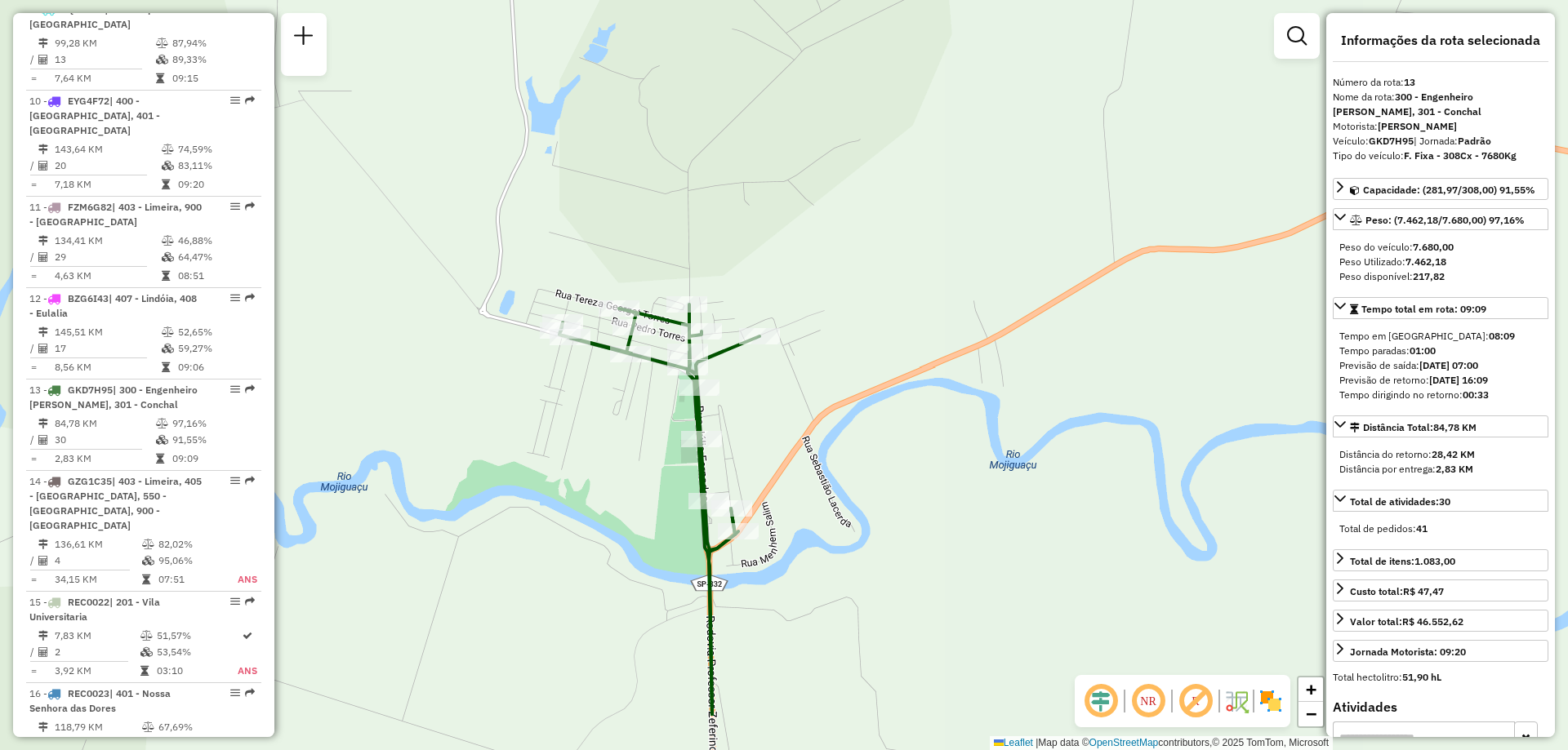
drag, startPoint x: 727, startPoint y: 503, endPoint x: 753, endPoint y: 445, distance: 63.6
click at [753, 445] on div "Rota 13 - Placa GKD7H95 94409921 - A. F. DE SOUZA BOUTI Janela de atendimento G…" at bounding box center [784, 375] width 1568 height 750
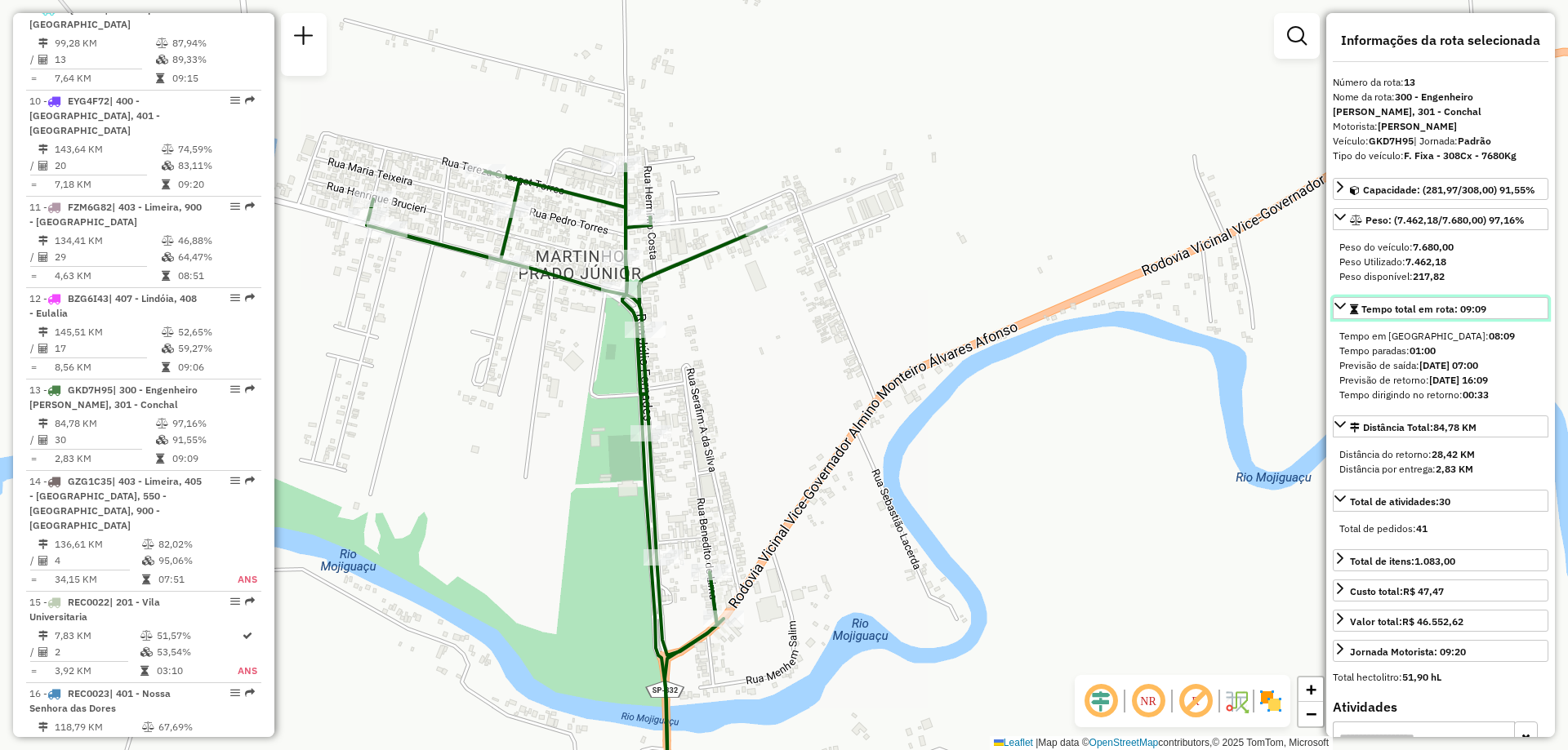
drag, startPoint x: 1485, startPoint y: 309, endPoint x: 1464, endPoint y: 311, distance: 21.1
click at [1464, 311] on span "Tempo total em rota: 09:09" at bounding box center [1424, 309] width 125 height 12
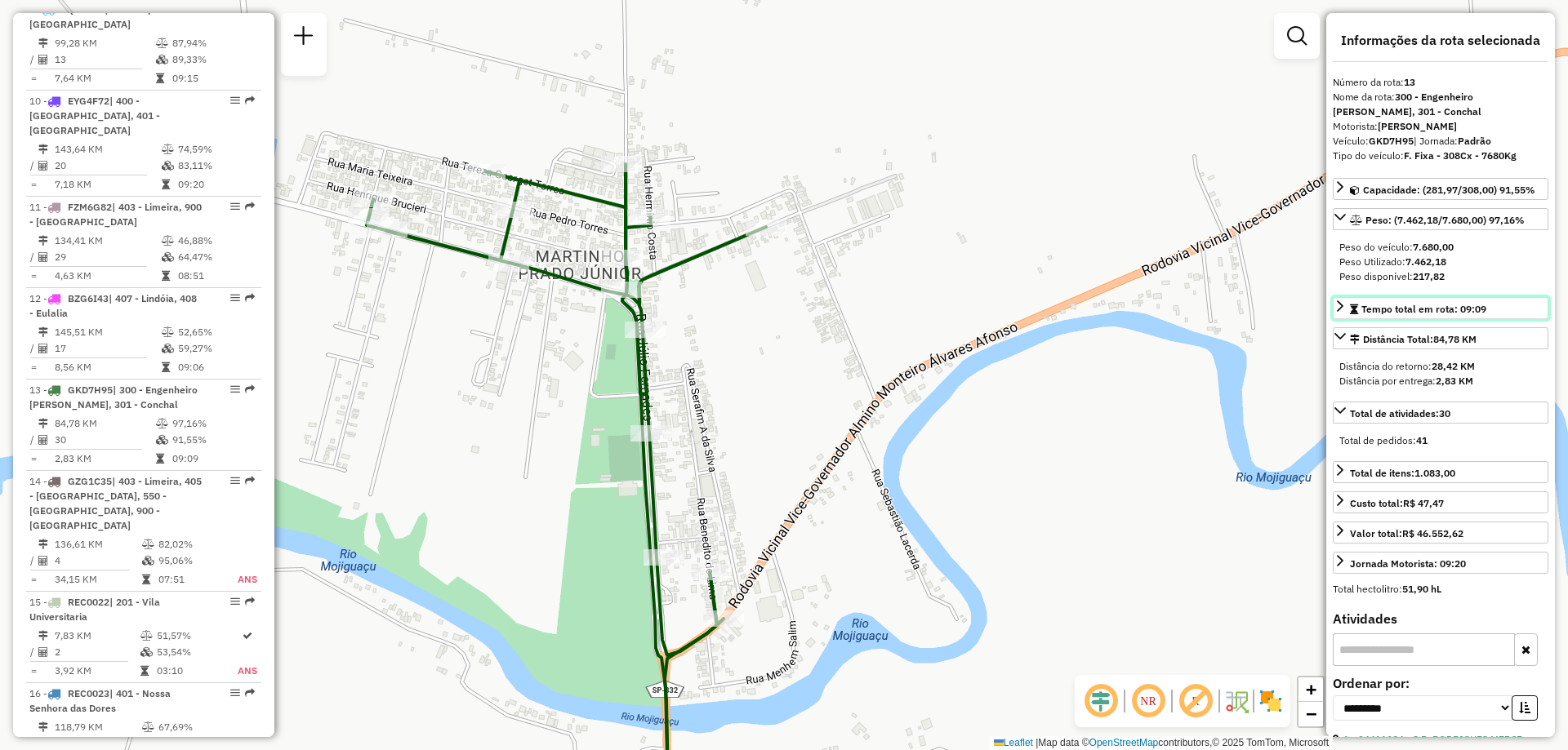
click at [1361, 306] on div "Tempo total em rota: 09:09" at bounding box center [1418, 309] width 136 height 15
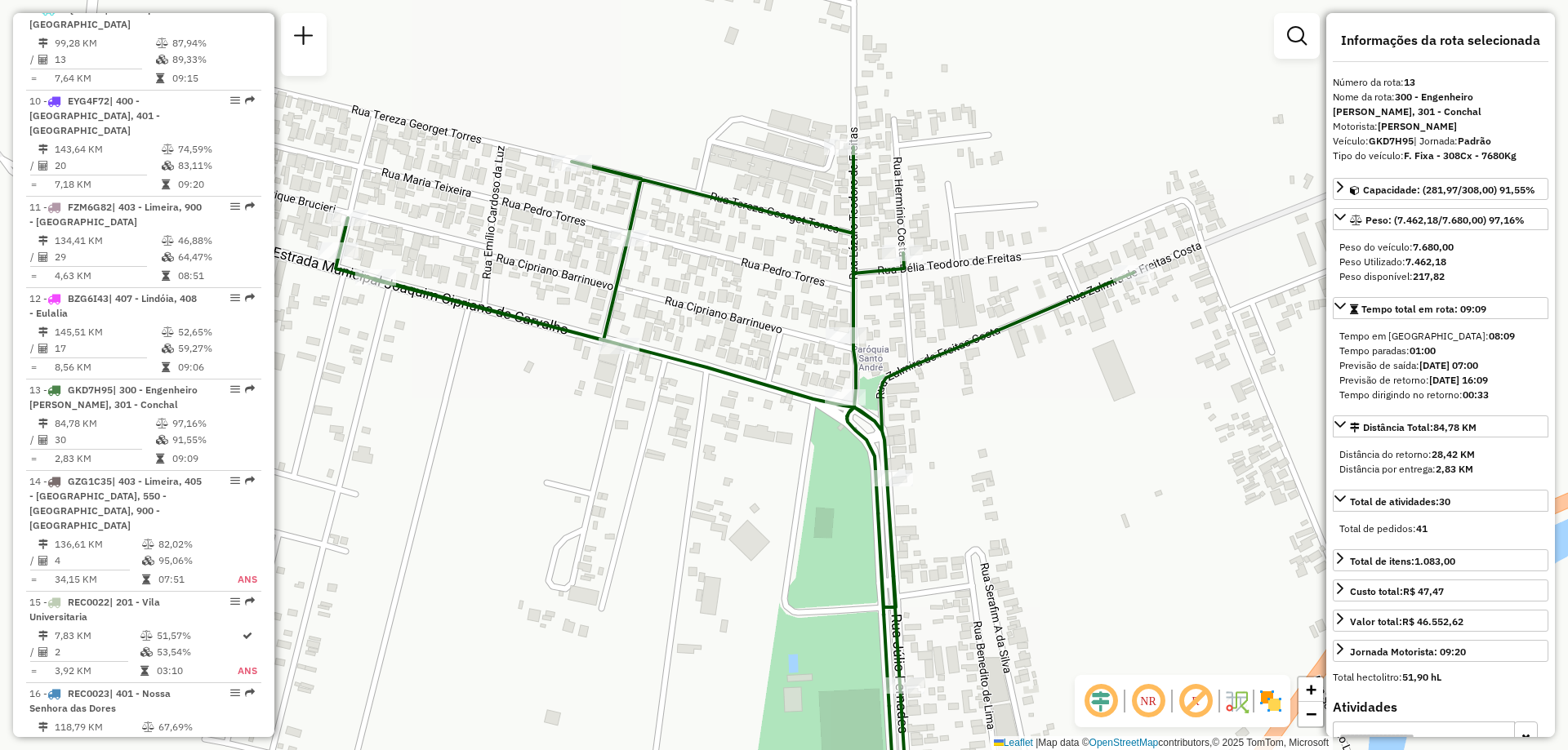
drag, startPoint x: 568, startPoint y: 219, endPoint x: 789, endPoint y: 297, distance: 234.4
click at [789, 297] on div "Rota 13 - Placa GKD7H95 94409921 - A. F. DE SOUZA BOUTI Janela de atendimento G…" at bounding box center [784, 375] width 1568 height 750
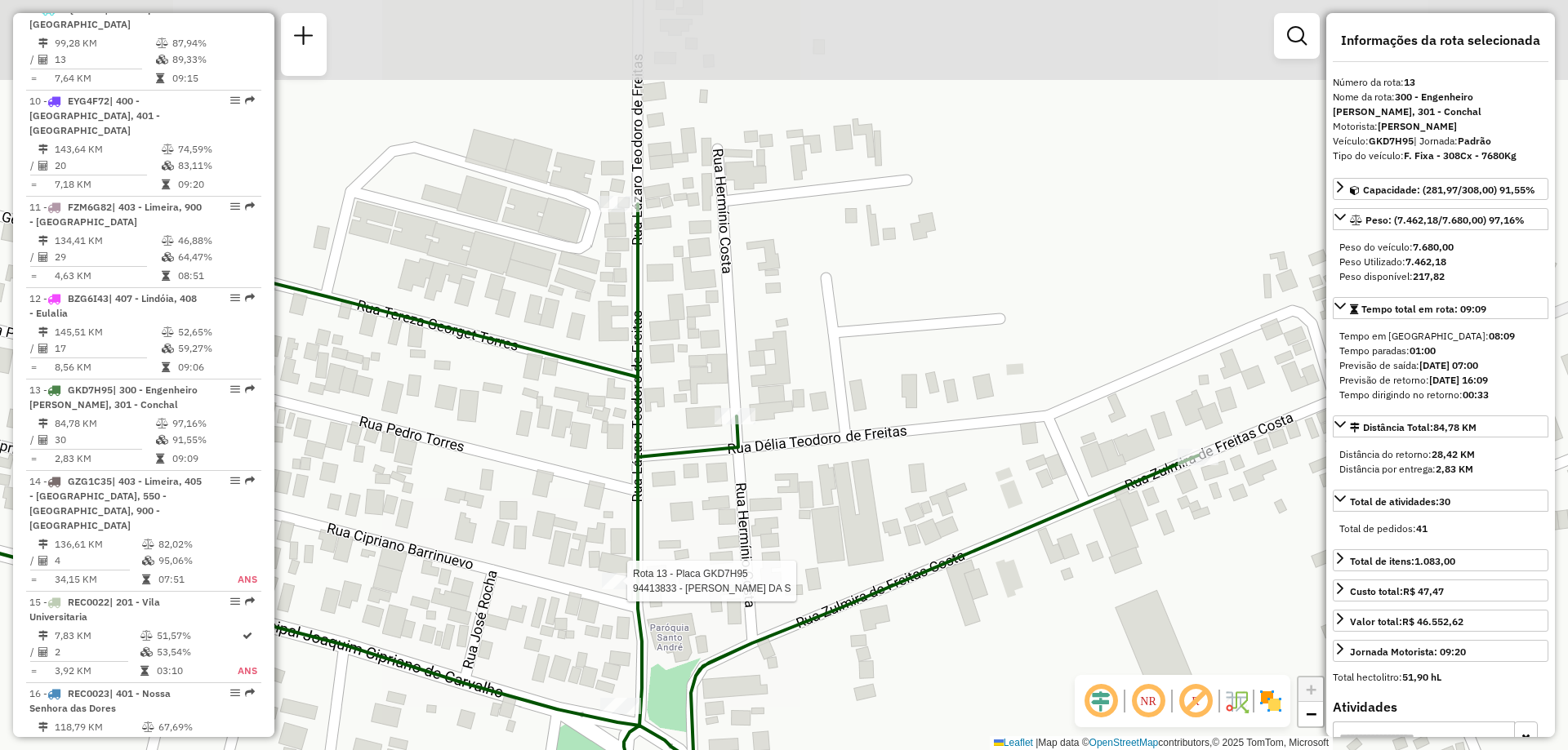
drag, startPoint x: 776, startPoint y: 232, endPoint x: 866, endPoint y: 441, distance: 227.6
click at [878, 455] on div "Rota 13 - Placa GKD7H95 94409921 - A. F. DE SOUZA BOUTI Rota 13 - Placa GKD7H95…" at bounding box center [784, 375] width 1568 height 750
